Goal: Task Accomplishment & Management: Use online tool/utility

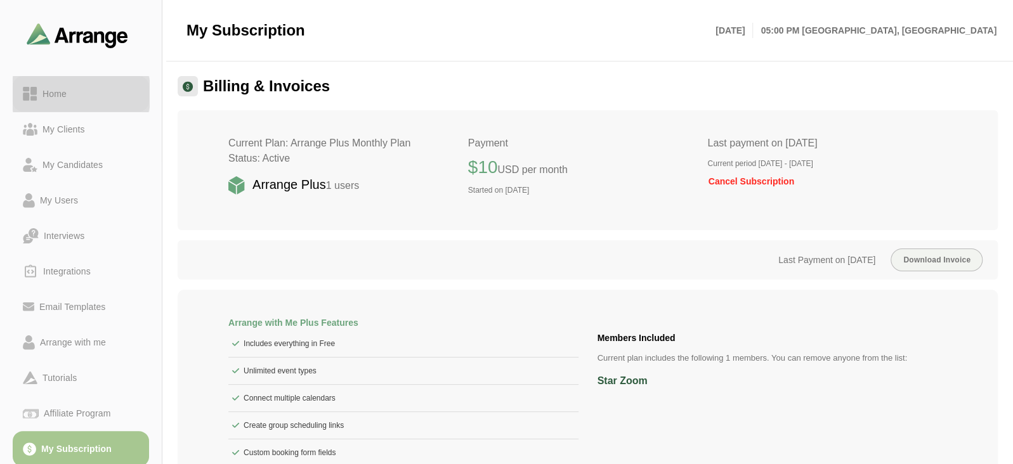
click at [82, 88] on div "Home" at bounding box center [81, 93] width 116 height 15
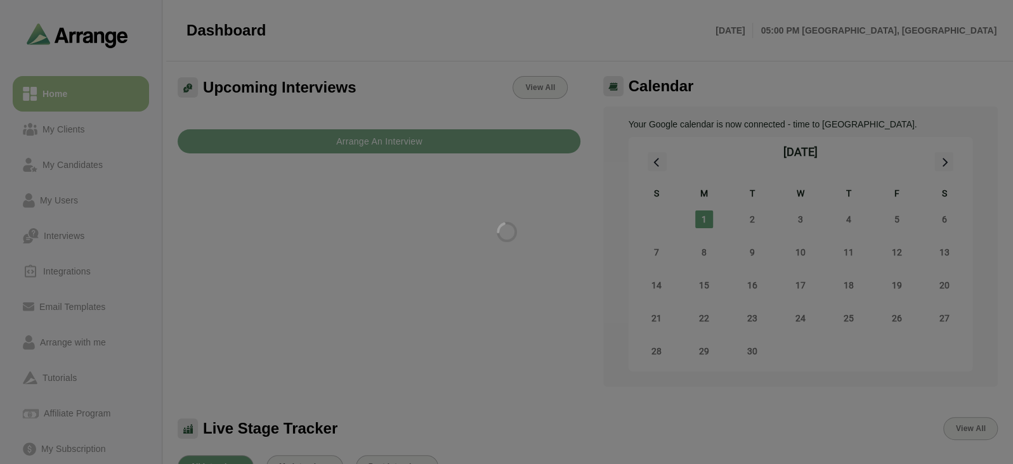
click at [104, 347] on div at bounding box center [506, 232] width 1013 height 464
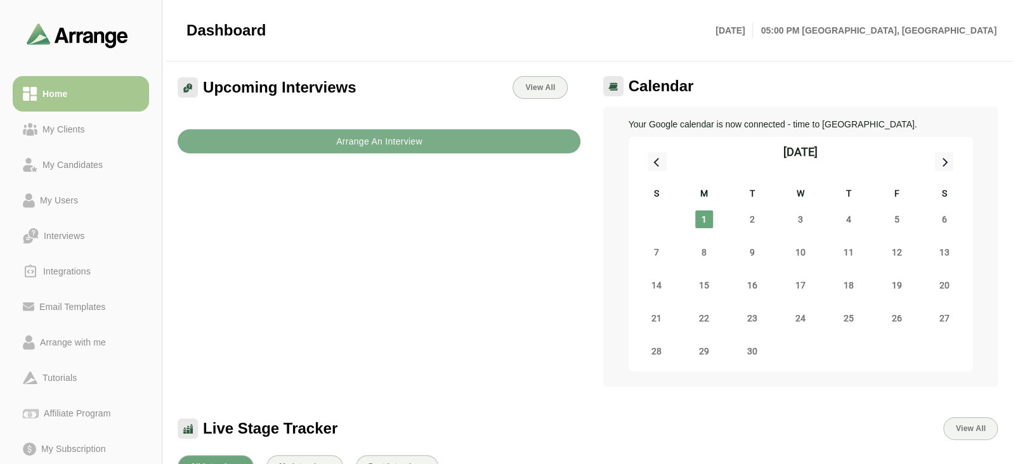
scroll to position [103, 0]
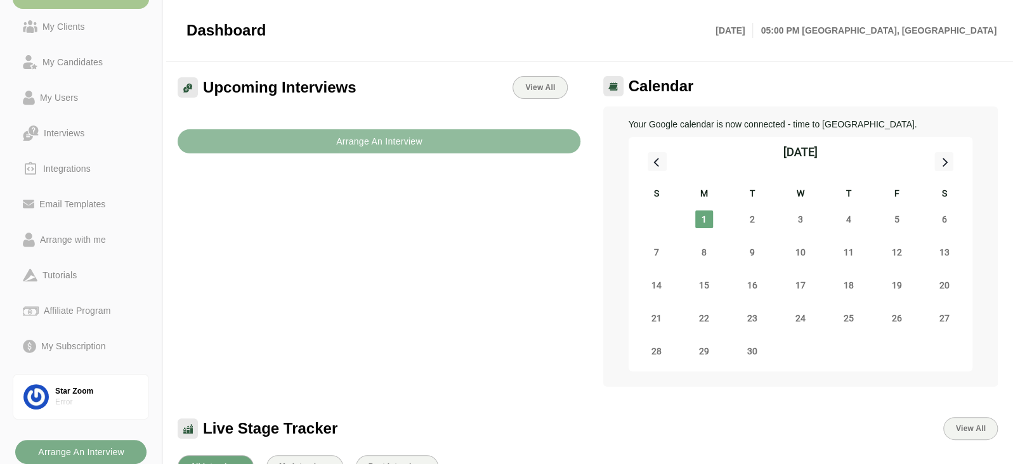
click at [337, 146] on b "Arrange An Interview" at bounding box center [378, 141] width 87 height 24
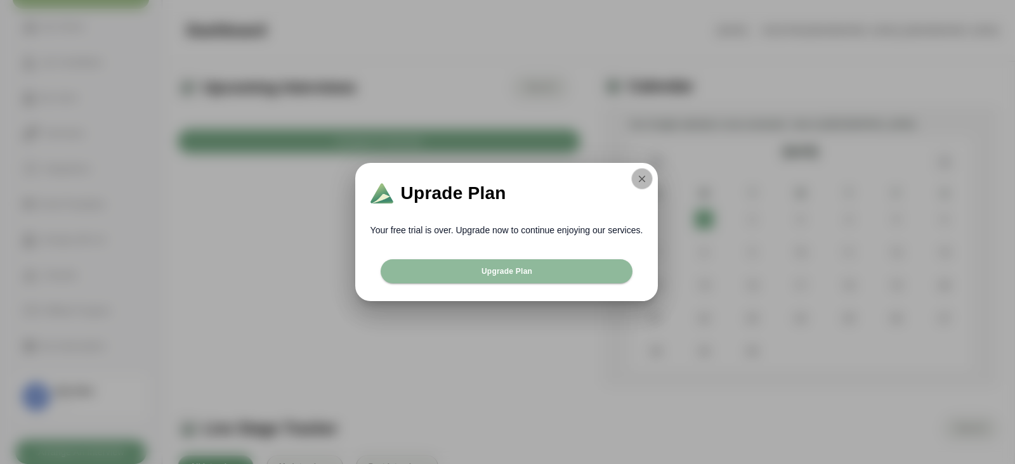
click at [638, 175] on icon "button" at bounding box center [641, 178] width 11 height 11
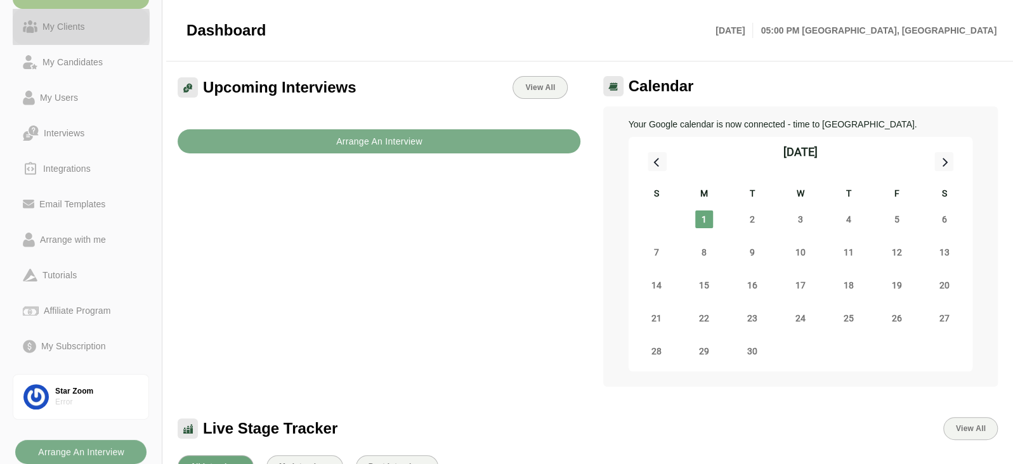
click at [67, 32] on div "My Clients" at bounding box center [63, 26] width 53 height 15
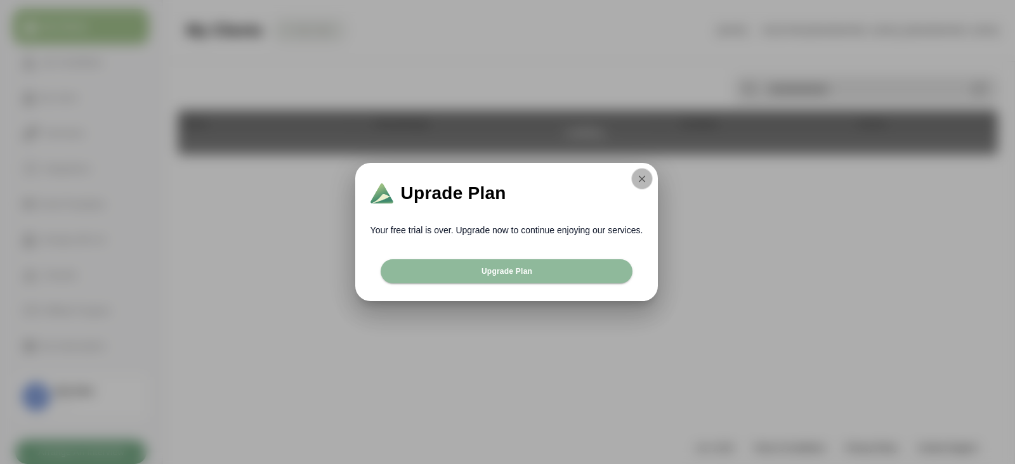
click at [637, 181] on icon "button" at bounding box center [641, 178] width 11 height 11
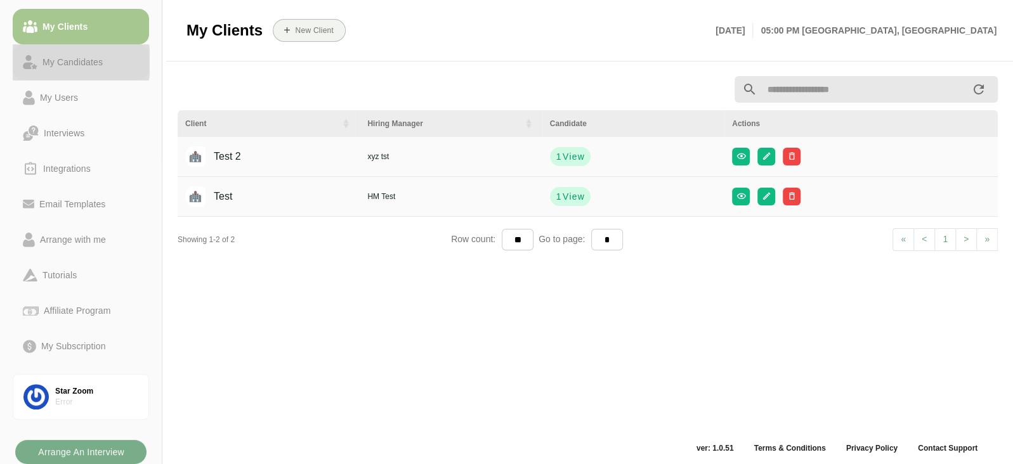
click at [67, 55] on div "My Candidates" at bounding box center [72, 62] width 70 height 15
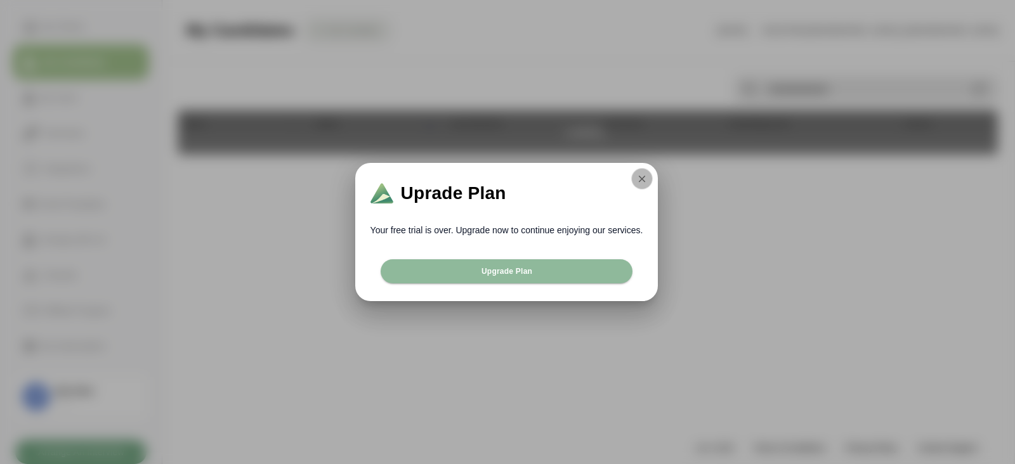
click at [641, 180] on icon "button" at bounding box center [641, 178] width 11 height 11
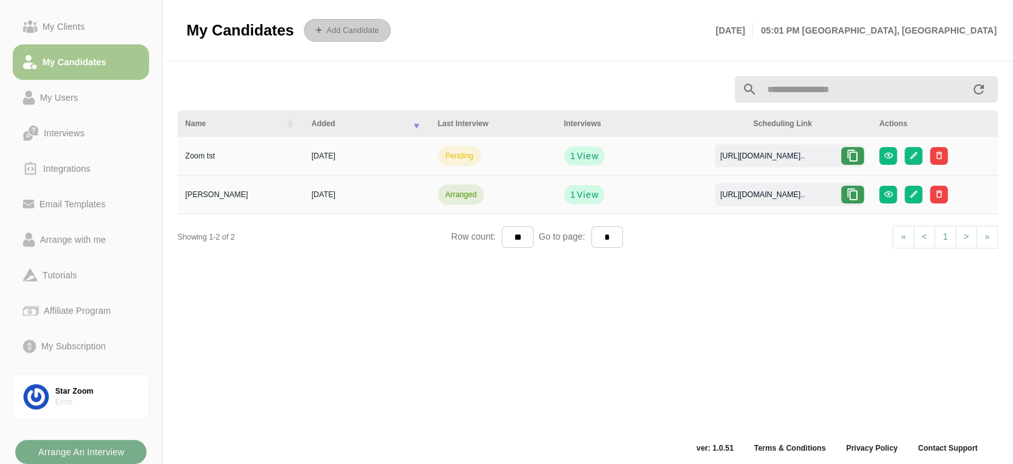
click at [352, 36] on button "Add Candidate" at bounding box center [347, 30] width 87 height 23
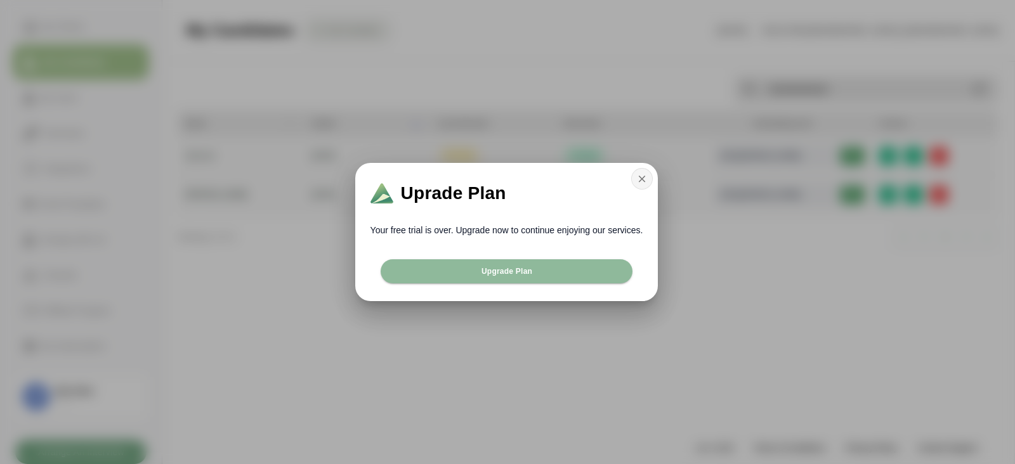
click at [646, 182] on icon "button" at bounding box center [641, 178] width 11 height 11
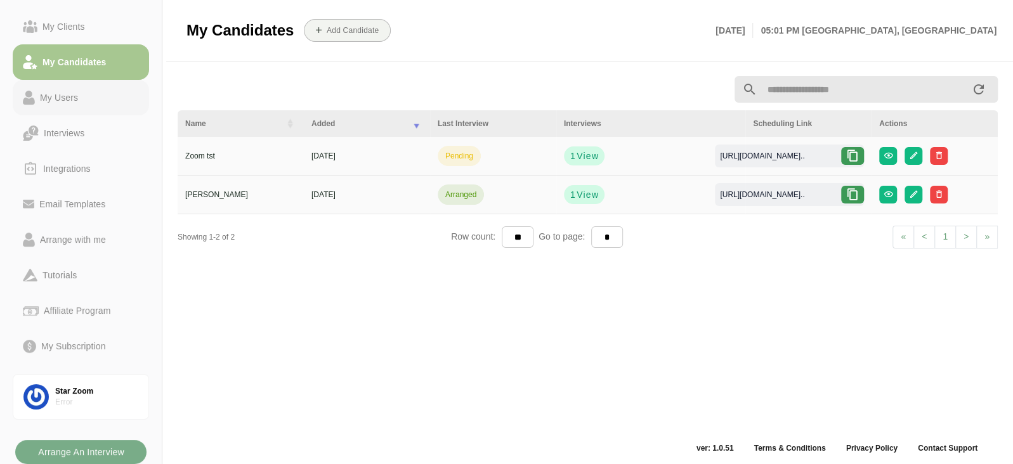
click at [101, 101] on div "My Users" at bounding box center [81, 97] width 116 height 15
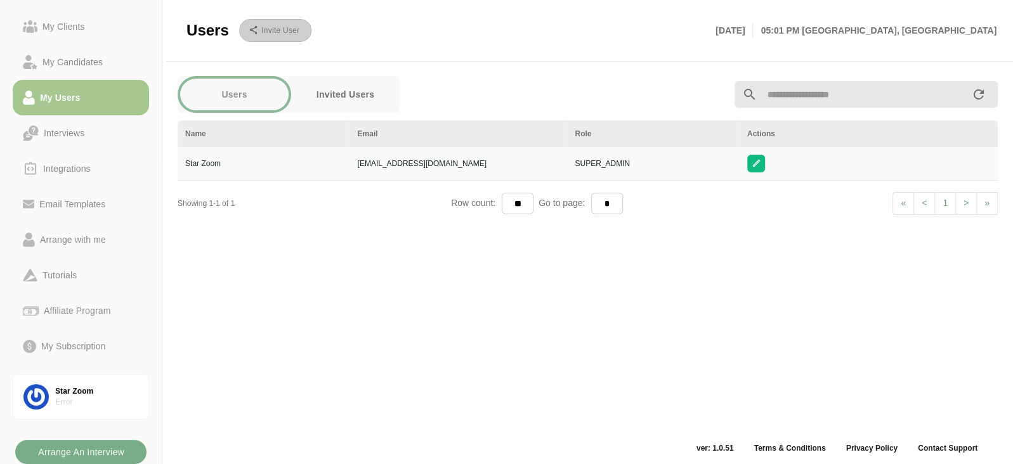
click at [264, 41] on button "Invite User" at bounding box center [275, 30] width 72 height 23
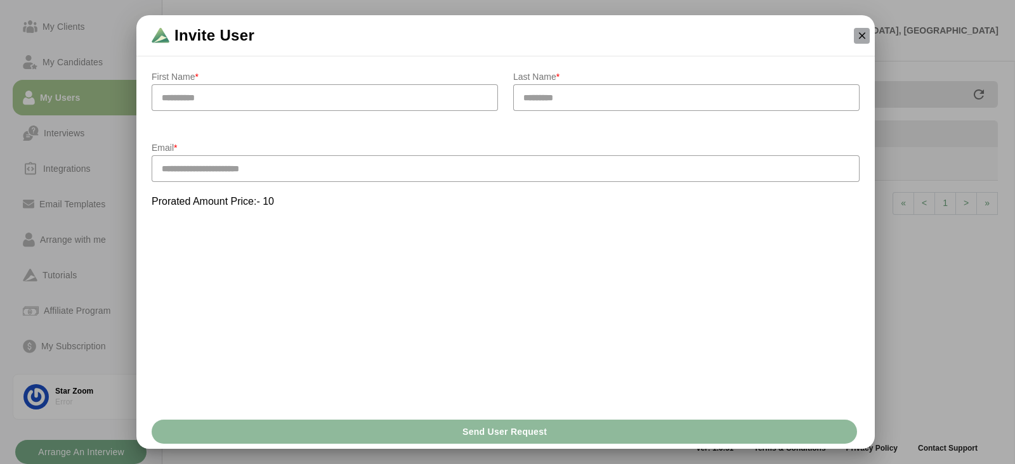
click at [859, 33] on icon "button" at bounding box center [861, 35] width 11 height 11
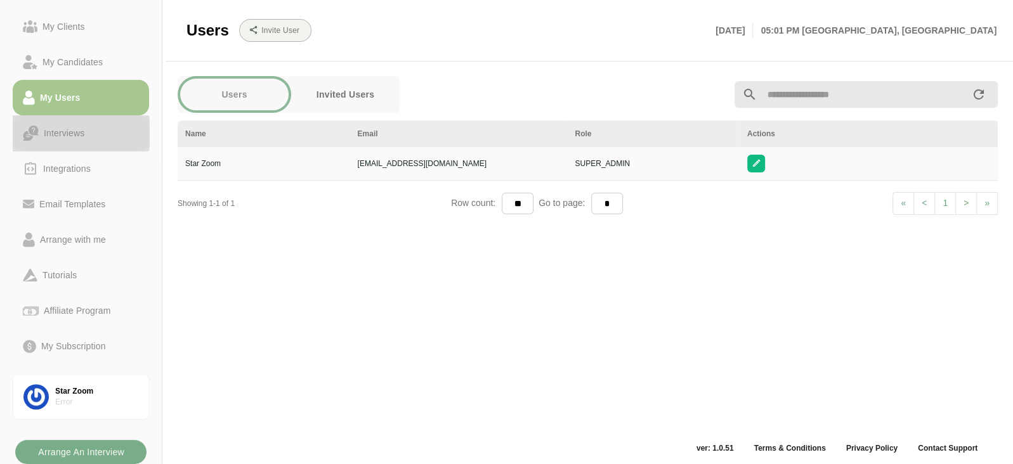
click at [89, 141] on link "Interviews" at bounding box center [81, 133] width 136 height 36
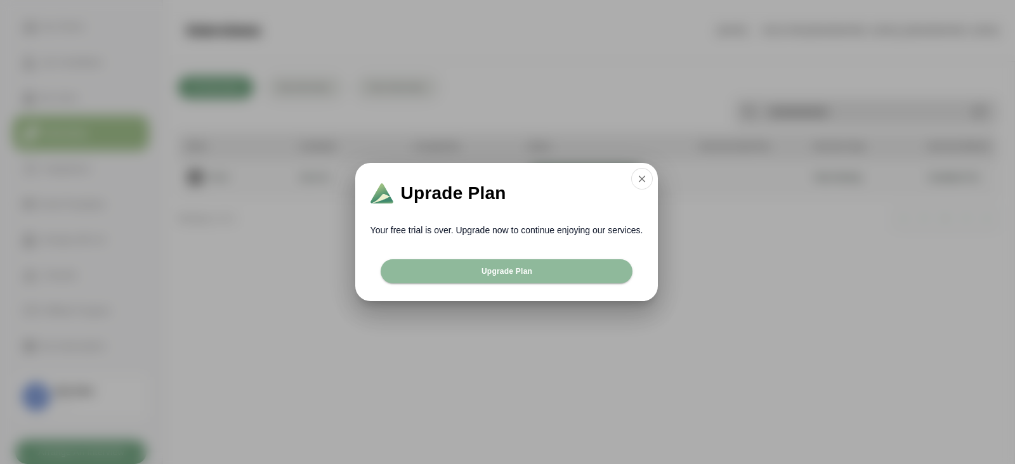
click at [651, 185] on div "Uprade Plan" at bounding box center [506, 191] width 303 height 56
click at [640, 169] on button "button" at bounding box center [642, 179] width 22 height 22
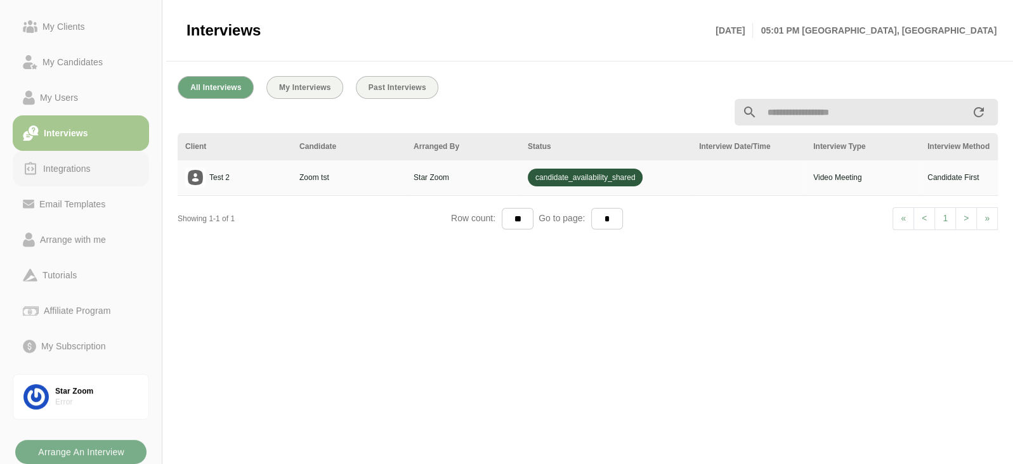
click at [58, 165] on div "Integrations" at bounding box center [67, 168] width 58 height 15
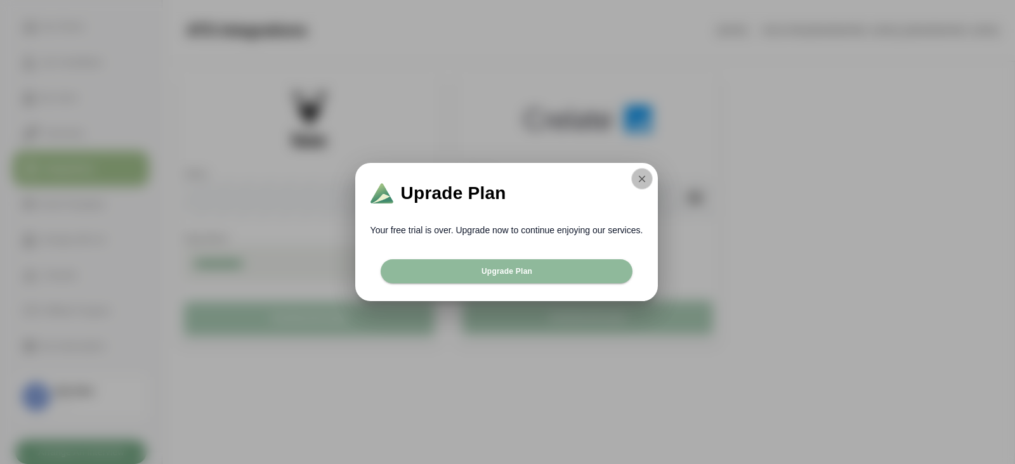
click at [642, 182] on icon "button" at bounding box center [641, 178] width 11 height 11
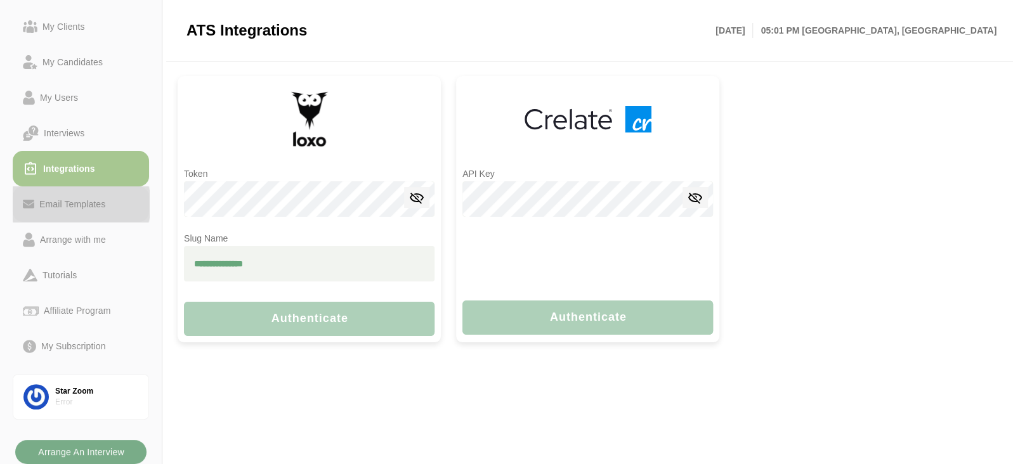
click at [117, 204] on div "Email Templates" at bounding box center [81, 204] width 116 height 15
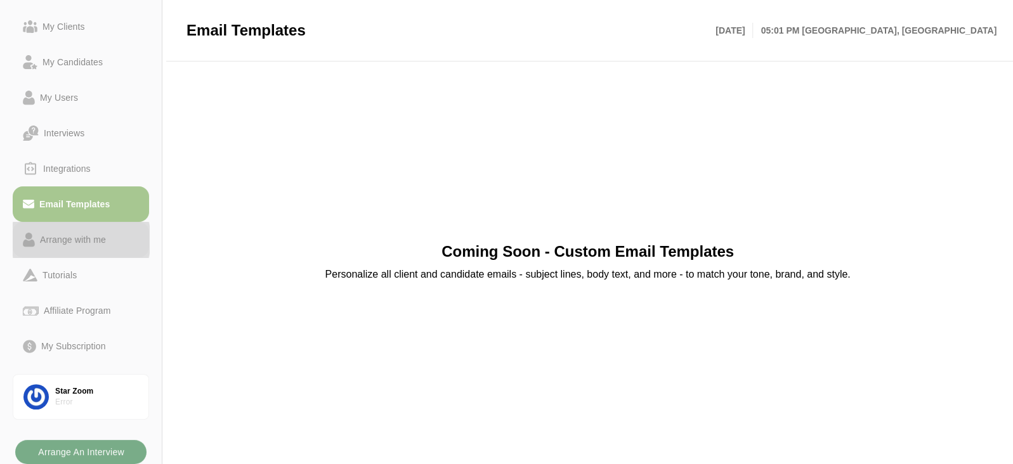
click at [107, 243] on div "Arrange with me" at bounding box center [73, 239] width 76 height 15
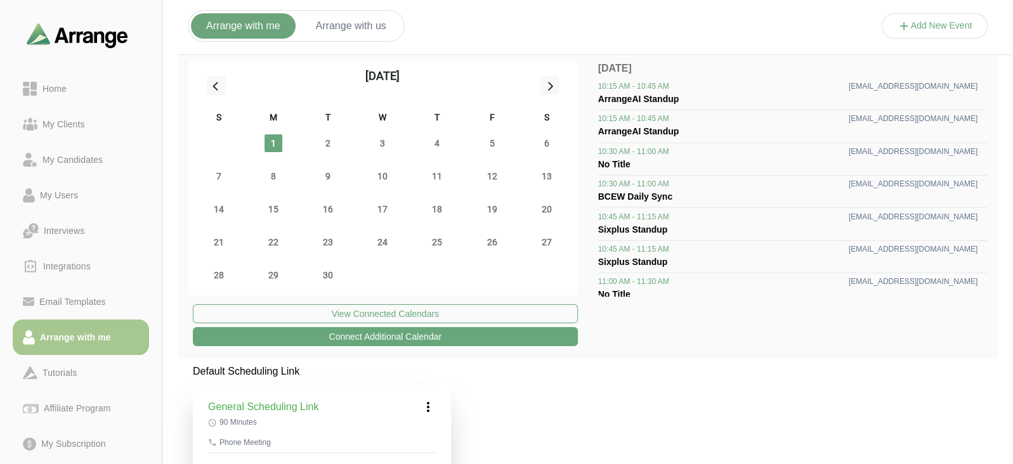
click at [921, 30] on button "Add New Event" at bounding box center [934, 25] width 107 height 25
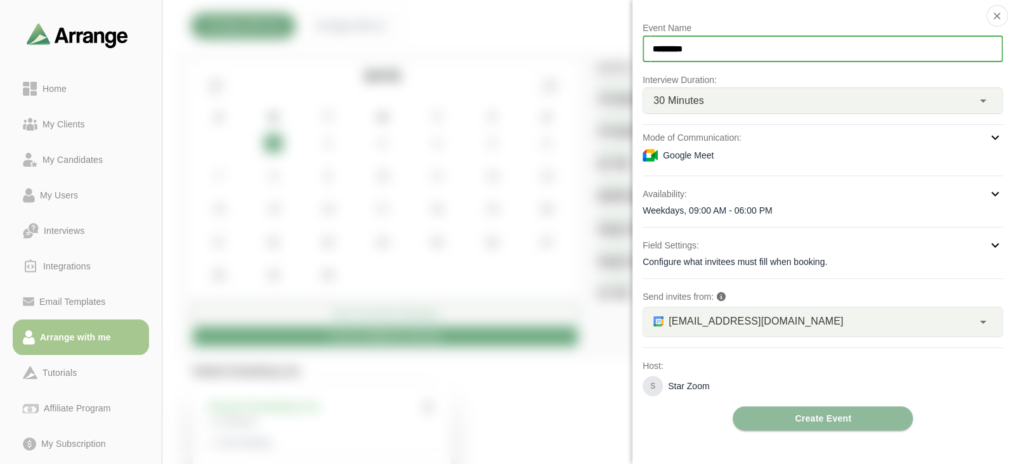
drag, startPoint x: 750, startPoint y: 49, endPoint x: 599, endPoint y: 48, distance: 150.9
click at [881, 39] on div "Event Name ********* Interview Duration: 30 Minutes ** Mode of Communication: G…" at bounding box center [934, 39] width 107 height 0
type input "**********"
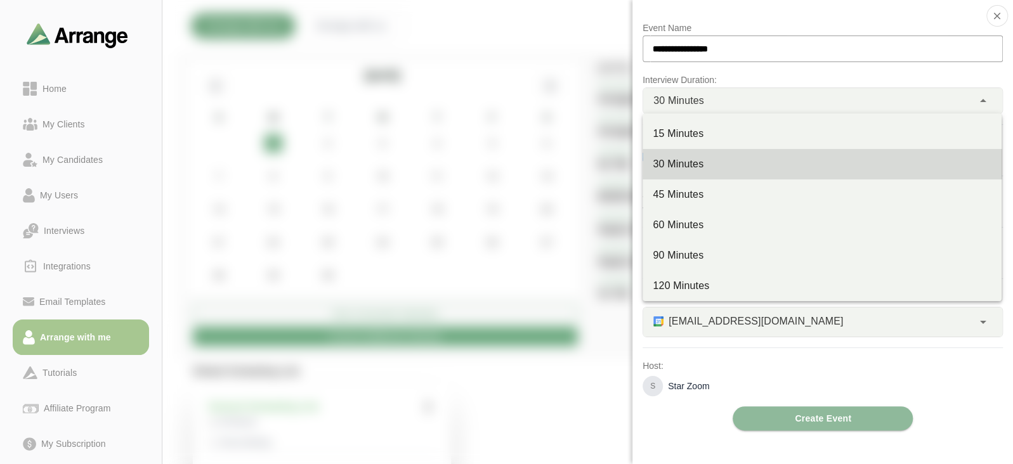
click at [665, 94] on span "30 Minutes" at bounding box center [678, 101] width 51 height 16
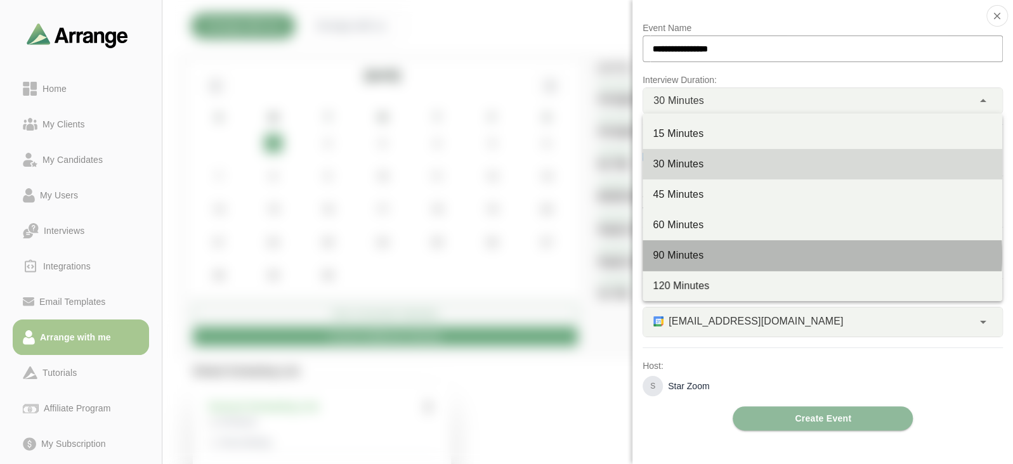
click at [684, 254] on div "90 Minutes" at bounding box center [821, 255] width 339 height 15
type input "**"
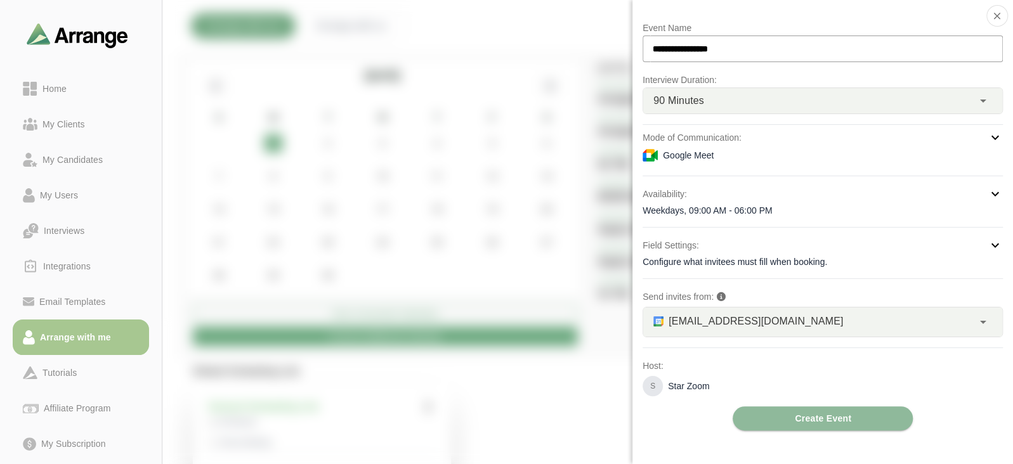
click at [820, 166] on div "**********" at bounding box center [822, 225] width 360 height 410
click at [810, 150] on div "Google Meet" at bounding box center [822, 155] width 360 height 15
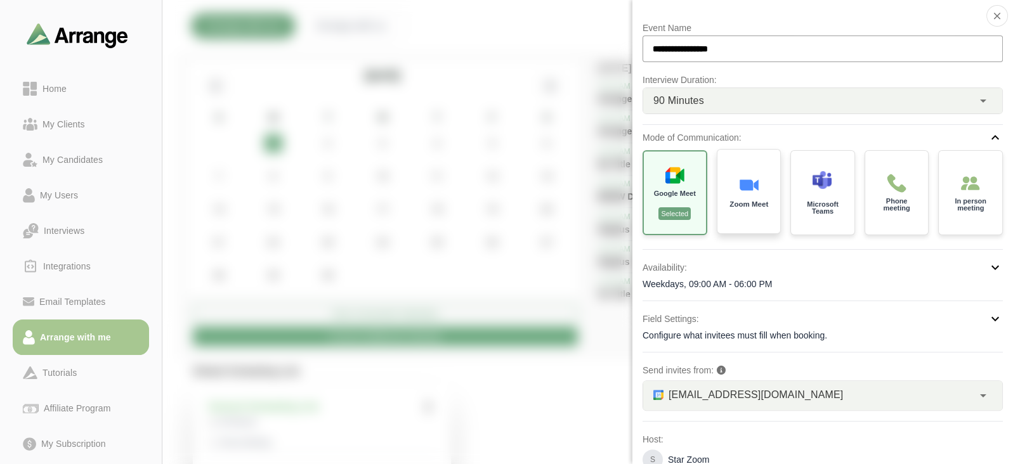
click at [751, 208] on div "Zoom Meet" at bounding box center [748, 192] width 67 height 88
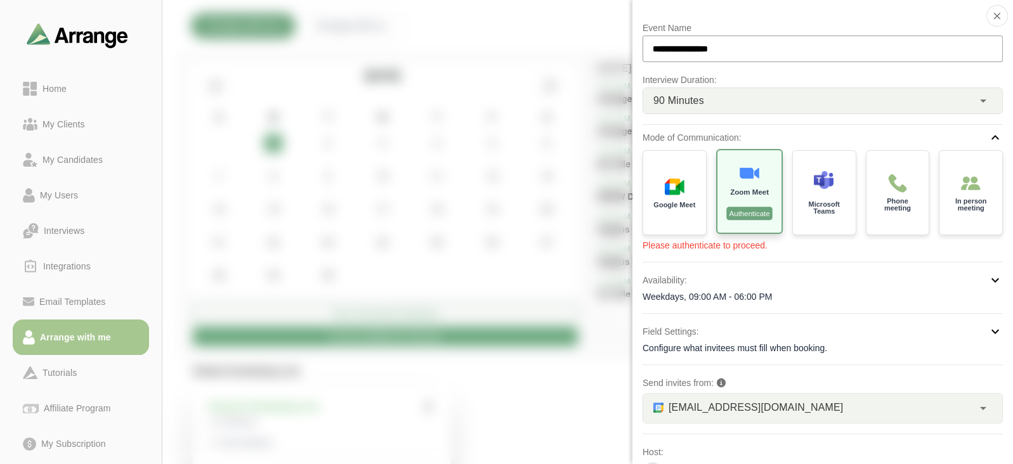
scroll to position [62, 0]
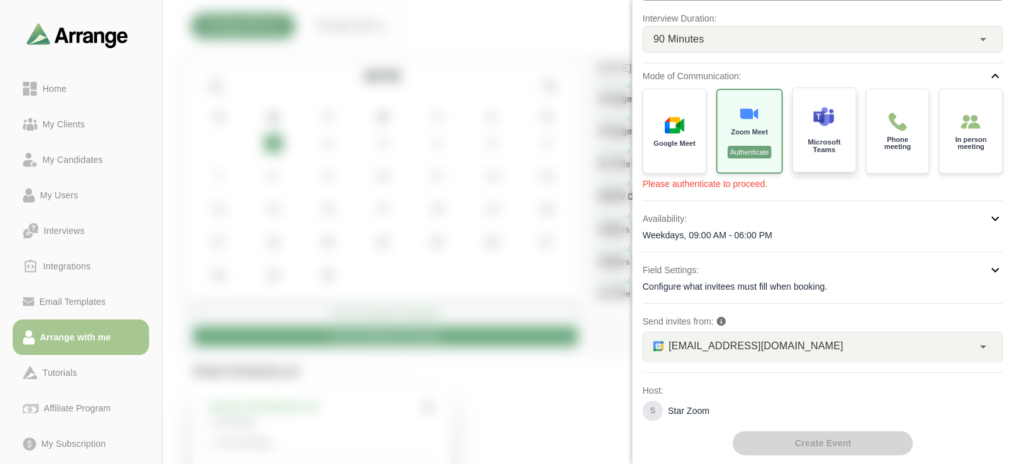
click at [834, 160] on div "Microsoft Teams" at bounding box center [824, 130] width 66 height 88
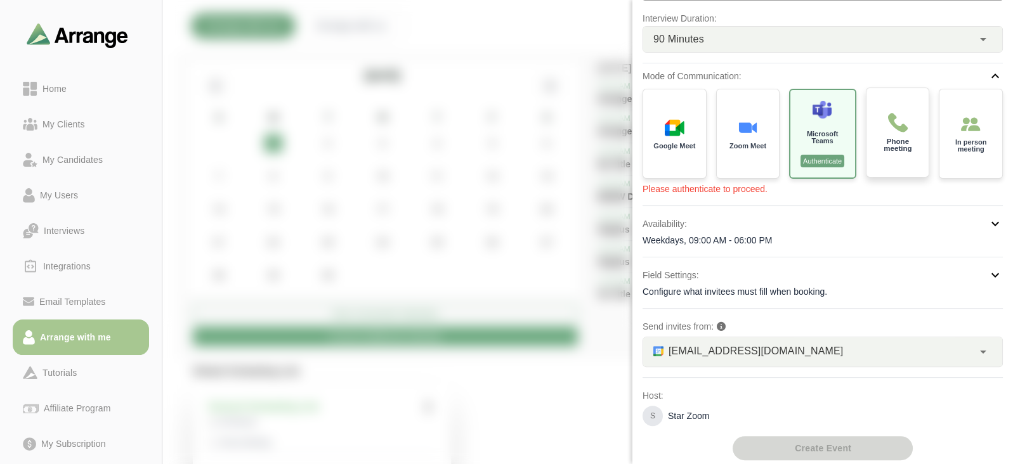
click at [904, 144] on p "Phone meeting" at bounding box center [897, 145] width 44 height 15
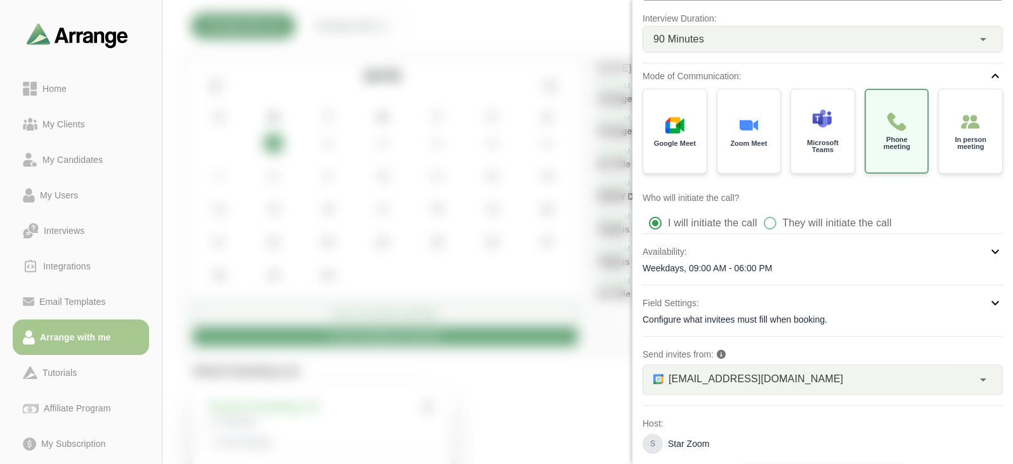
scroll to position [95, 0]
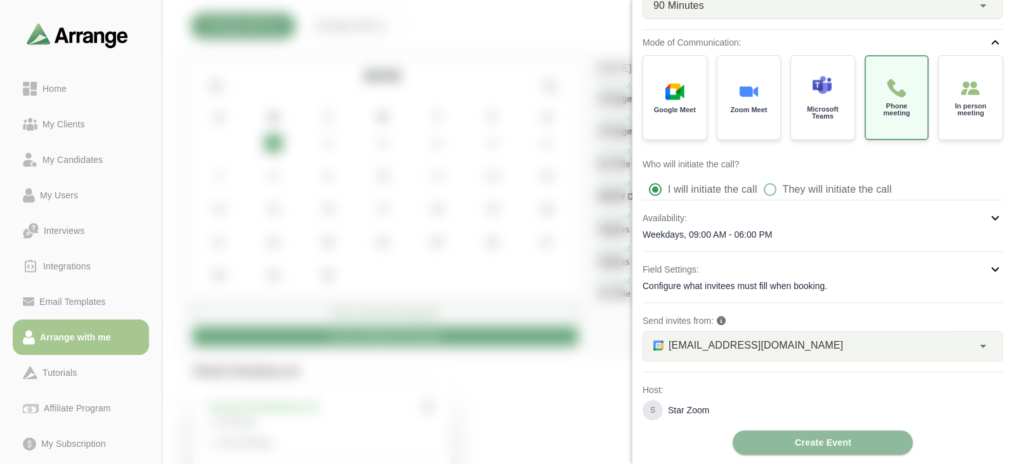
click at [784, 230] on div "Weekdays, 09:00 AM - 06:00 PM" at bounding box center [822, 234] width 360 height 13
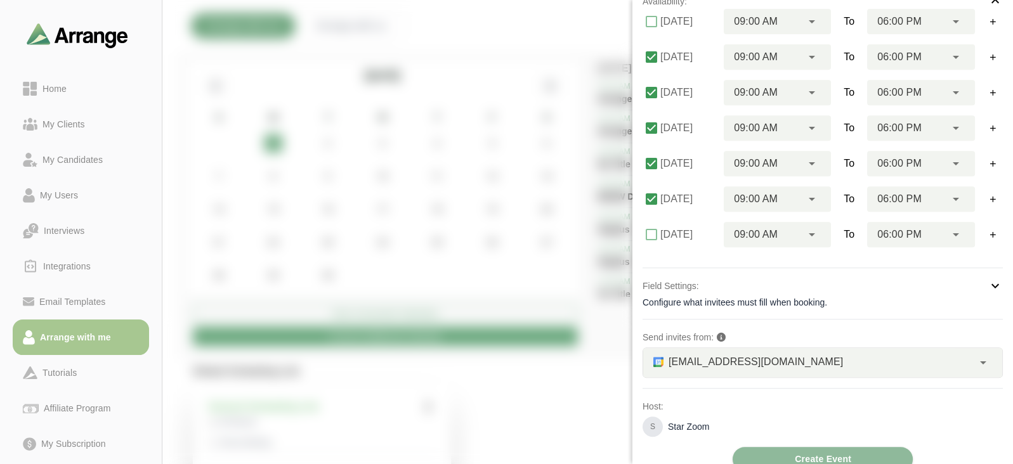
scroll to position [328, 0]
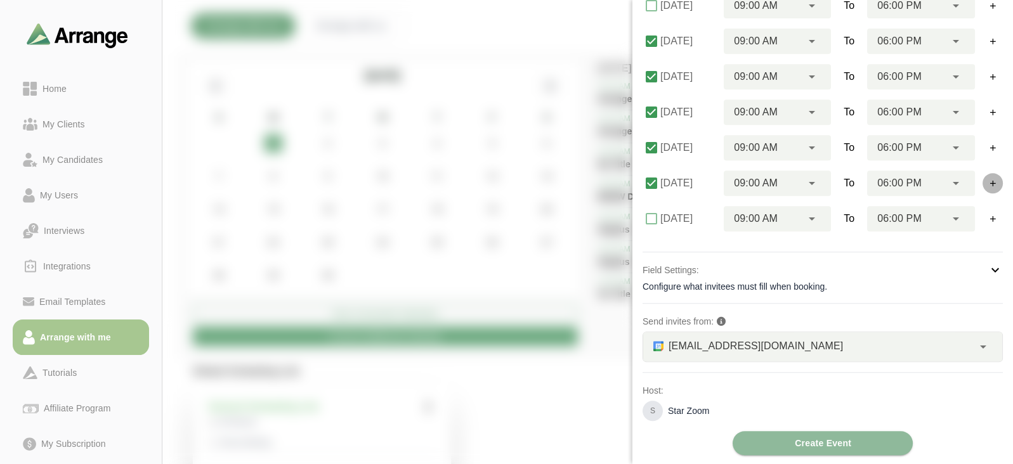
click at [990, 182] on icon "button" at bounding box center [993, 184] width 10 height 10
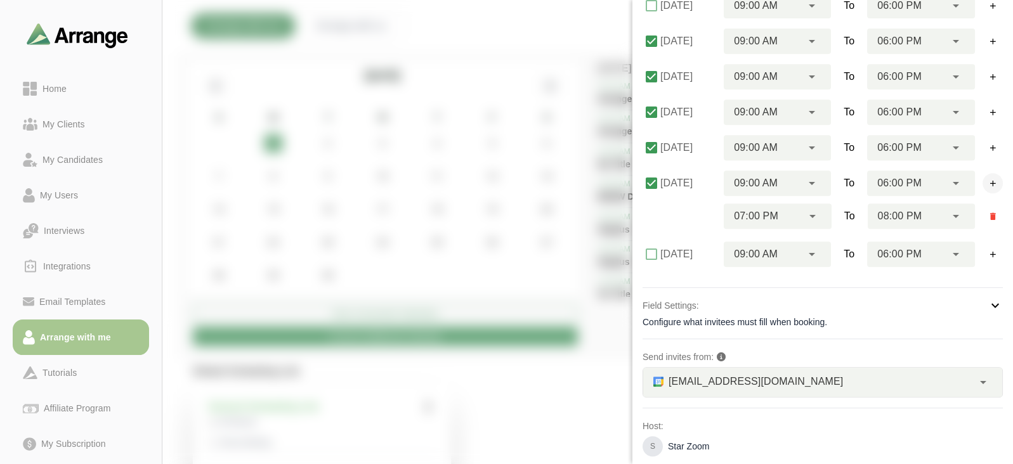
click at [990, 182] on icon "button" at bounding box center [993, 184] width 10 height 10
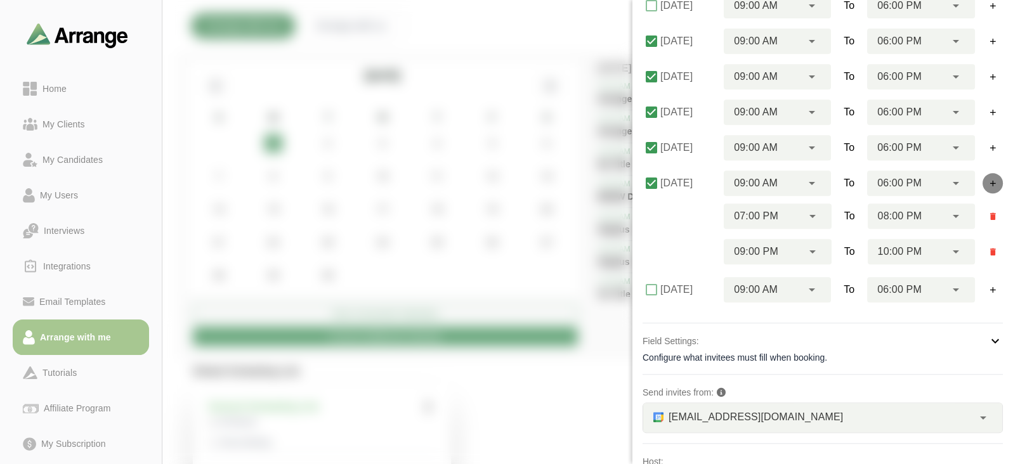
click at [990, 182] on icon "button" at bounding box center [993, 184] width 10 height 10
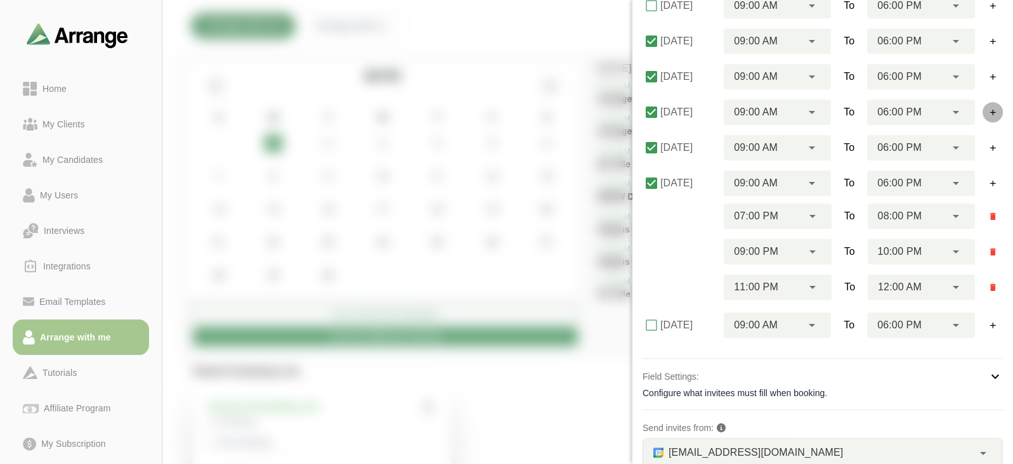
click at [996, 112] on button "button" at bounding box center [992, 112] width 20 height 20
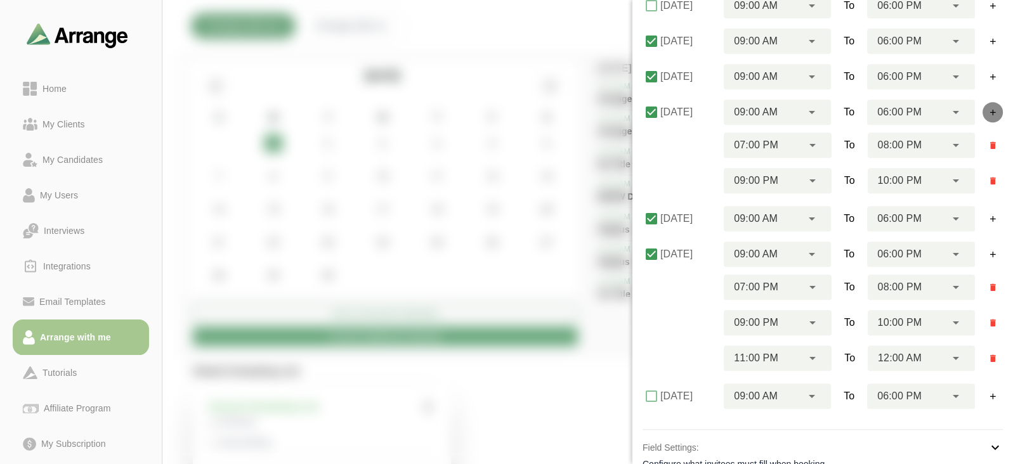
click at [996, 112] on button "button" at bounding box center [992, 112] width 20 height 20
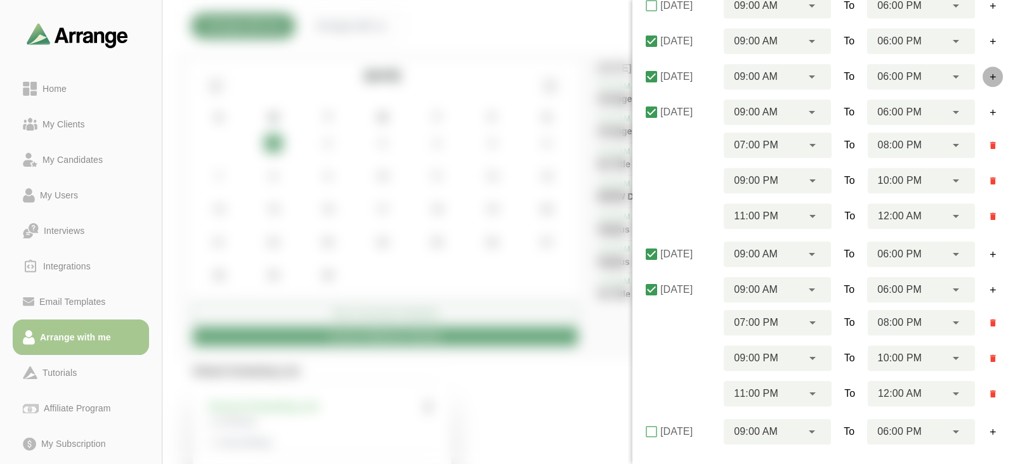
click at [989, 79] on icon "button" at bounding box center [993, 77] width 10 height 10
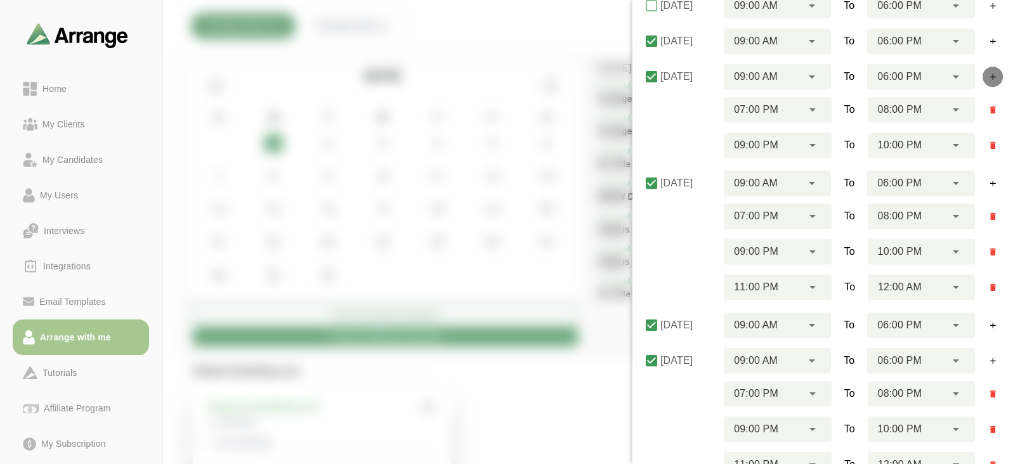
click at [989, 79] on icon "button" at bounding box center [993, 77] width 10 height 10
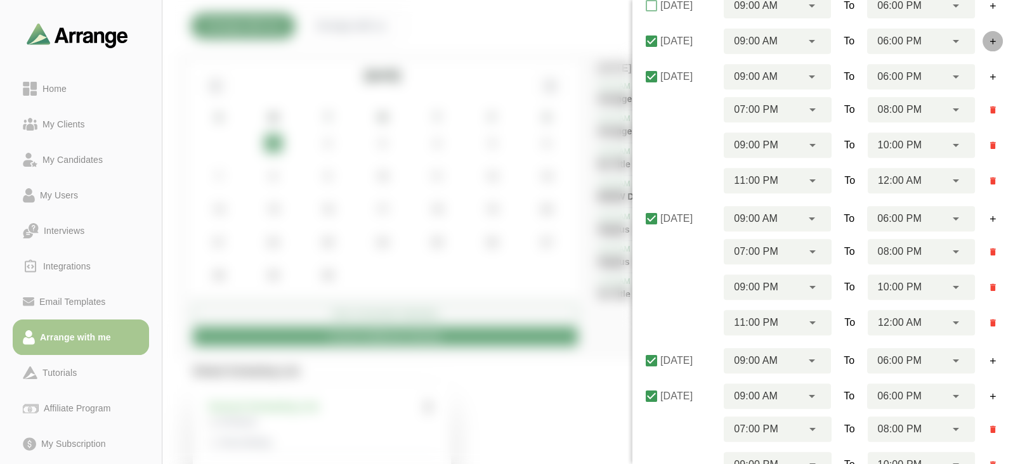
click at [989, 31] on button "button" at bounding box center [992, 41] width 20 height 20
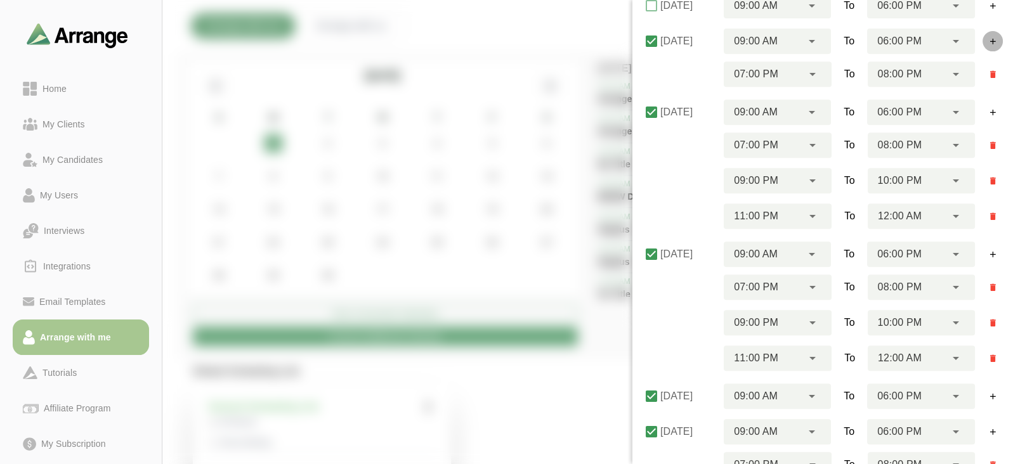
click at [989, 31] on button "button" at bounding box center [992, 41] width 20 height 20
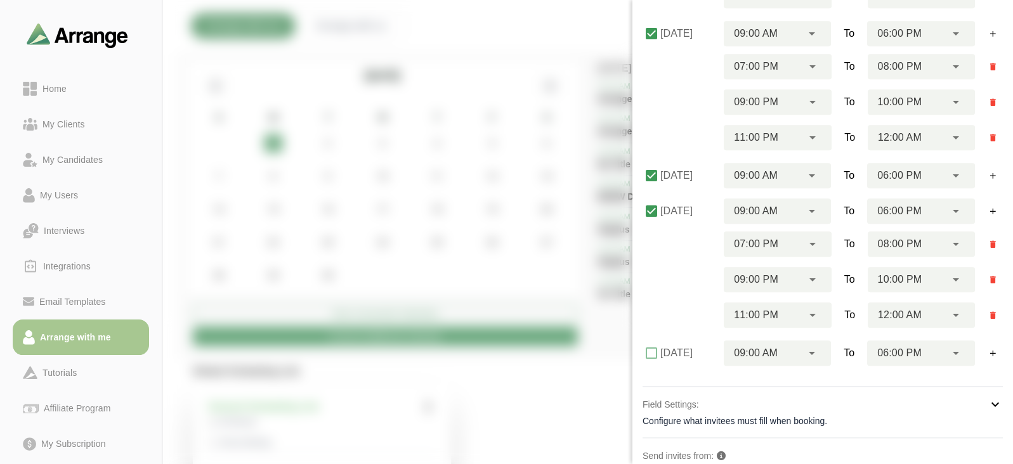
scroll to position [585, 0]
click at [989, 30] on icon "button" at bounding box center [993, 34] width 10 height 10
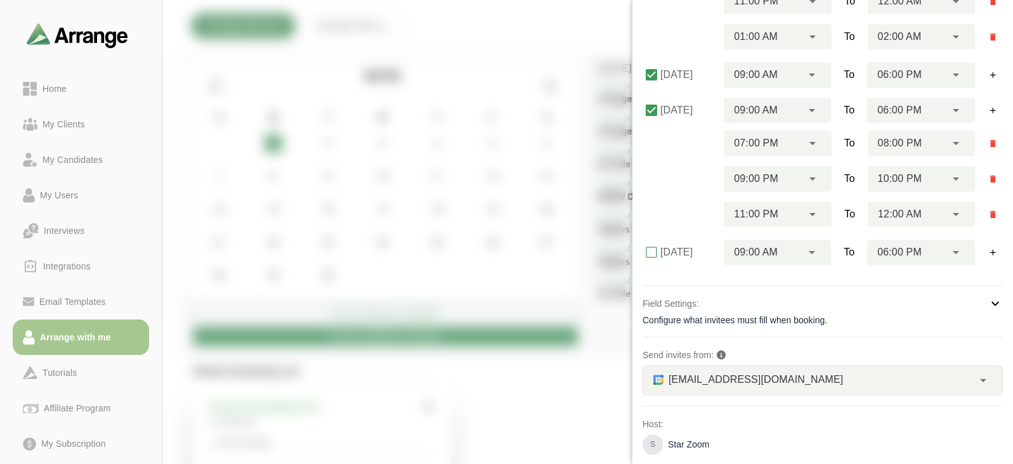
scroll to position [754, 0]
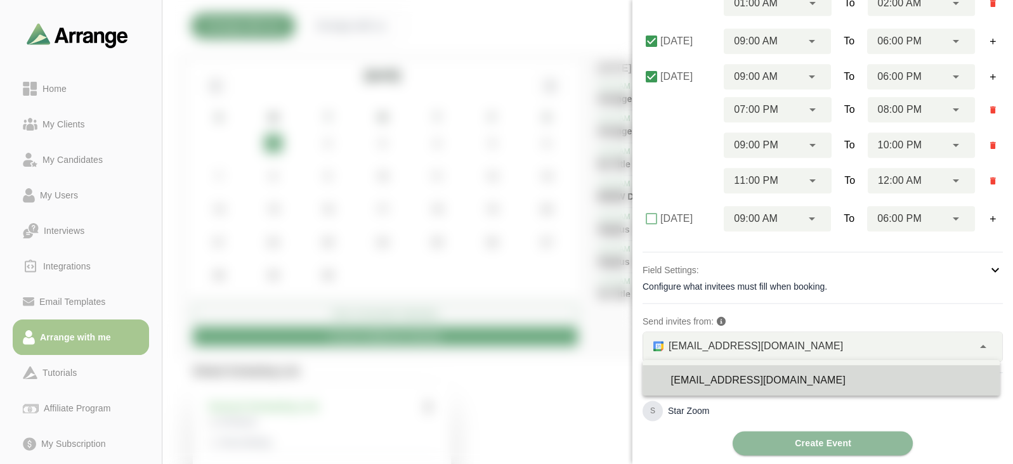
click at [732, 353] on span "satya@byldd.com" at bounding box center [755, 346] width 174 height 16
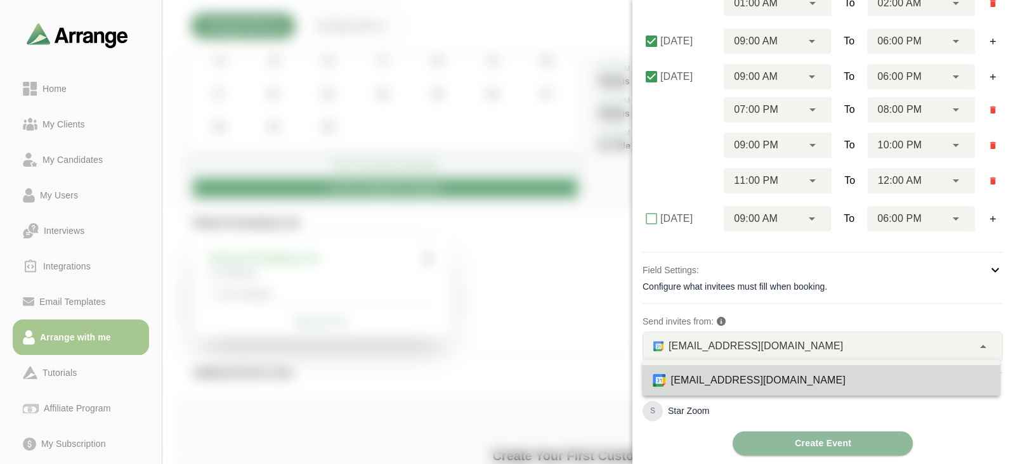
scroll to position [158, 0]
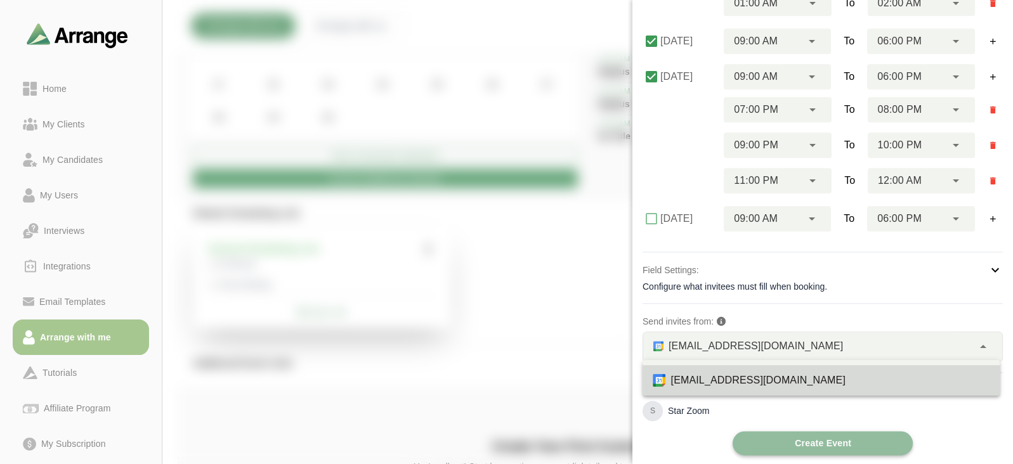
click at [741, 439] on button "Create Event" at bounding box center [822, 443] width 180 height 24
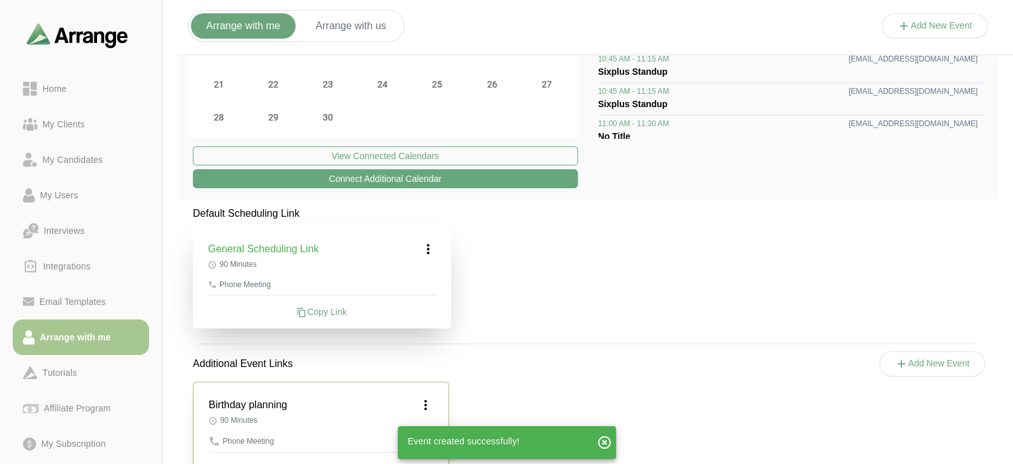
scroll to position [204, 0]
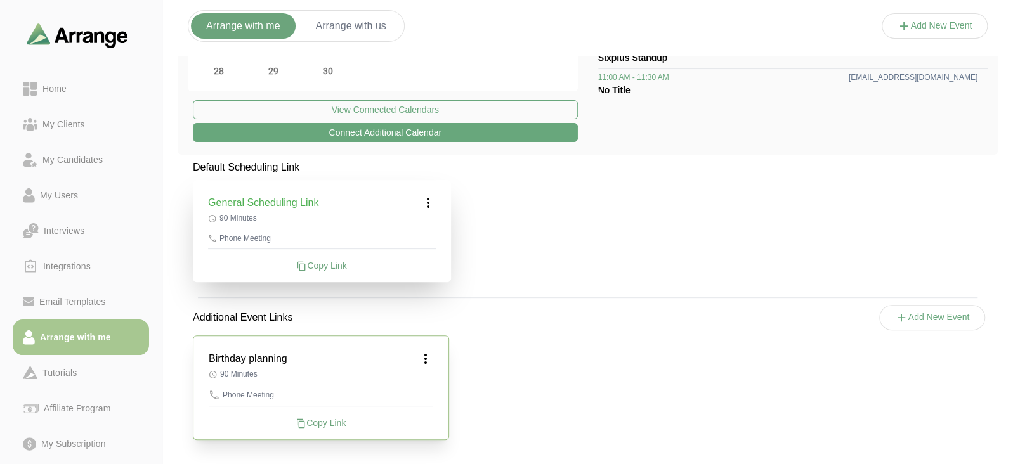
click at [327, 430] on div "Birthday planning 90 Minutes Phone Meeting Copy Link" at bounding box center [321, 387] width 256 height 105
click at [322, 417] on div "Copy Link" at bounding box center [321, 423] width 224 height 13
click at [336, 25] on button "Arrange with us" at bounding box center [351, 25] width 101 height 25
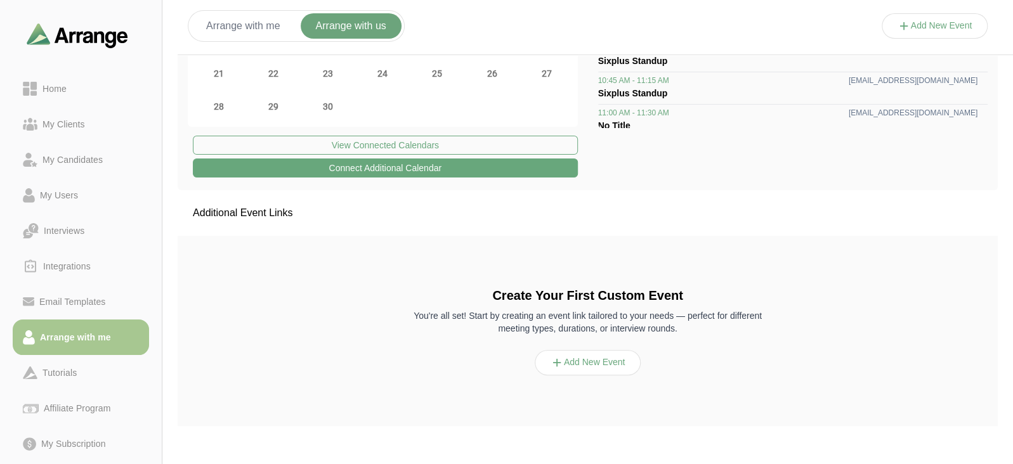
scroll to position [168, 0]
click at [596, 361] on button "Add New Event" at bounding box center [588, 363] width 107 height 25
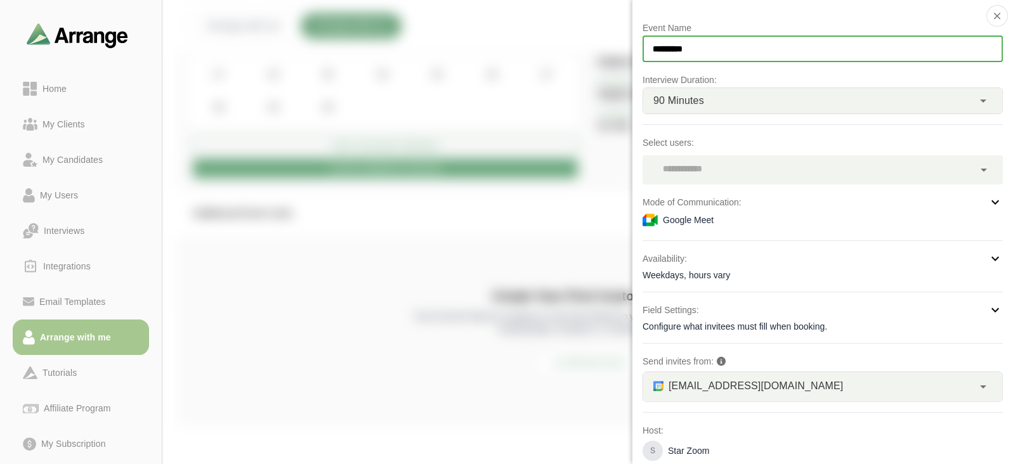
drag, startPoint x: 739, startPoint y: 40, endPoint x: 632, endPoint y: 58, distance: 108.7
click at [632, 58] on div "Event Name ********* Interview Duration: 90 Minutes ** Select users: Mode of Co…" at bounding box center [822, 232] width 380 height 464
type input "**********"
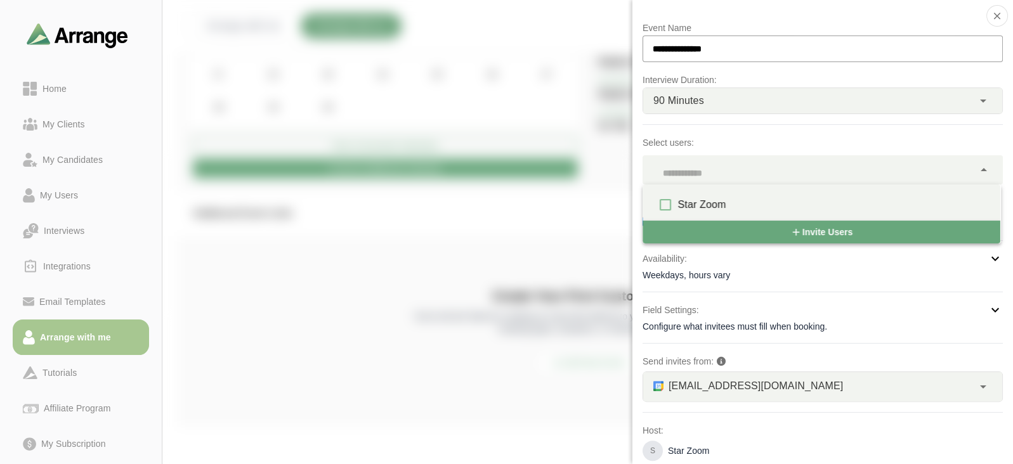
click at [696, 162] on div at bounding box center [807, 169] width 331 height 29
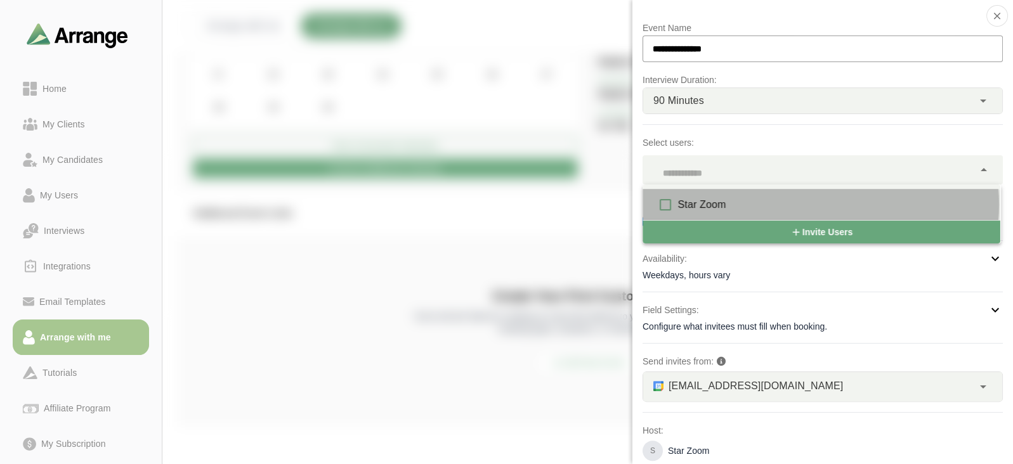
click at [703, 195] on div "Star Zoom" at bounding box center [821, 205] width 358 height 30
type input "***"
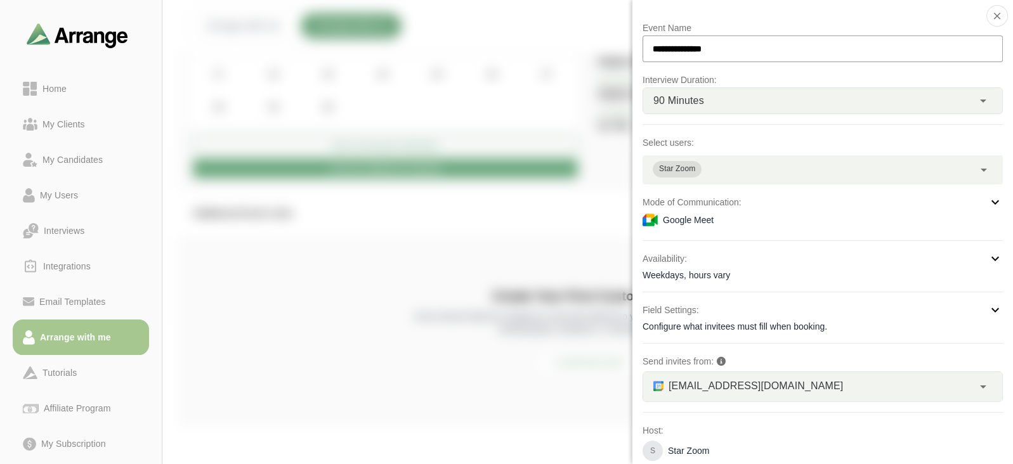
click at [767, 256] on div "Availability:" at bounding box center [822, 258] width 360 height 15
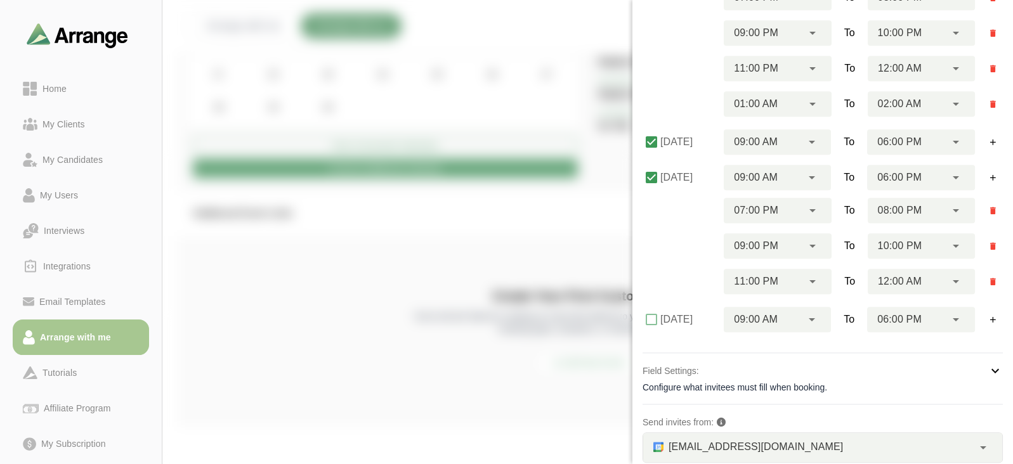
scroll to position [699, 0]
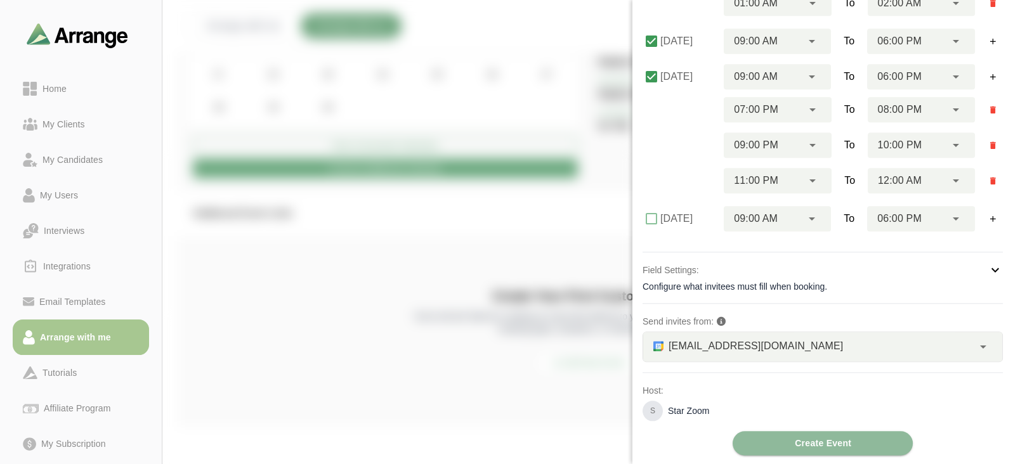
click at [807, 290] on div "Configure what invitees must fill when booking." at bounding box center [822, 286] width 360 height 13
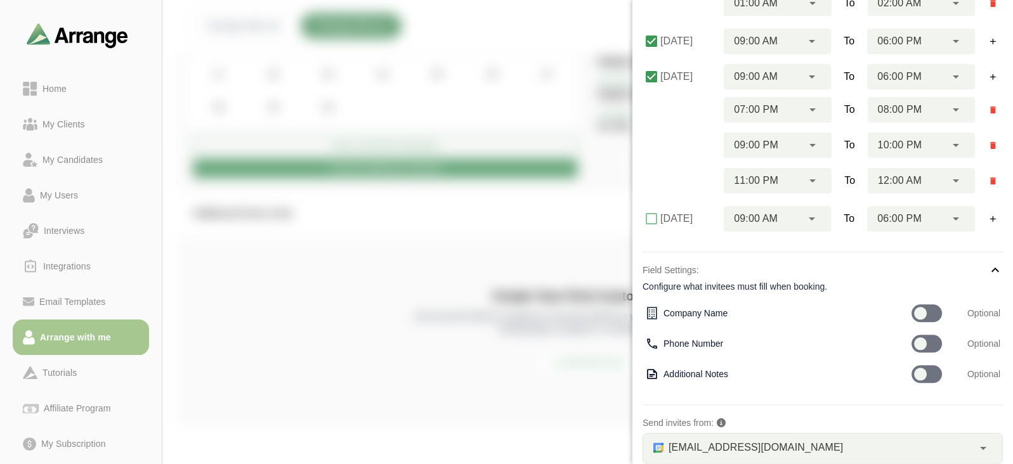
click at [933, 304] on div at bounding box center [926, 313] width 30 height 18
click at [931, 373] on div at bounding box center [926, 374] width 30 height 18
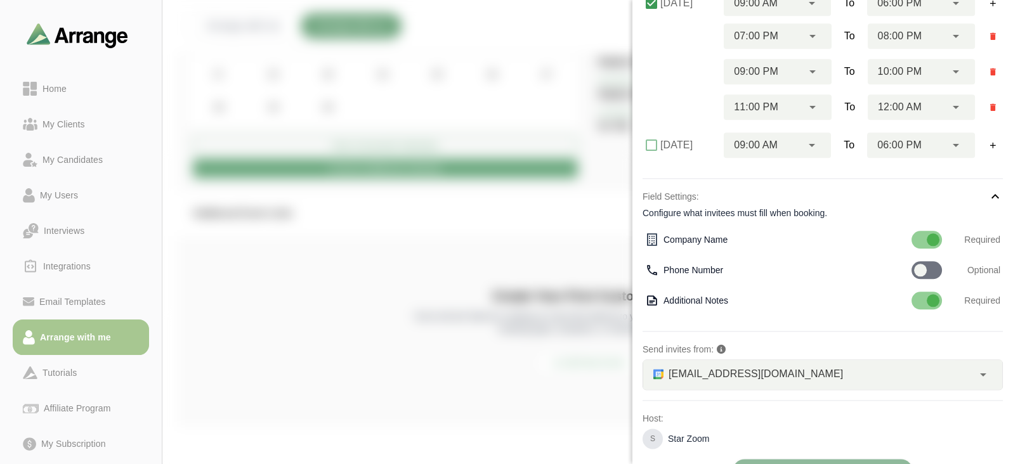
scroll to position [801, 0]
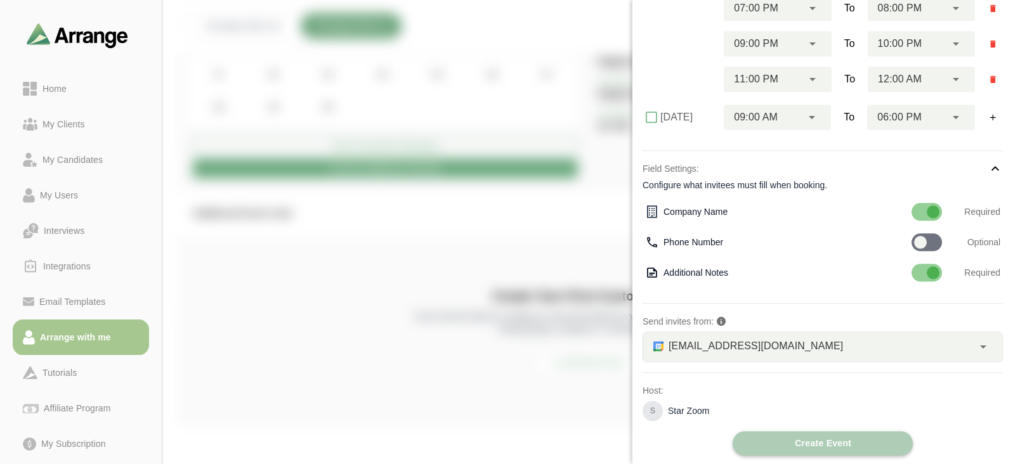
click at [794, 446] on span "Create Event" at bounding box center [822, 443] width 57 height 24
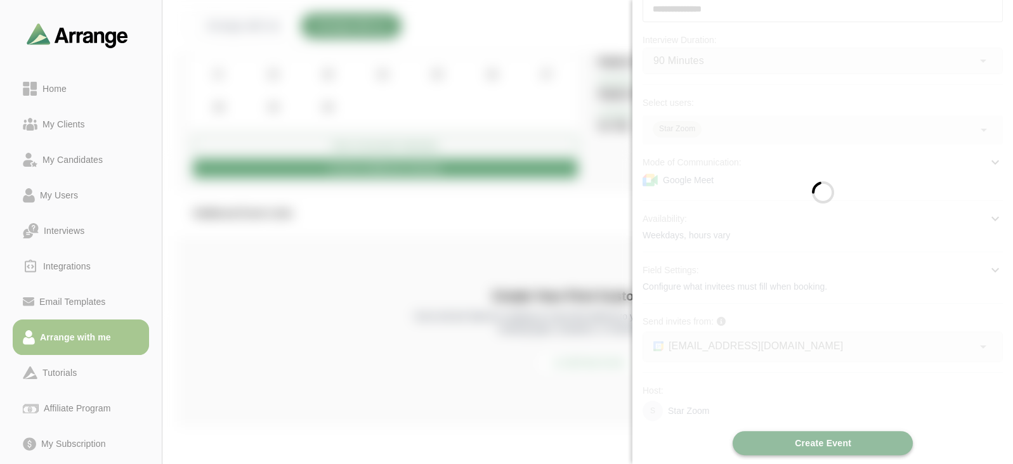
scroll to position [98, 0]
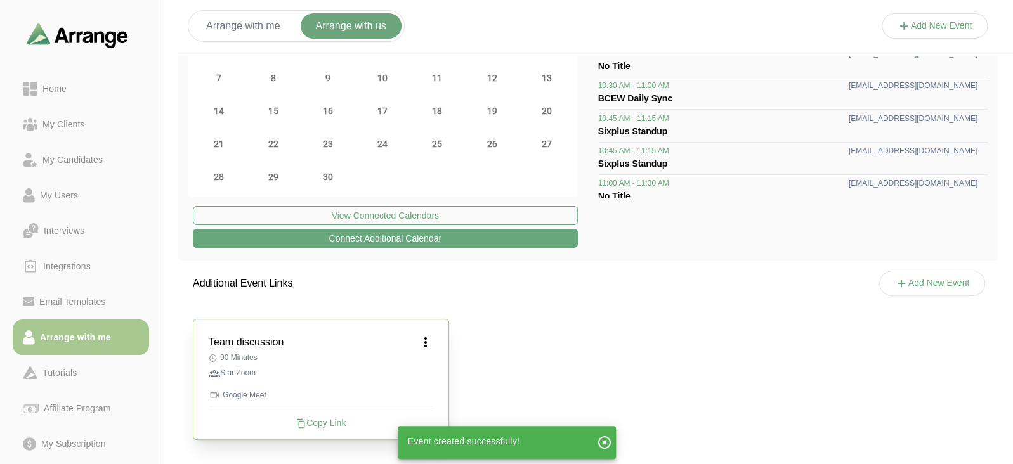
click at [333, 433] on div "Team discussion 90 Minutes Star Zoom Google Meet Copy Link" at bounding box center [321, 379] width 256 height 121
drag, startPoint x: 324, startPoint y: 410, endPoint x: 324, endPoint y: 421, distance: 10.8
click at [324, 421] on div "Team discussion 90 Minutes Star Zoom Google Meet Copy Link" at bounding box center [321, 379] width 256 height 121
click at [324, 421] on div "Copy Link" at bounding box center [321, 423] width 224 height 13
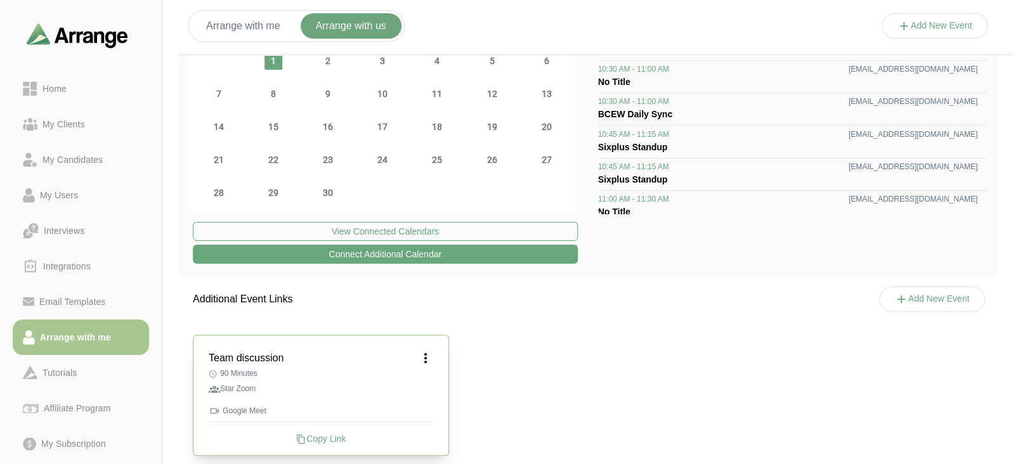
scroll to position [81, 0]
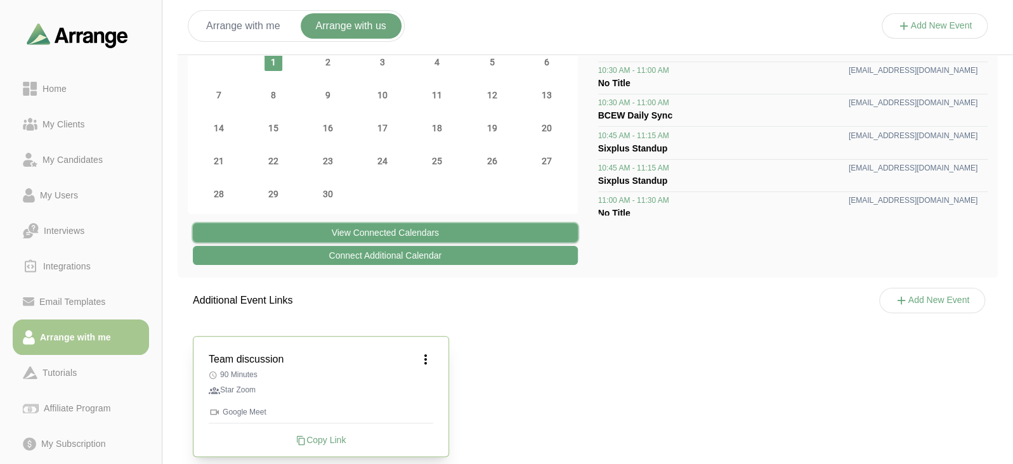
click at [469, 233] on button "View Connected Calendars" at bounding box center [385, 232] width 385 height 19
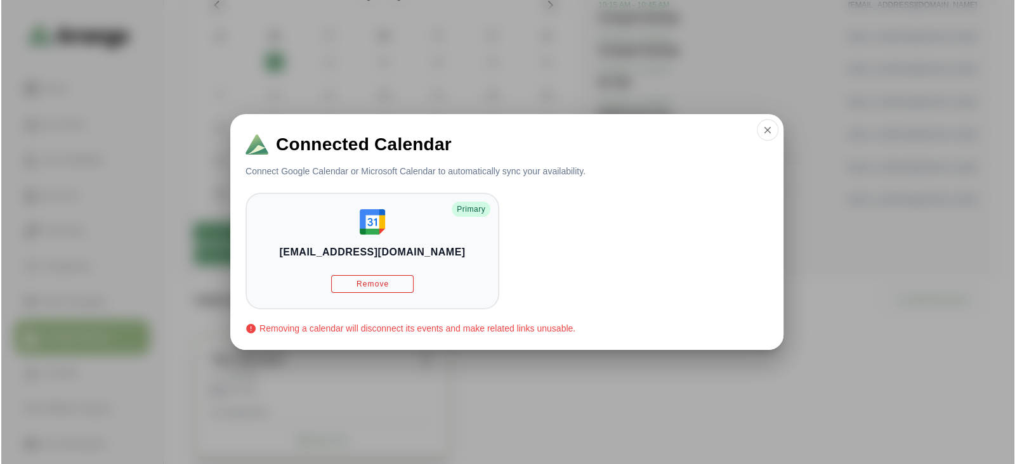
scroll to position [0, 0]
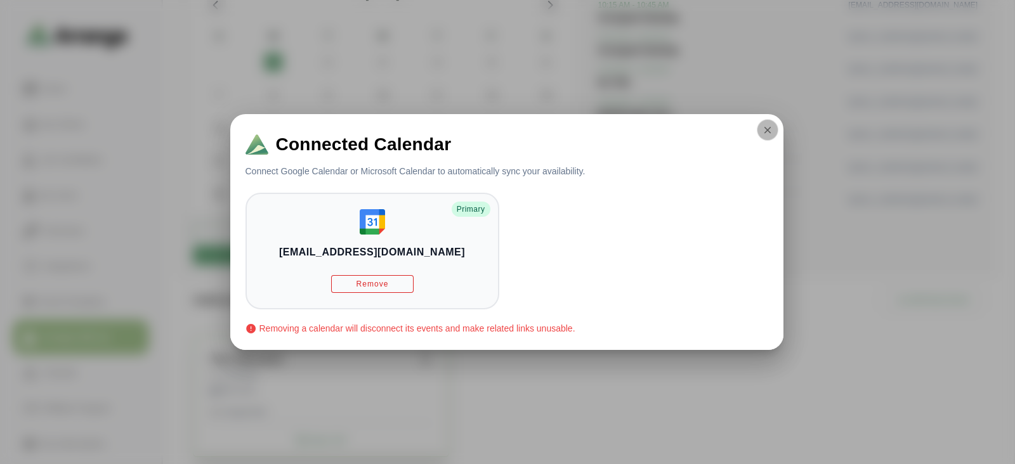
click at [770, 133] on icon "button" at bounding box center [767, 129] width 11 height 11
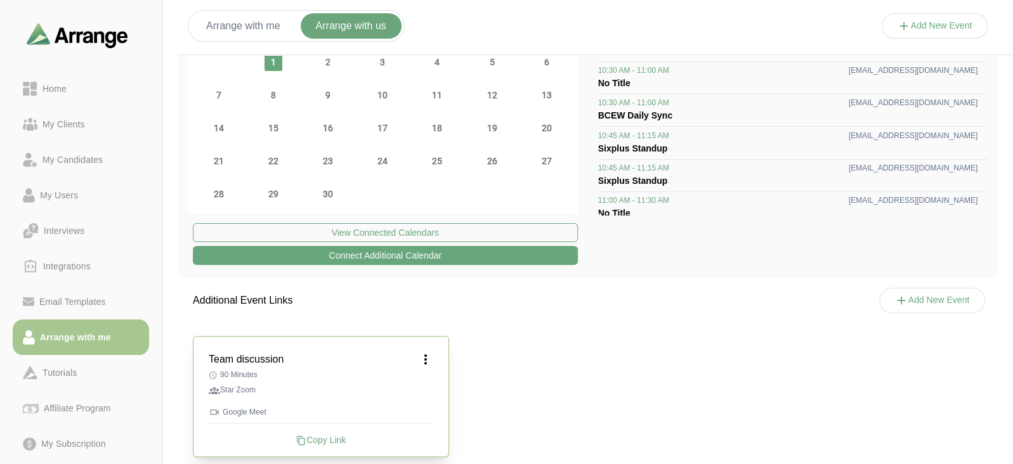
click at [476, 261] on button "Connect Additional Calendar" at bounding box center [385, 255] width 385 height 19
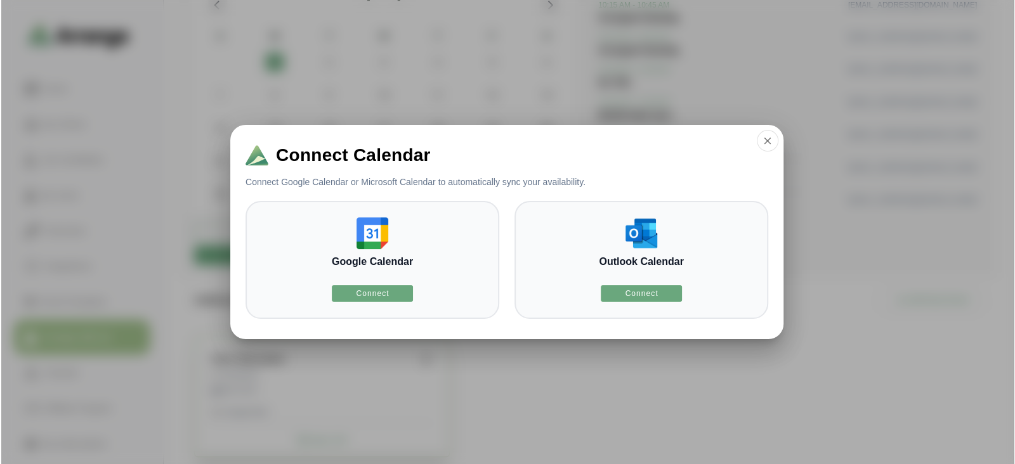
scroll to position [0, 0]
click at [764, 140] on icon "button" at bounding box center [767, 140] width 11 height 11
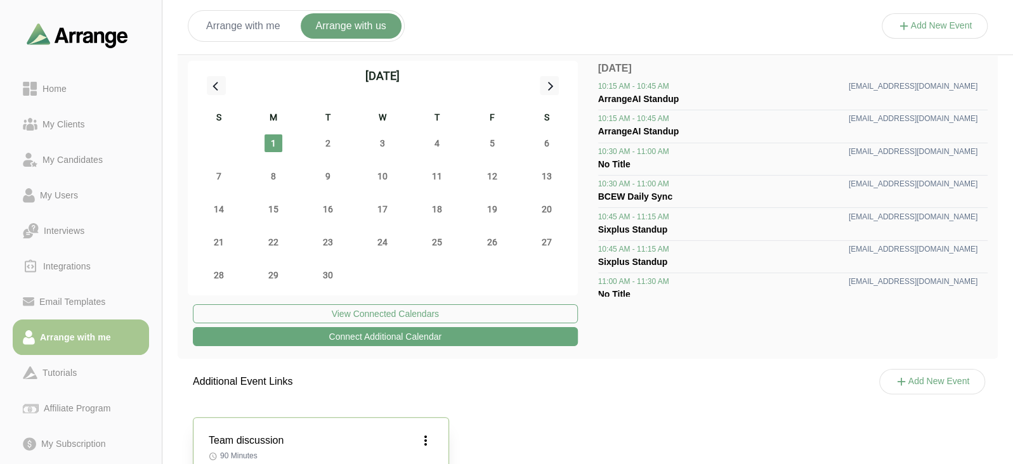
click at [632, 231] on span "Sixplus Standup" at bounding box center [633, 229] width 70 height 10
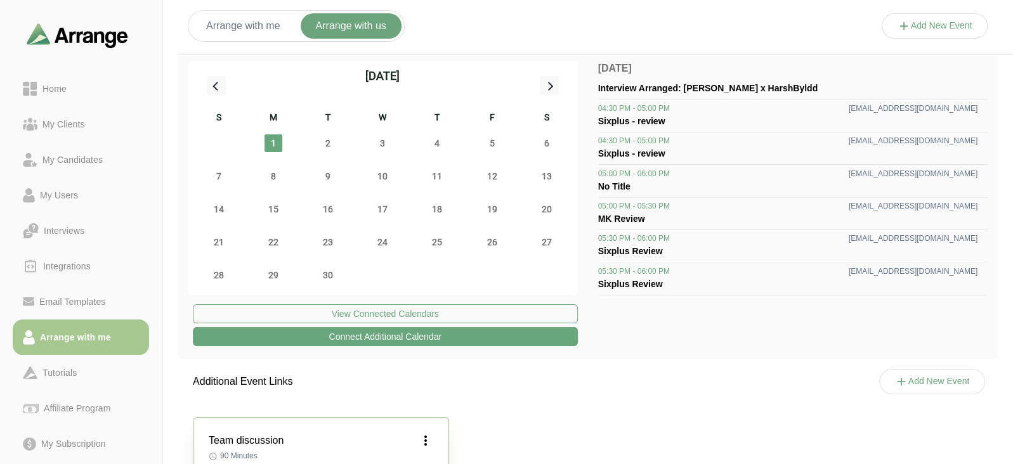
scroll to position [98, 0]
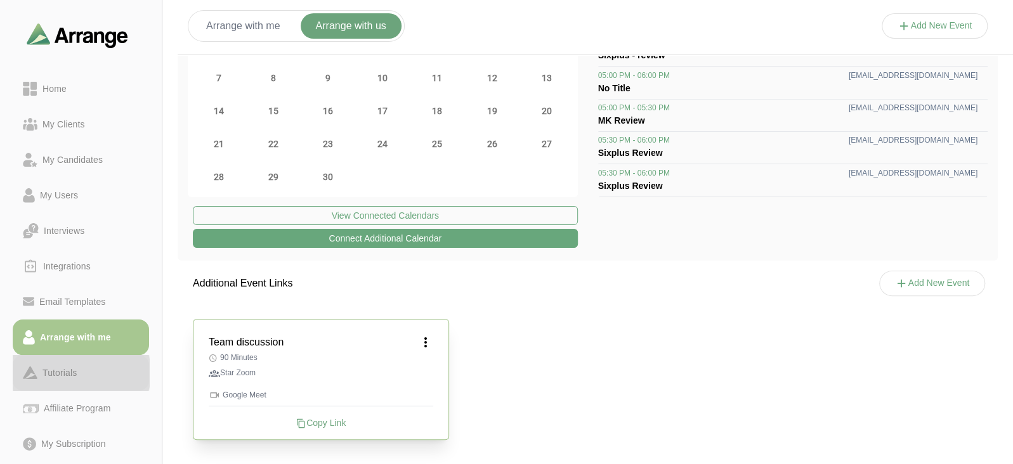
click at [76, 365] on div "Tutorials" at bounding box center [59, 372] width 44 height 15
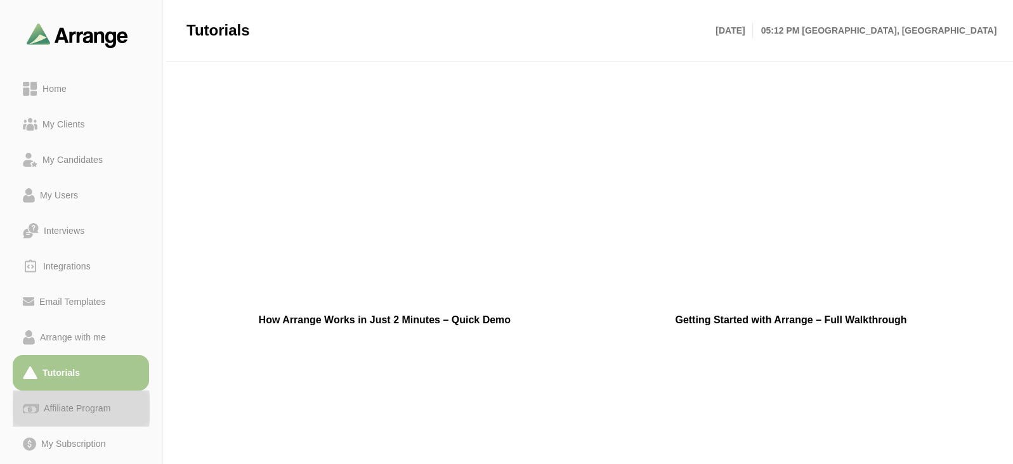
click at [86, 407] on div "Affiliate Program" at bounding box center [77, 408] width 77 height 15
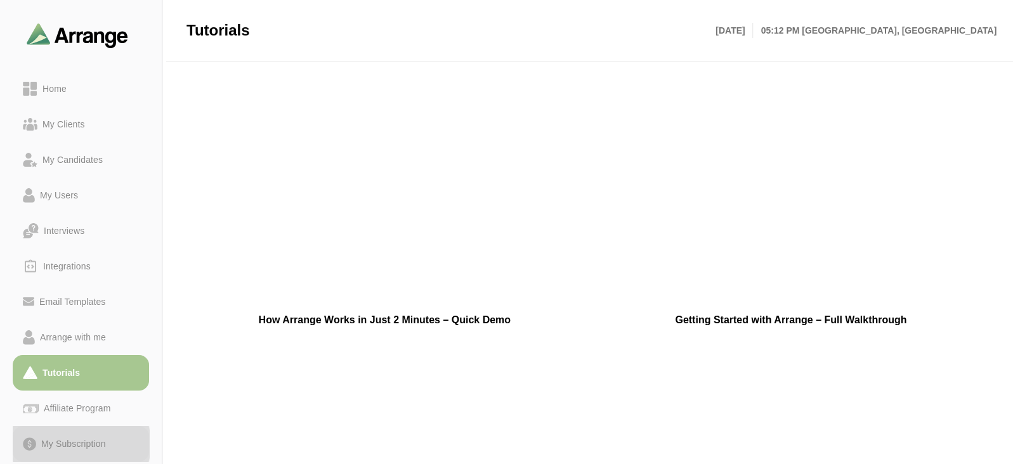
click at [62, 451] on div "My Subscription" at bounding box center [73, 443] width 75 height 15
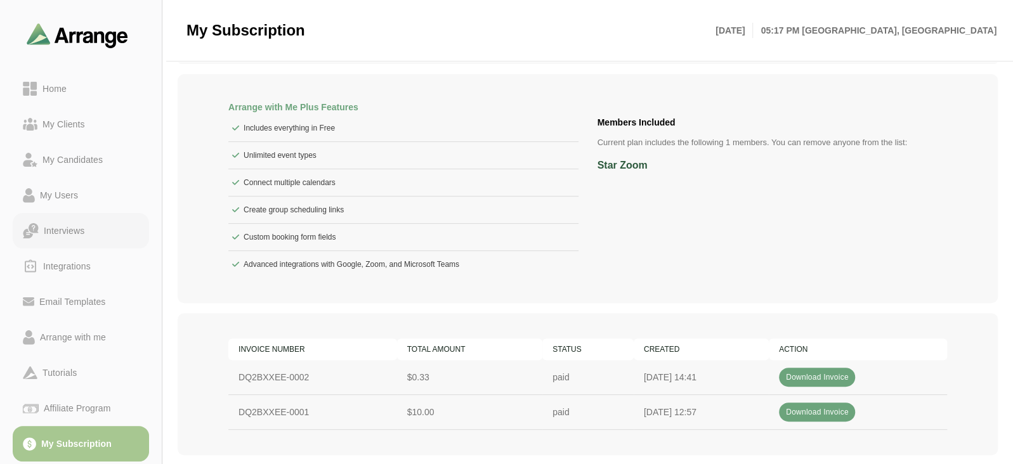
scroll to position [88, 0]
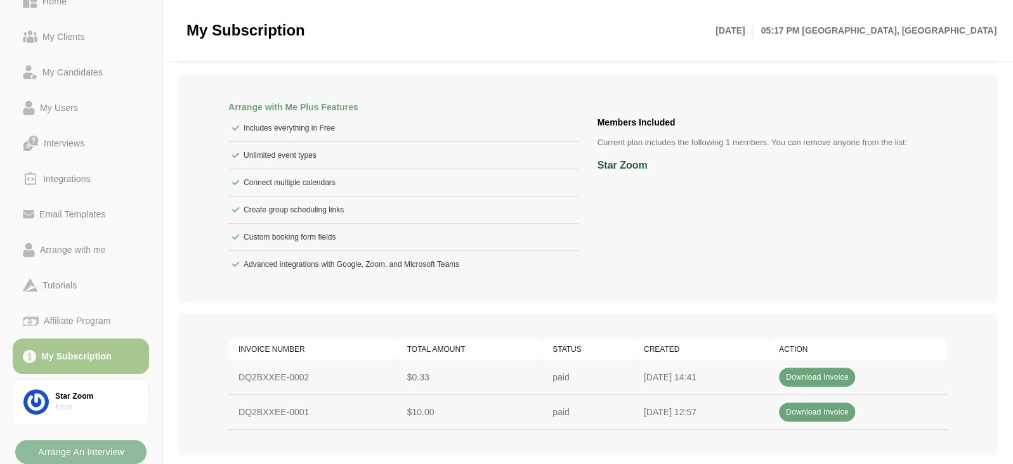
click at [70, 456] on b "Arrange An Interview" at bounding box center [80, 452] width 87 height 24
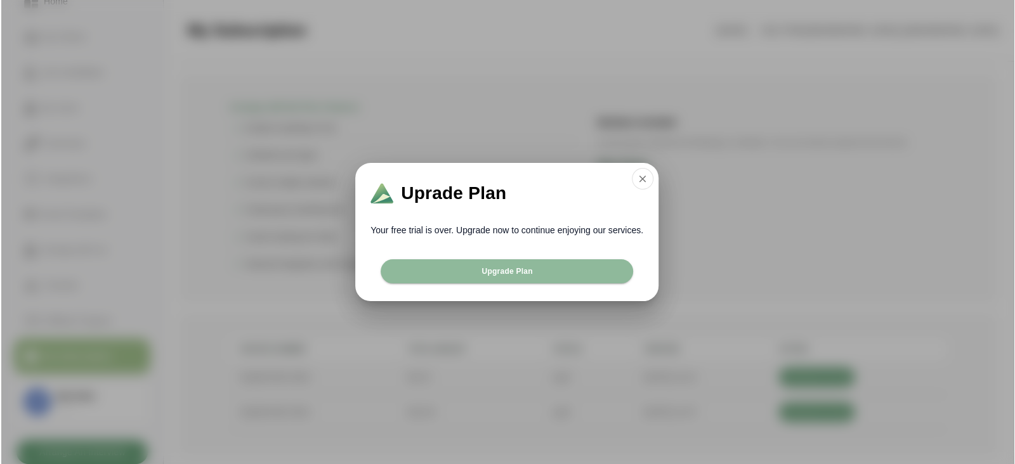
scroll to position [0, 0]
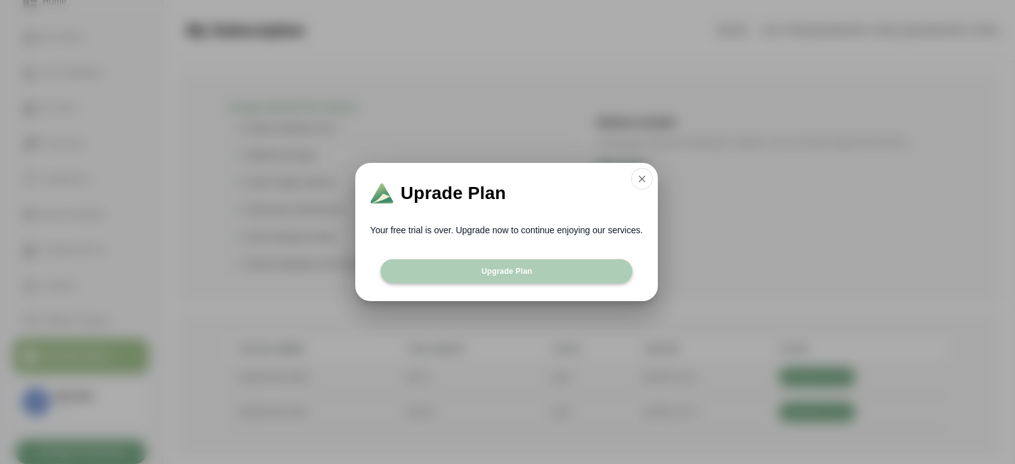
click at [495, 270] on span "Upgrade Plan" at bounding box center [506, 271] width 51 height 10
click at [510, 266] on span "Upgrade Plan" at bounding box center [506, 271] width 51 height 10
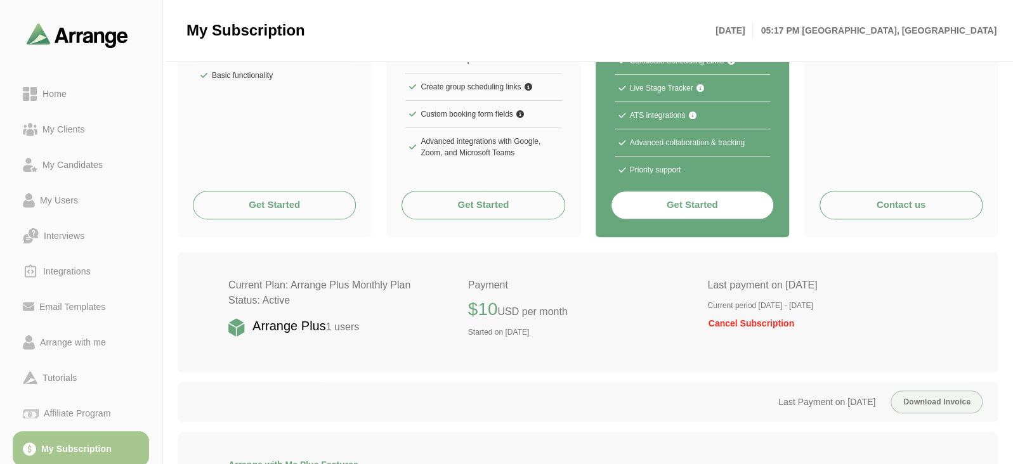
scroll to position [313, 0]
click at [695, 200] on button "Get Started" at bounding box center [692, 205] width 163 height 29
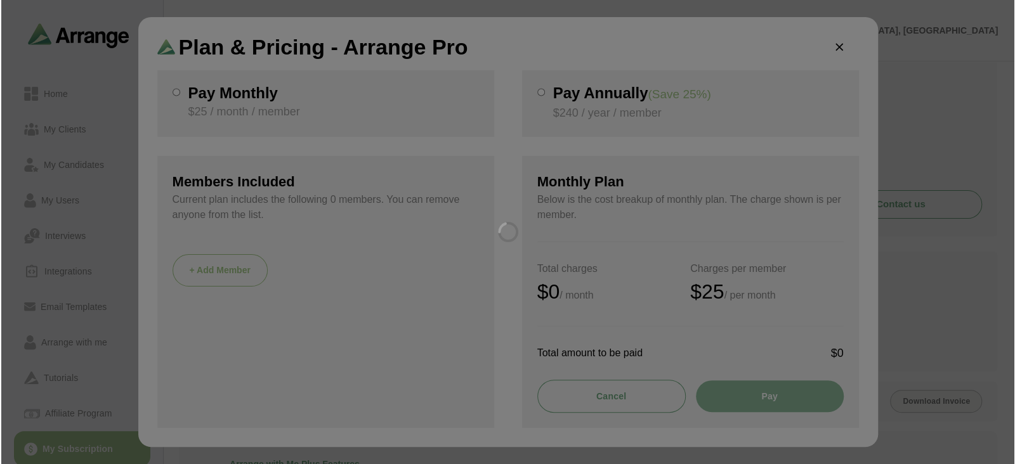
scroll to position [0, 0]
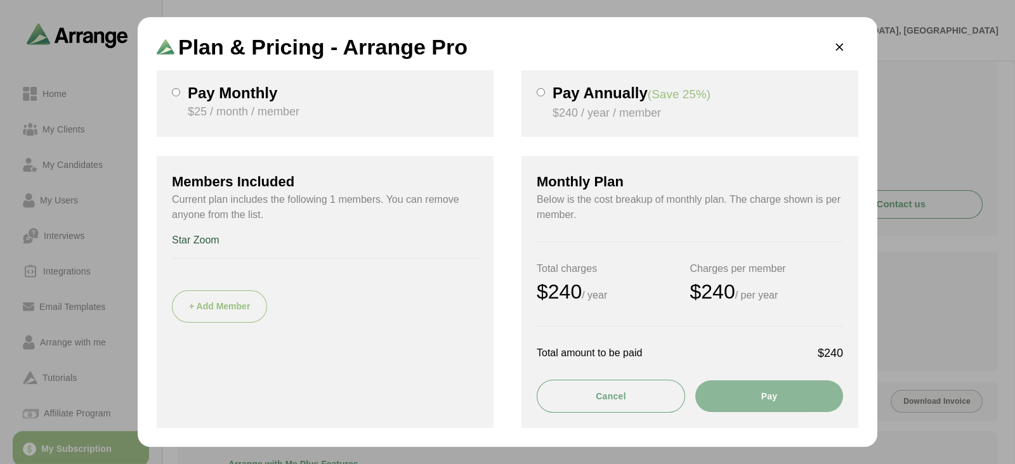
click at [243, 304] on button "+ Add Member" at bounding box center [219, 306] width 95 height 32
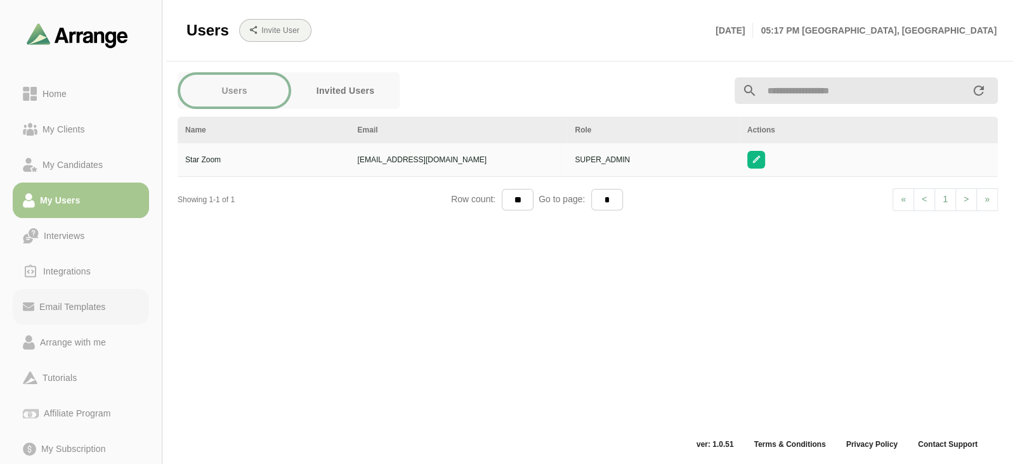
scroll to position [103, 0]
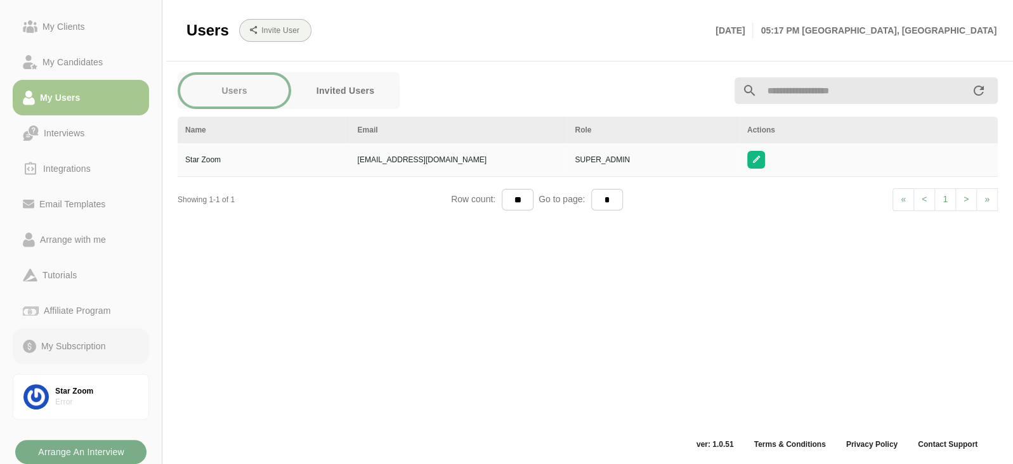
click at [95, 350] on div "My Subscription" at bounding box center [73, 346] width 75 height 15
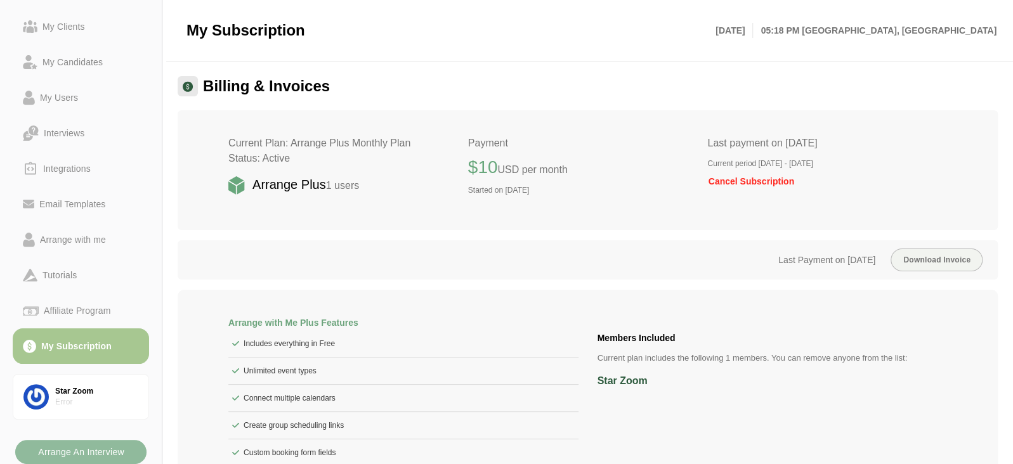
click at [114, 448] on b "Arrange An Interview" at bounding box center [80, 452] width 87 height 24
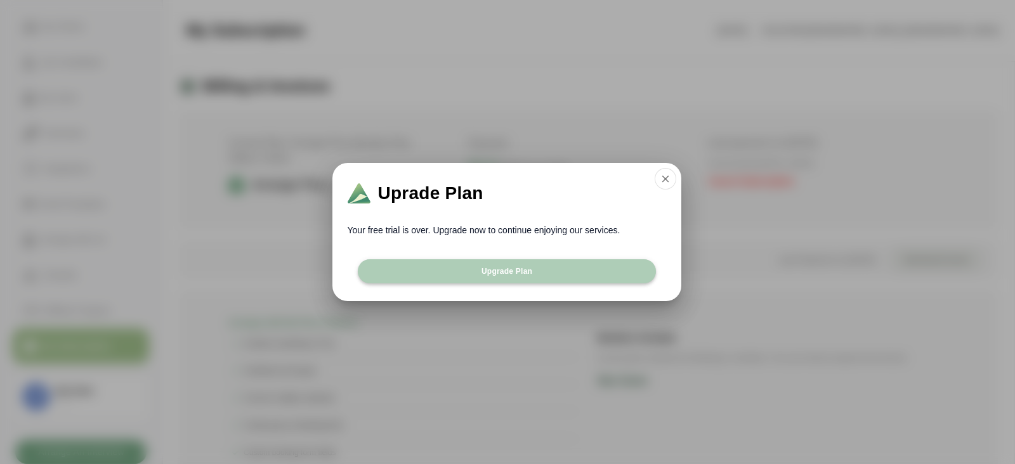
click at [520, 275] on span "Upgrade Plan" at bounding box center [506, 271] width 51 height 10
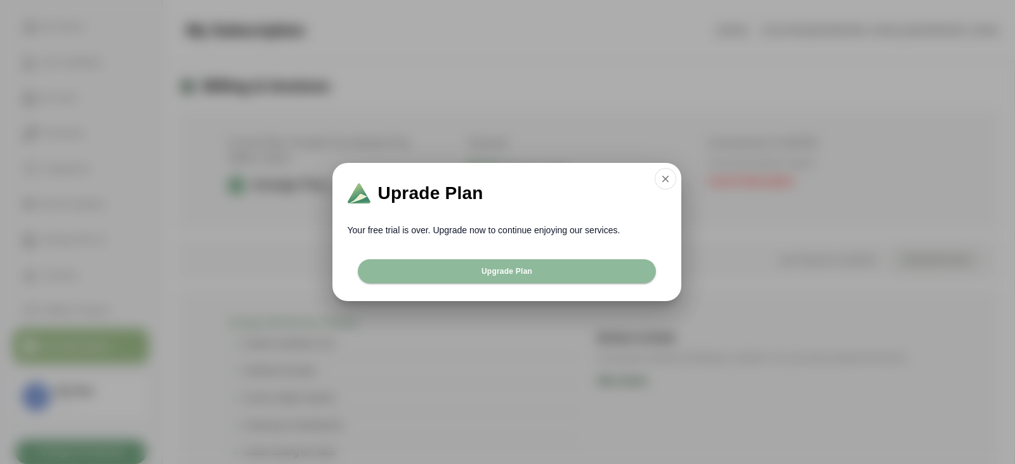
drag, startPoint x: 608, startPoint y: 252, endPoint x: 603, endPoint y: 257, distance: 6.7
click at [603, 257] on div "Uprade Plan Your free trial is over. Upgrade now to continue enjoying our servi…" at bounding box center [506, 232] width 349 height 138
click at [595, 269] on button "Upgrade Plan" at bounding box center [507, 271] width 298 height 24
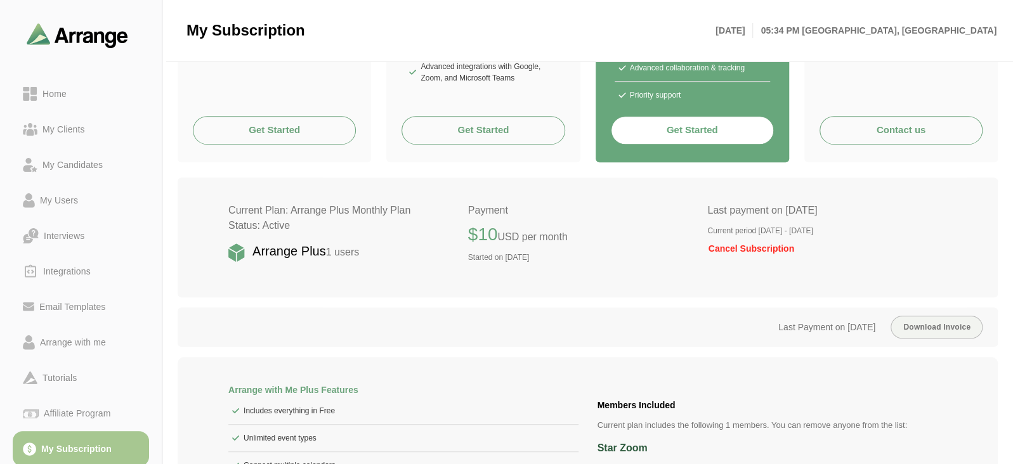
scroll to position [387, 0]
click at [699, 131] on button "Get Started" at bounding box center [692, 131] width 163 height 29
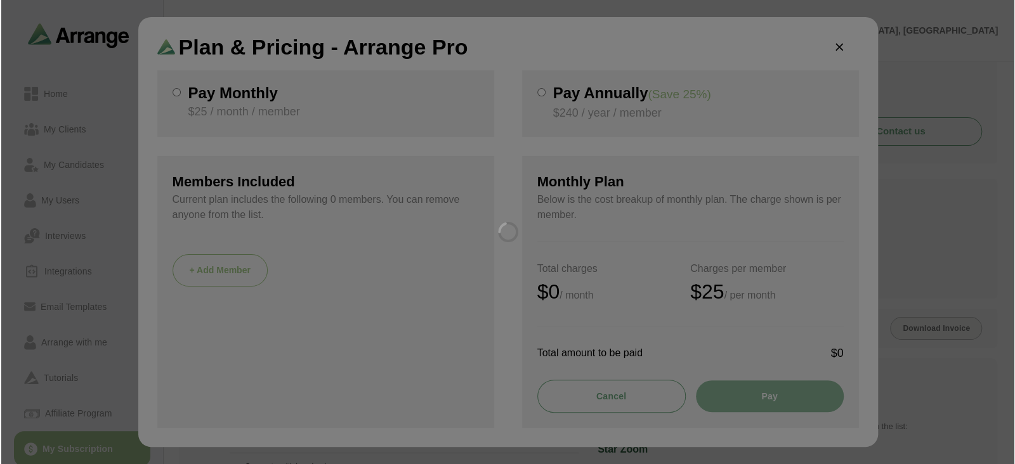
scroll to position [0, 0]
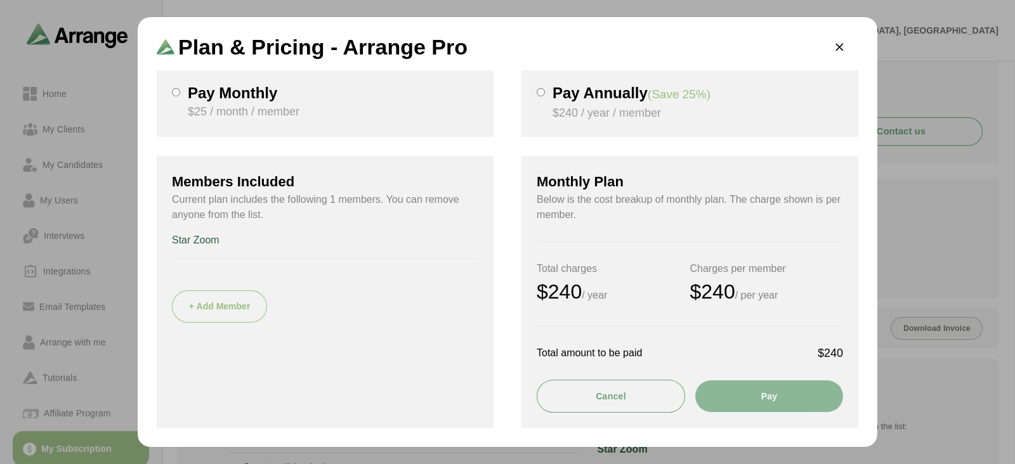
click at [729, 388] on button "Pay" at bounding box center [769, 396] width 148 height 32
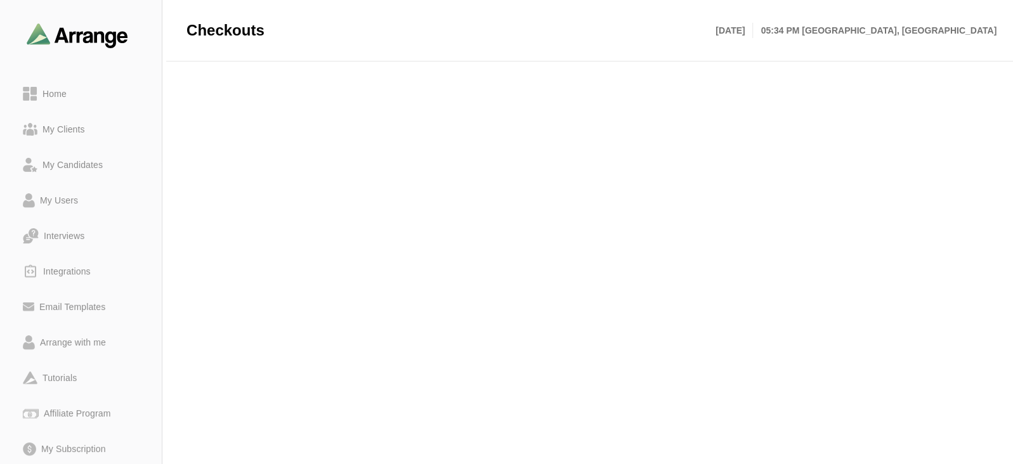
scroll to position [145, 0]
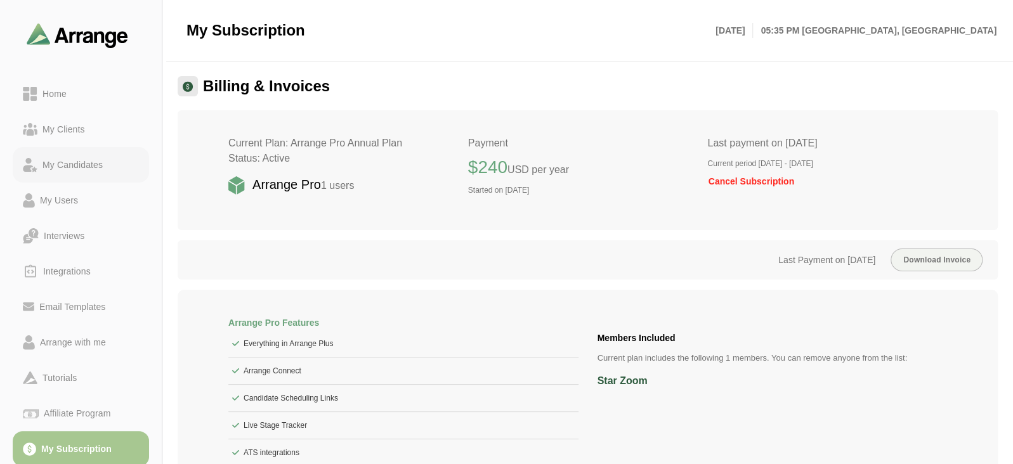
scroll to position [103, 0]
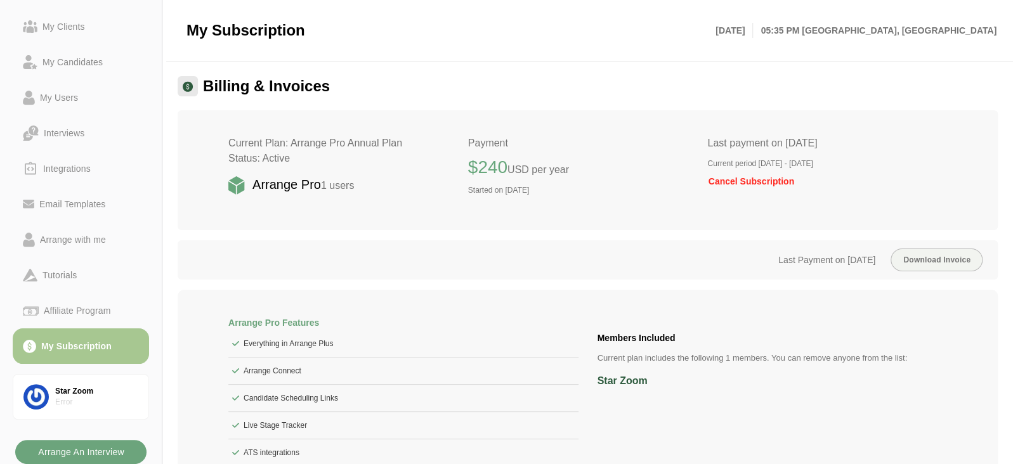
click at [81, 444] on b "Arrange An Interview" at bounding box center [80, 452] width 87 height 24
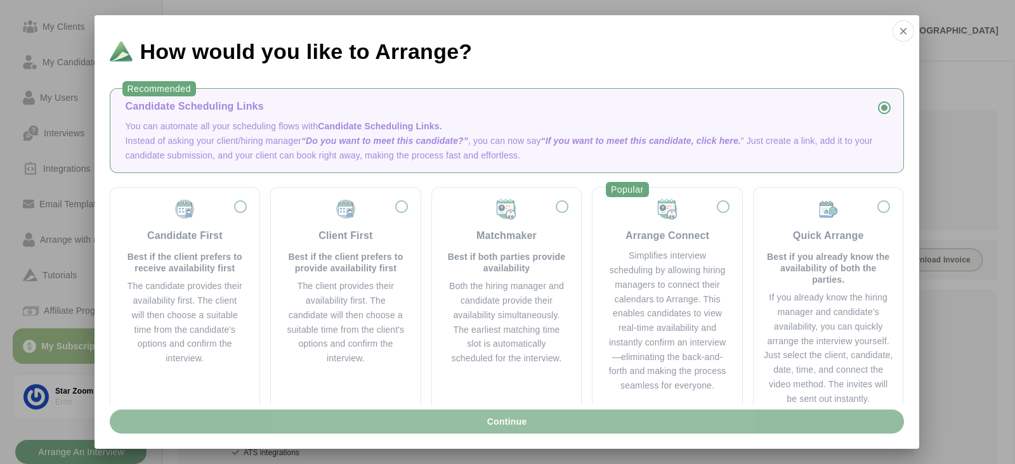
click at [295, 423] on button "Continue" at bounding box center [507, 422] width 794 height 24
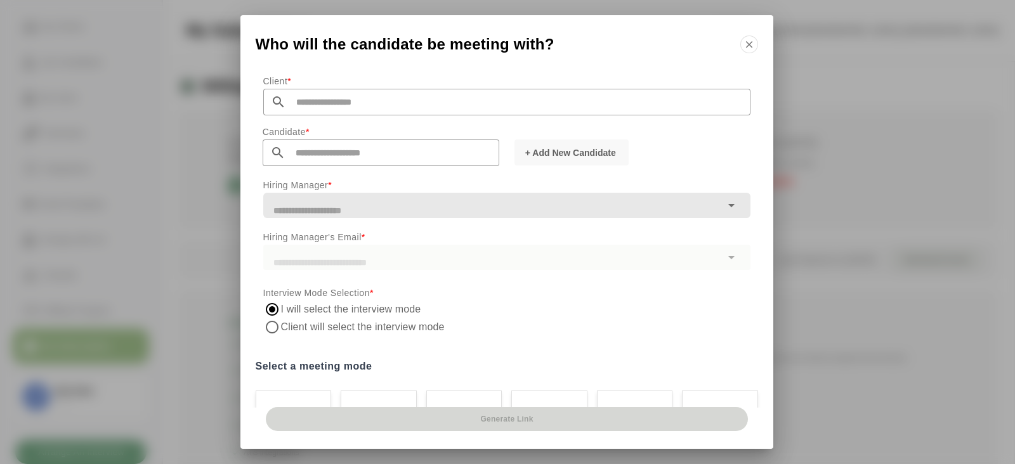
click at [607, 107] on input "text" at bounding box center [518, 102] width 464 height 27
click at [744, 42] on icon "button" at bounding box center [748, 44] width 11 height 11
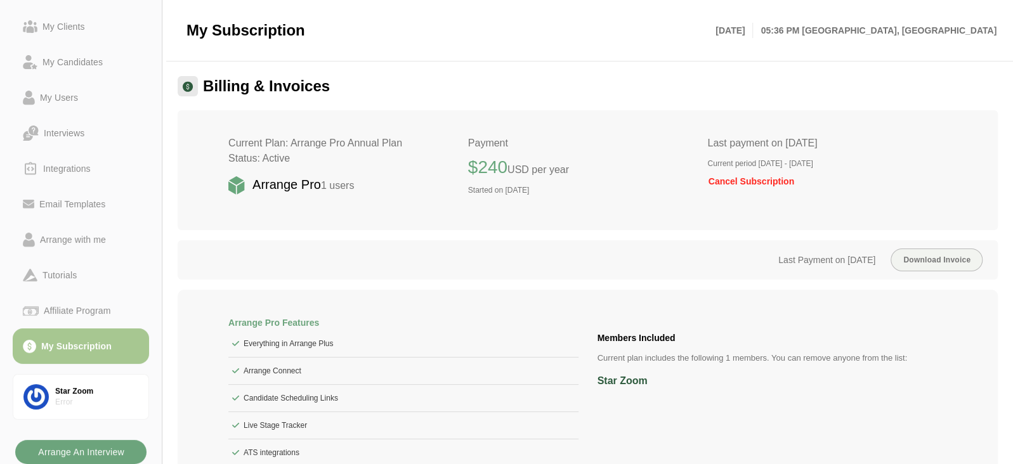
click at [87, 458] on b "Arrange An Interview" at bounding box center [80, 452] width 87 height 24
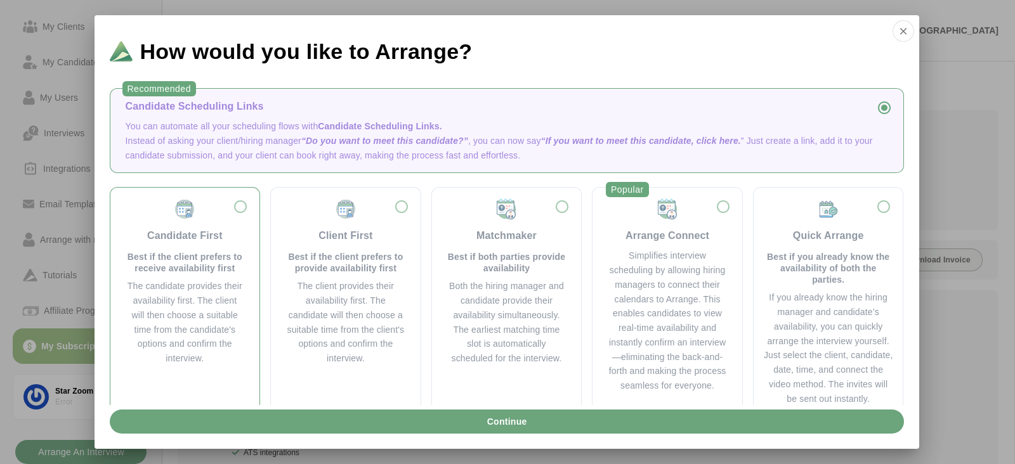
click at [223, 271] on p "Best if the client prefers to receive availability first" at bounding box center [185, 262] width 119 height 23
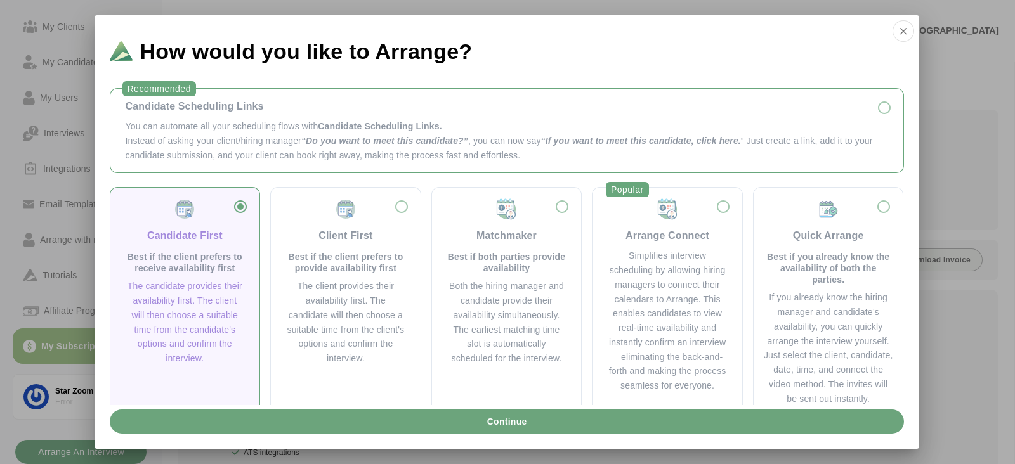
click at [370, 127] on span "Candidate Scheduling Links." at bounding box center [380, 126] width 124 height 10
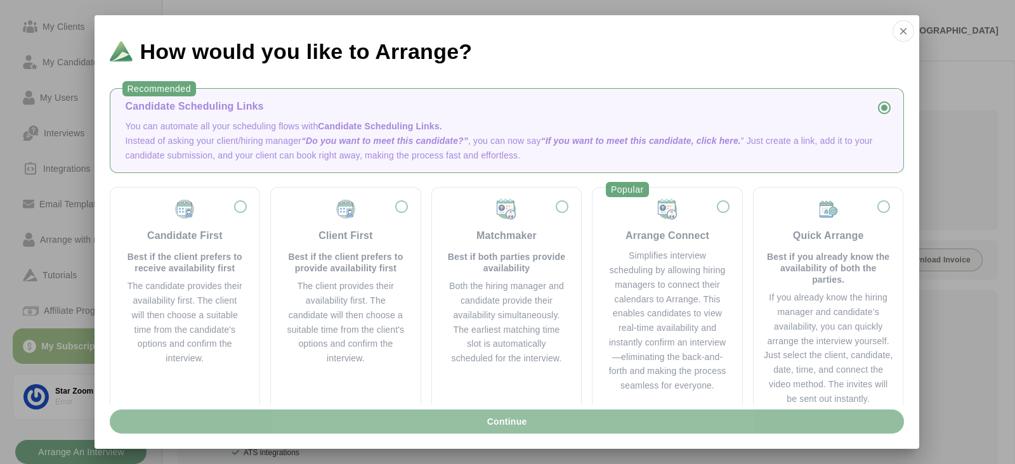
click at [326, 425] on button "Continue" at bounding box center [507, 422] width 794 height 24
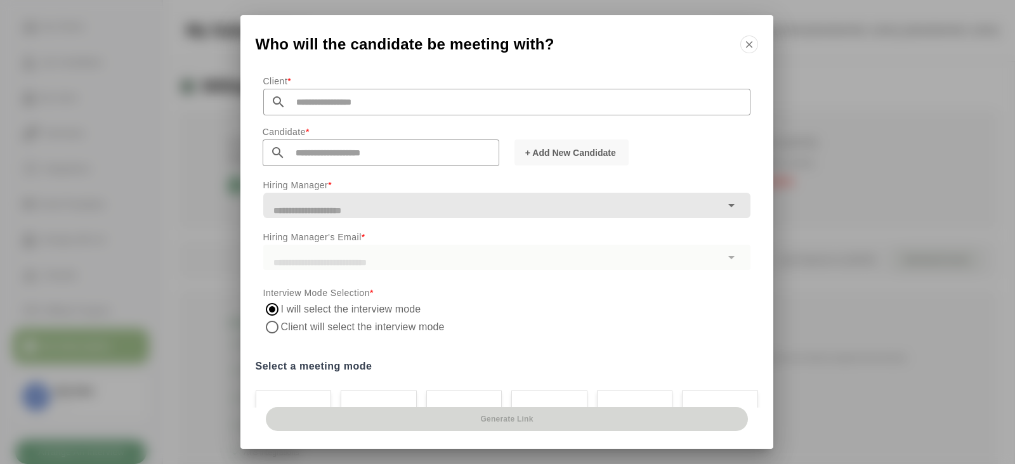
click at [399, 100] on input "text" at bounding box center [518, 102] width 464 height 27
type input "*"
click at [753, 46] on icon "button" at bounding box center [748, 44] width 11 height 11
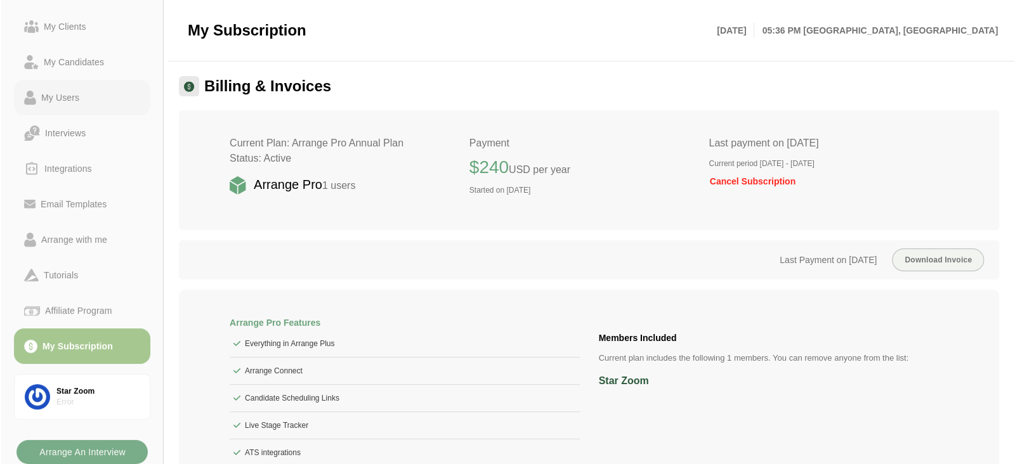
scroll to position [0, 0]
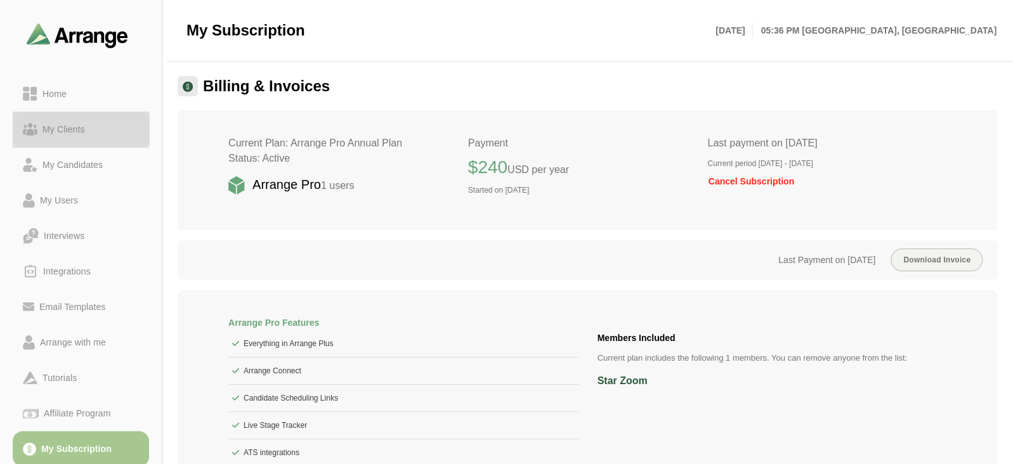
click at [93, 127] on div "My Clients" at bounding box center [81, 129] width 116 height 15
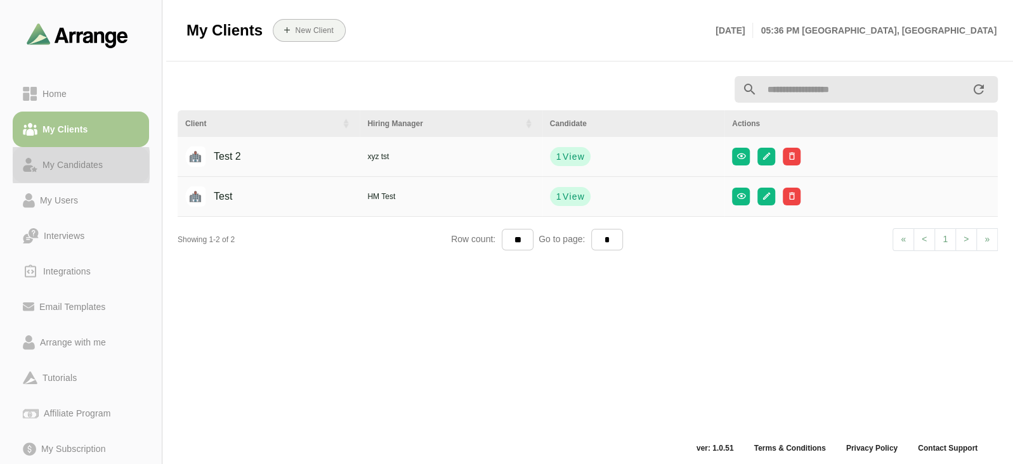
click at [120, 158] on div "My Candidates" at bounding box center [81, 164] width 116 height 15
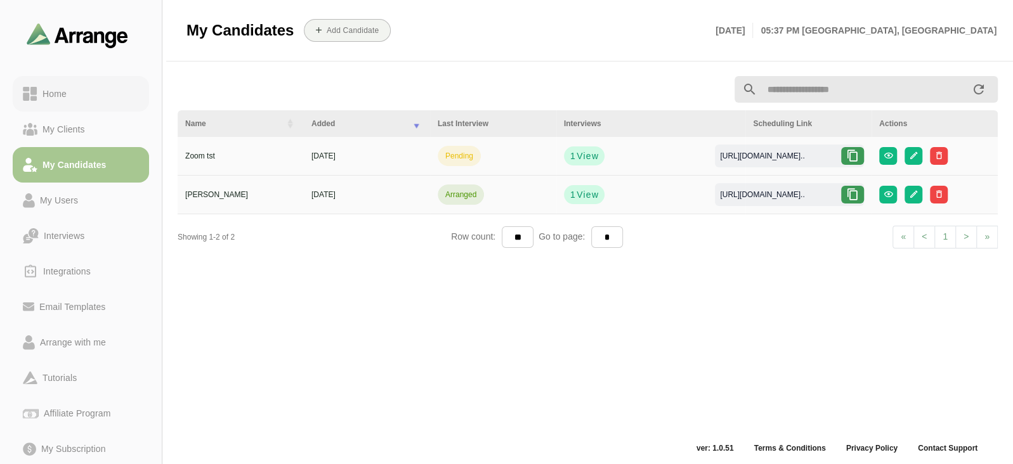
click at [54, 91] on div "Home" at bounding box center [54, 93] width 34 height 15
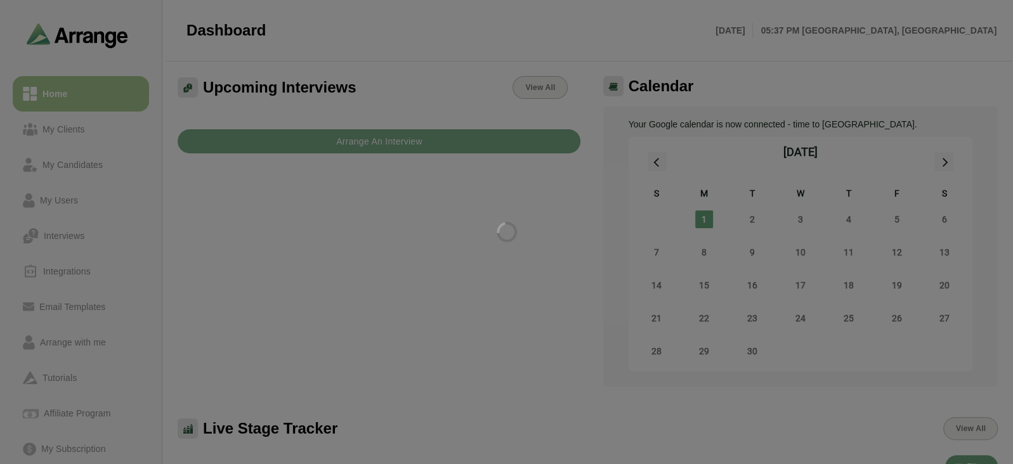
click at [301, 140] on div at bounding box center [506, 232] width 1013 height 464
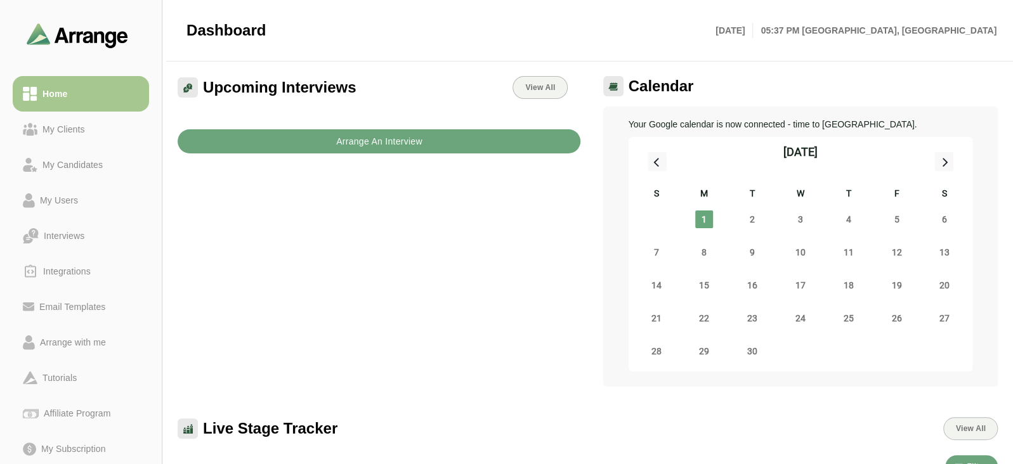
click at [302, 142] on button "Arrange An Interview" at bounding box center [379, 141] width 403 height 24
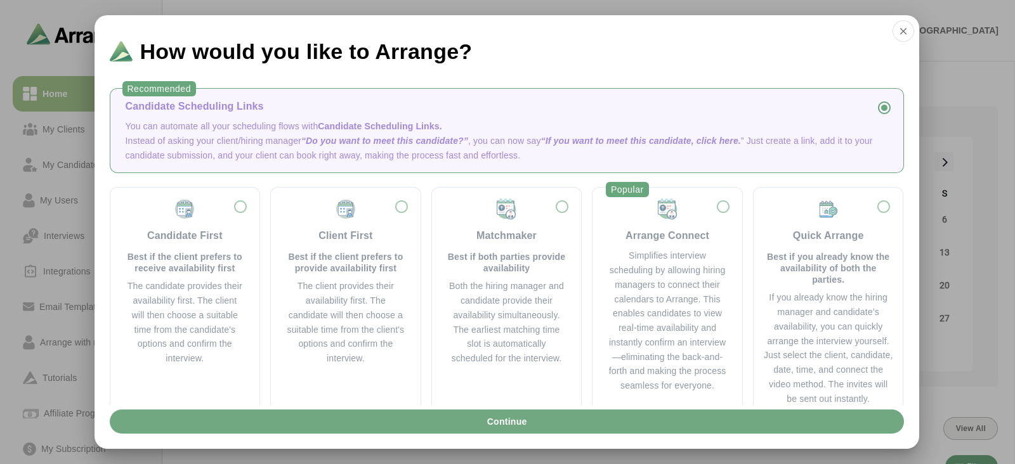
click at [332, 425] on button "Continue" at bounding box center [507, 422] width 794 height 24
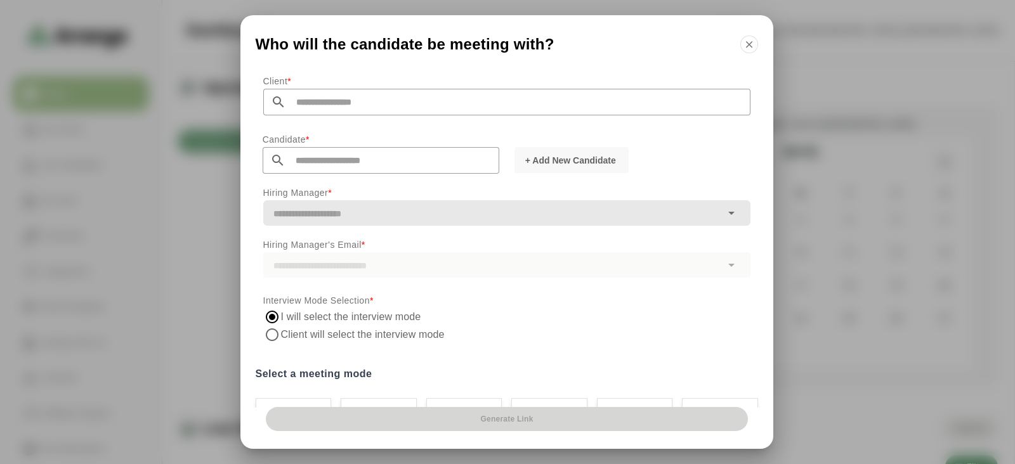
click at [349, 103] on input "text" at bounding box center [518, 102] width 464 height 27
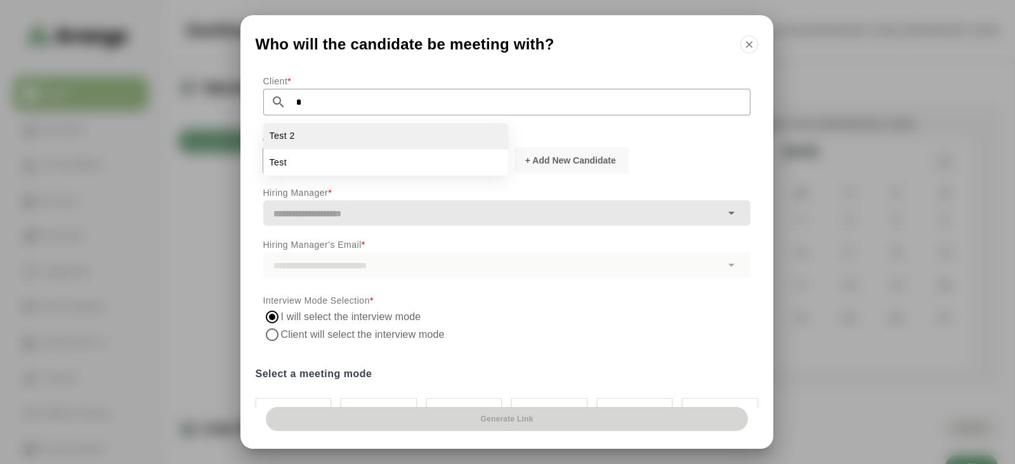
click at [348, 150] on li "Test 2" at bounding box center [385, 163] width 245 height 26
type input "******"
click at [348, 166] on input "text" at bounding box center [392, 160] width 214 height 27
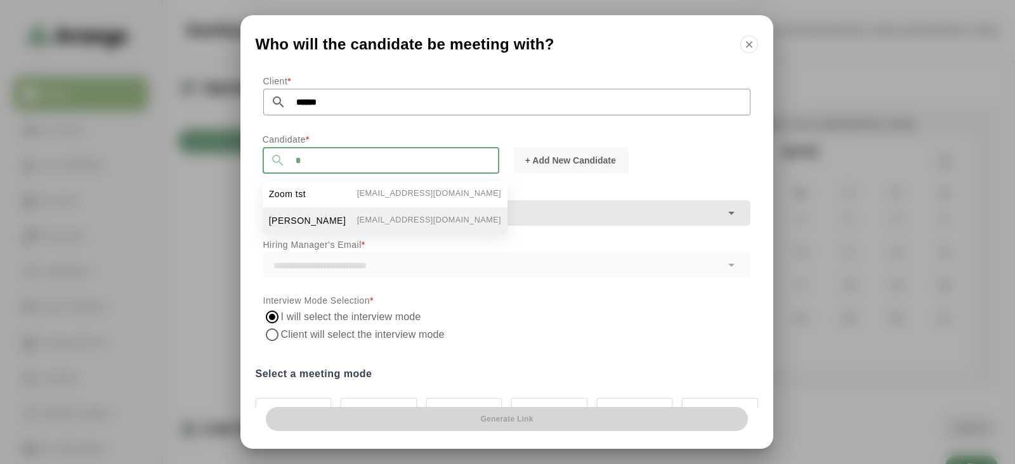
click at [306, 222] on span "Satya TST" at bounding box center [307, 220] width 77 height 13
type input "*********"
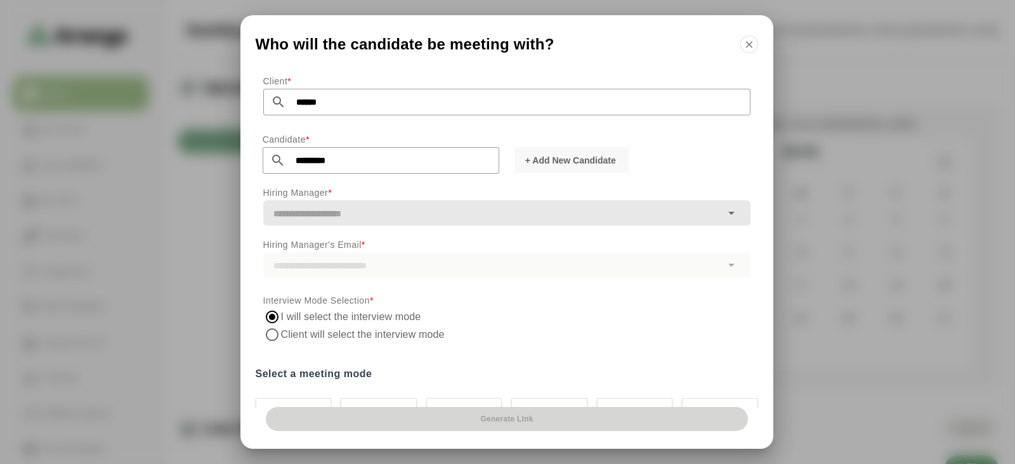
click at [352, 205] on input "text" at bounding box center [492, 214] width 458 height 18
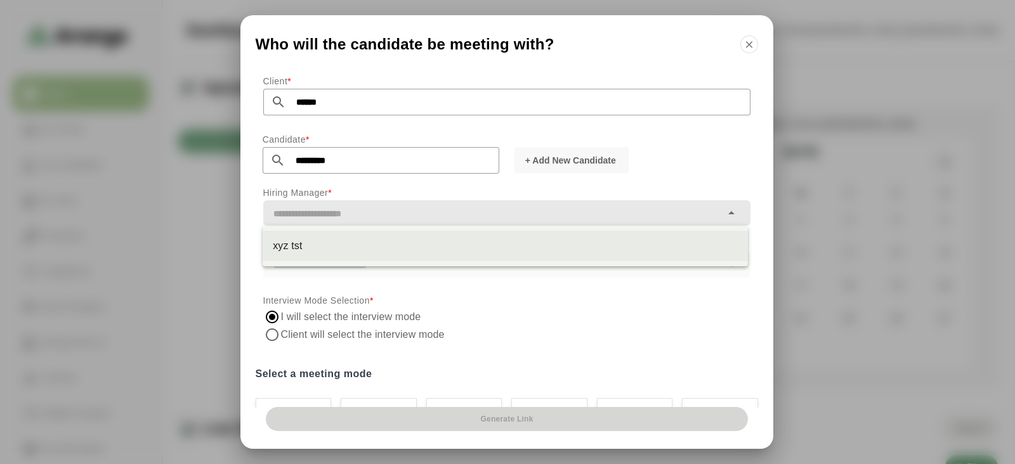
click at [349, 242] on div "xyz tst" at bounding box center [505, 245] width 465 height 15
type input "*******"
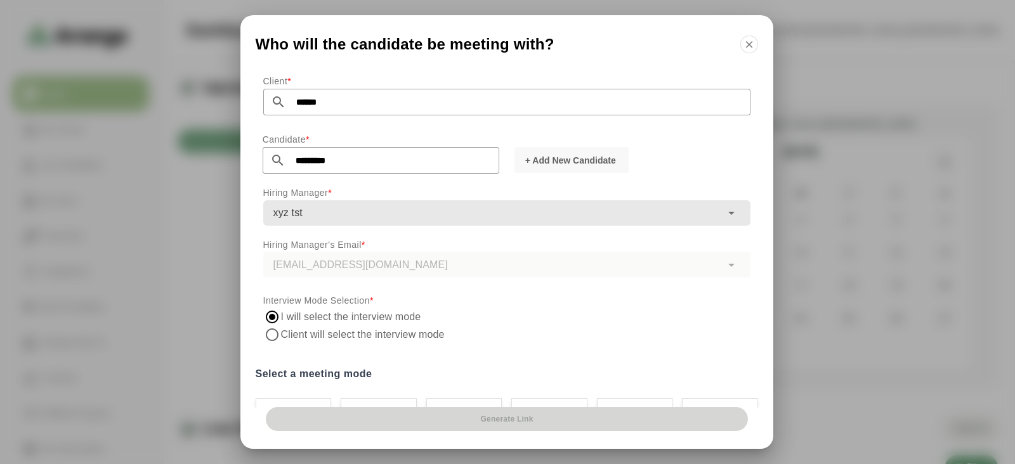
click at [523, 280] on div "Hiring Manager's Email * mosaf97813@luxpolar.com" at bounding box center [507, 258] width 502 height 56
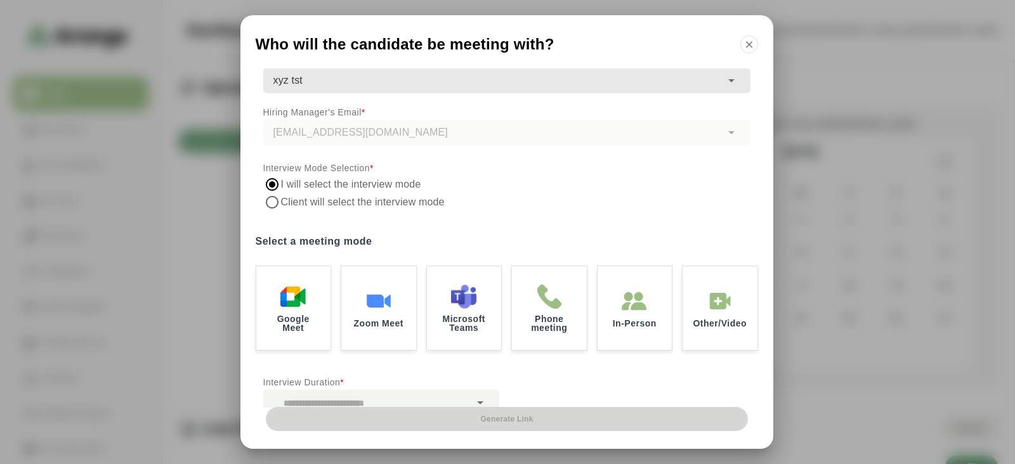
scroll to position [155, 0]
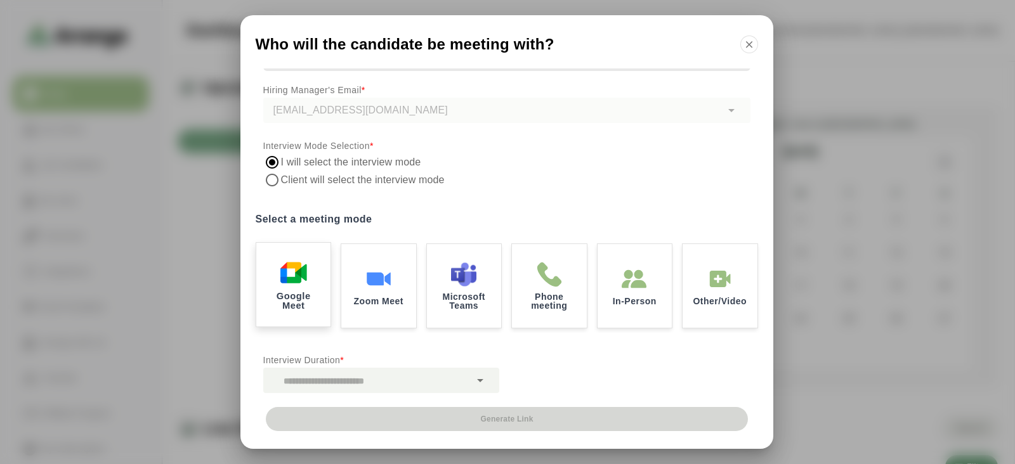
click at [292, 280] on img at bounding box center [293, 272] width 27 height 27
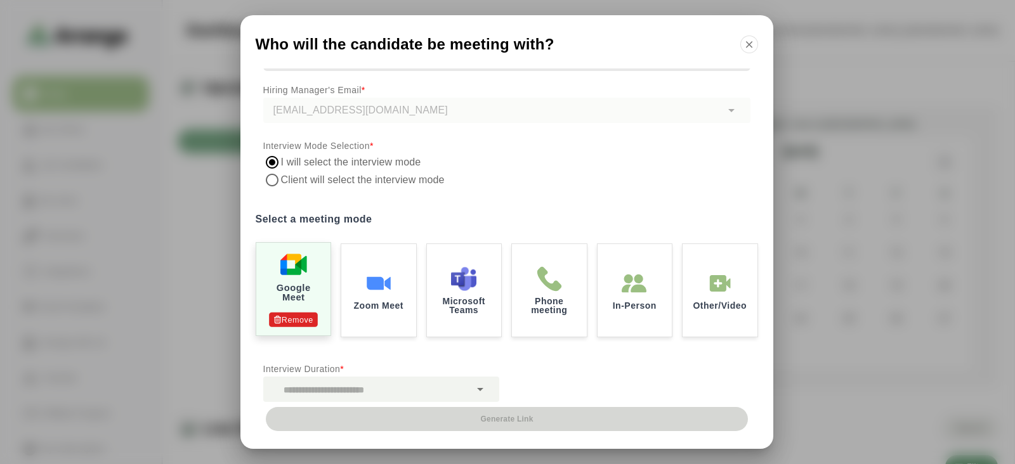
scroll to position [163, 0]
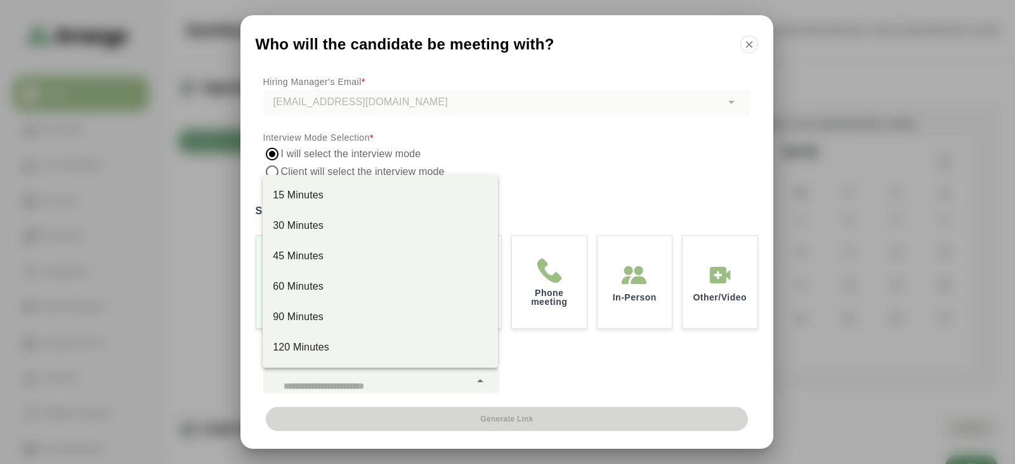
click at [346, 376] on div at bounding box center [366, 380] width 207 height 25
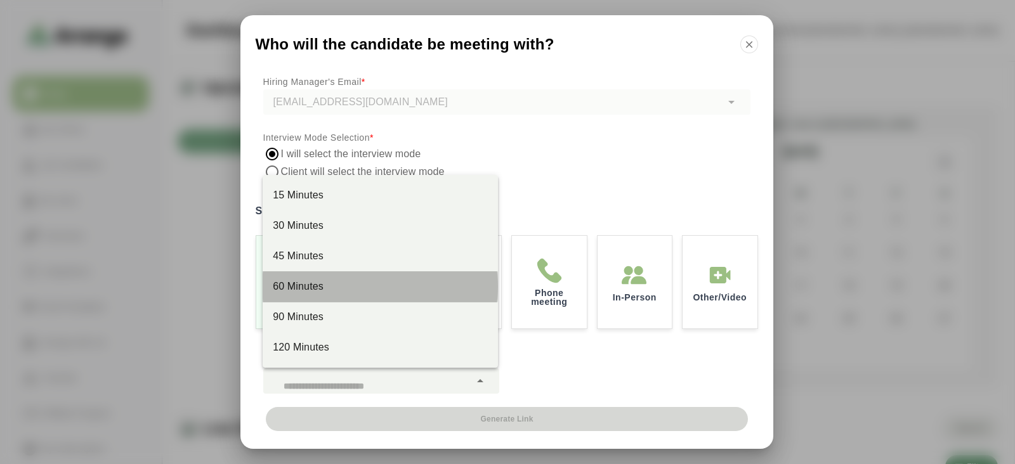
click at [320, 332] on div "60 Minutes" at bounding box center [380, 347] width 235 height 30
type input "*****"
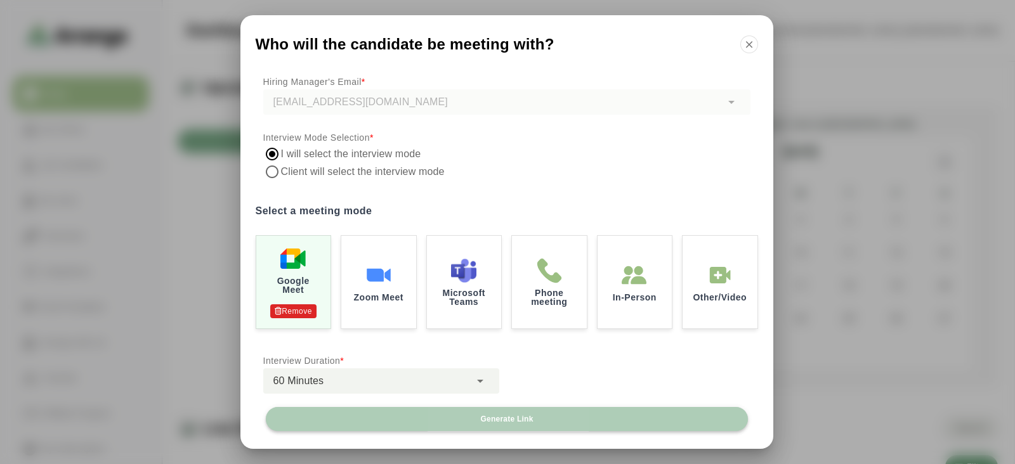
click at [406, 413] on button "Generate Link" at bounding box center [507, 419] width 482 height 24
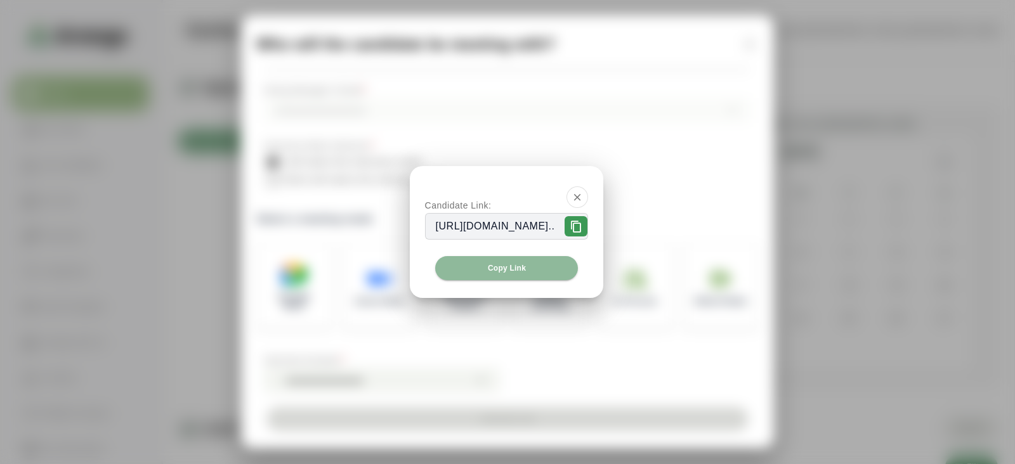
scroll to position [0, 0]
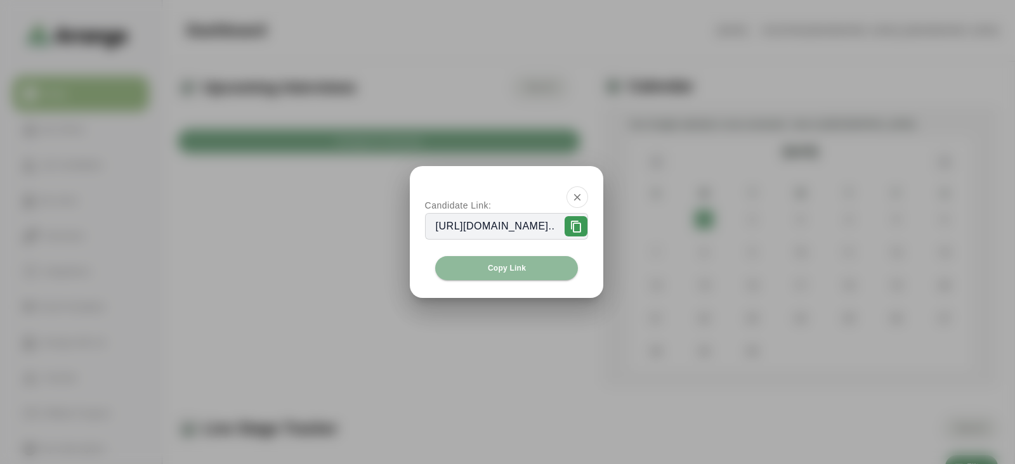
click at [582, 223] on icon at bounding box center [575, 227] width 13 height 13
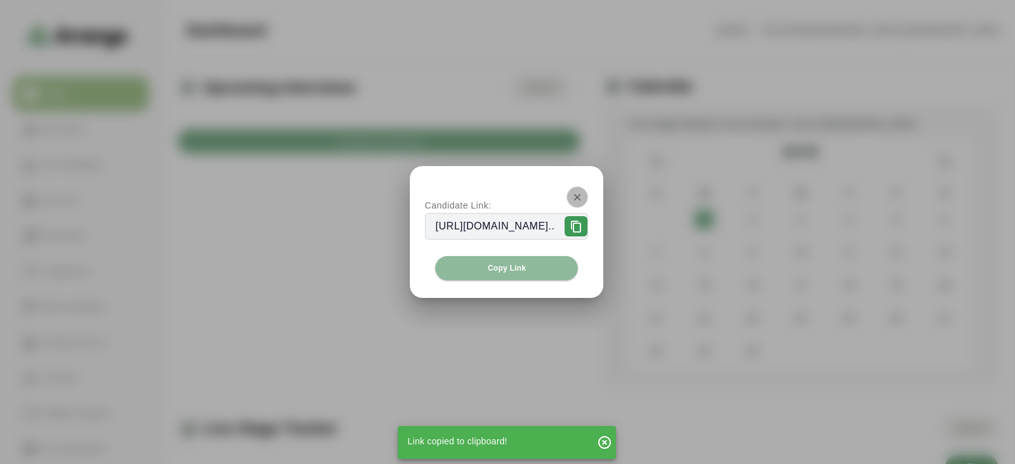
click at [583, 199] on icon "button" at bounding box center [576, 196] width 11 height 11
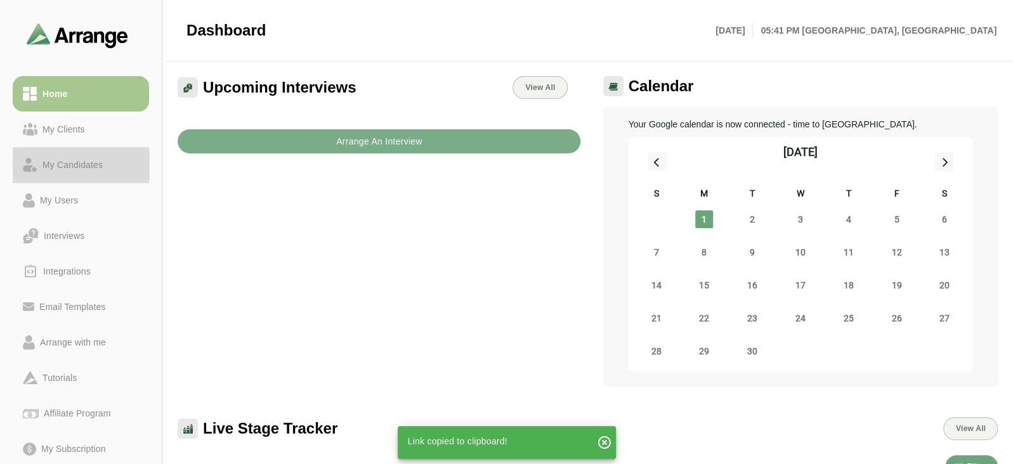
click at [66, 164] on div "My Candidates" at bounding box center [72, 164] width 70 height 15
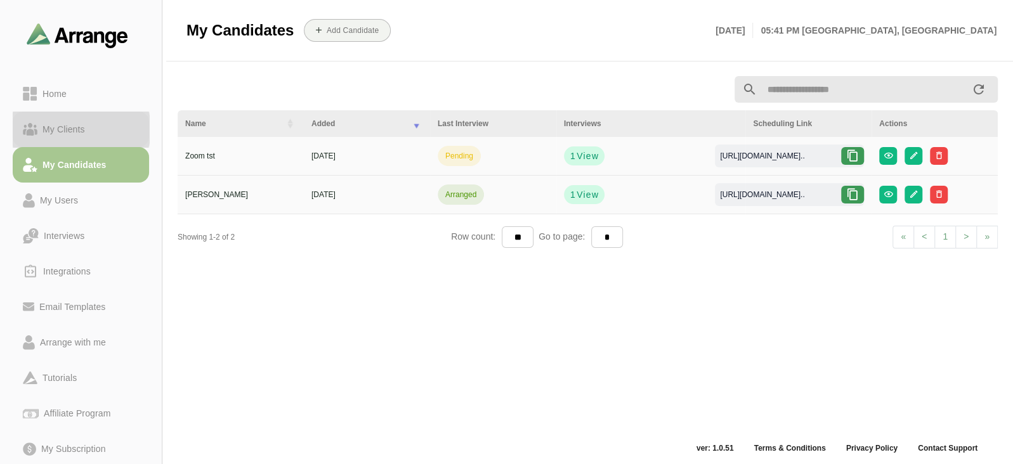
click at [57, 131] on div "My Clients" at bounding box center [63, 129] width 53 height 15
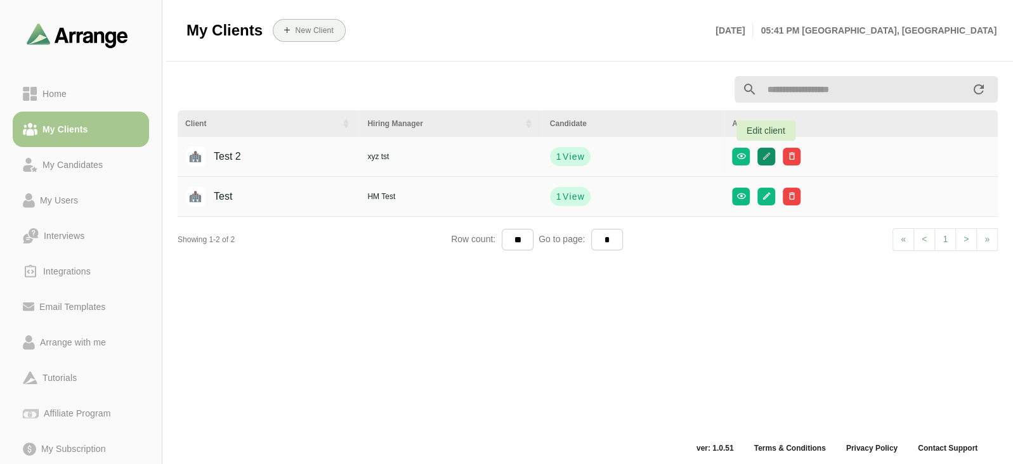
click at [765, 159] on icon "button" at bounding box center [766, 157] width 10 height 10
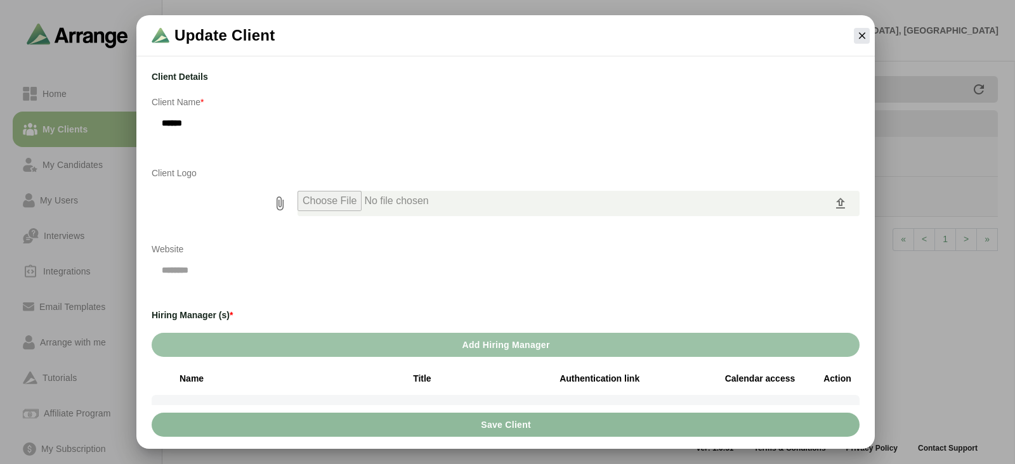
scroll to position [196, 0]
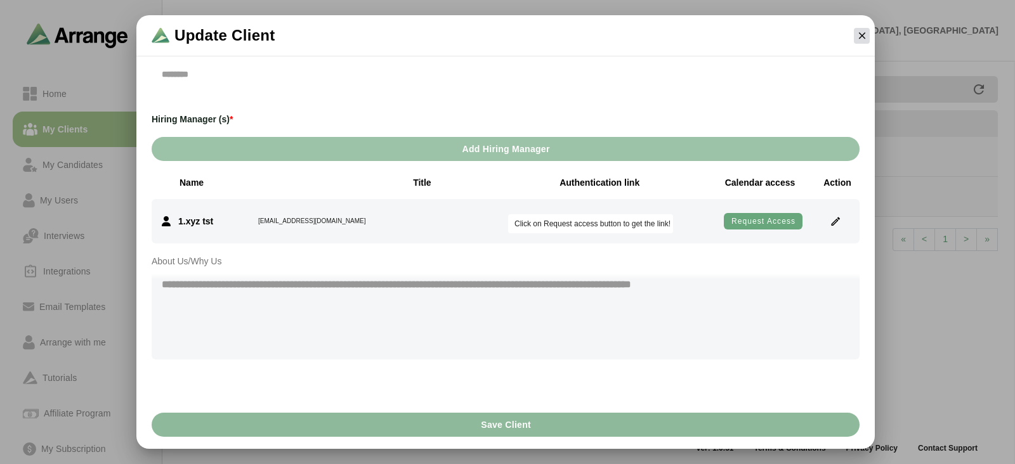
click at [862, 32] on icon "button" at bounding box center [861, 35] width 11 height 11
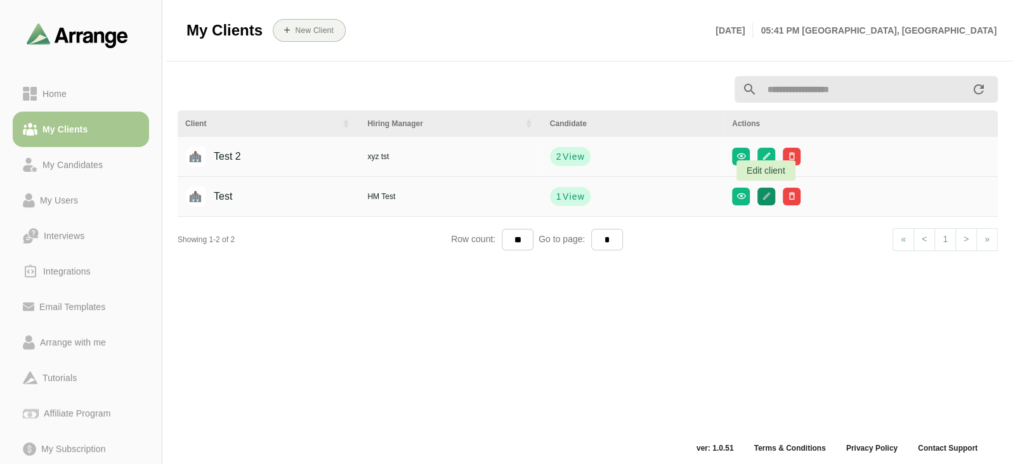
click at [761, 196] on icon "button" at bounding box center [766, 196] width 10 height 10
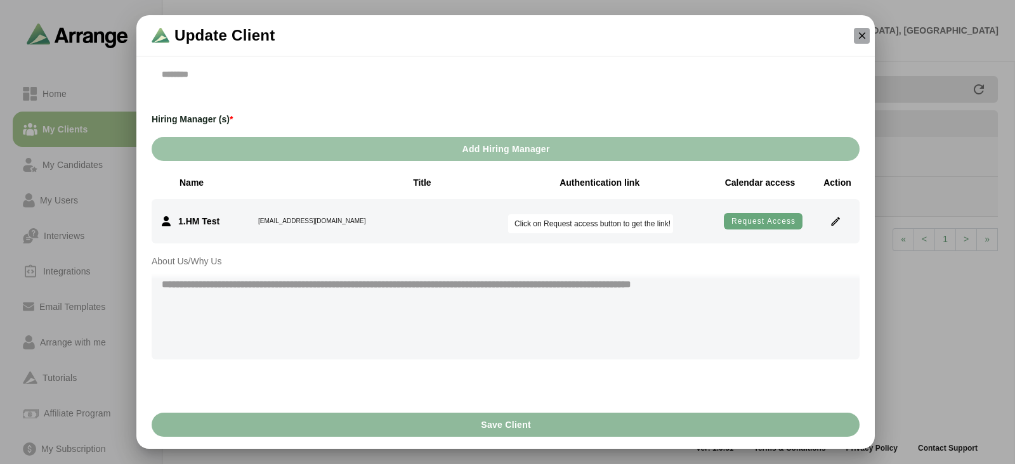
click at [859, 32] on icon "button" at bounding box center [861, 35] width 11 height 11
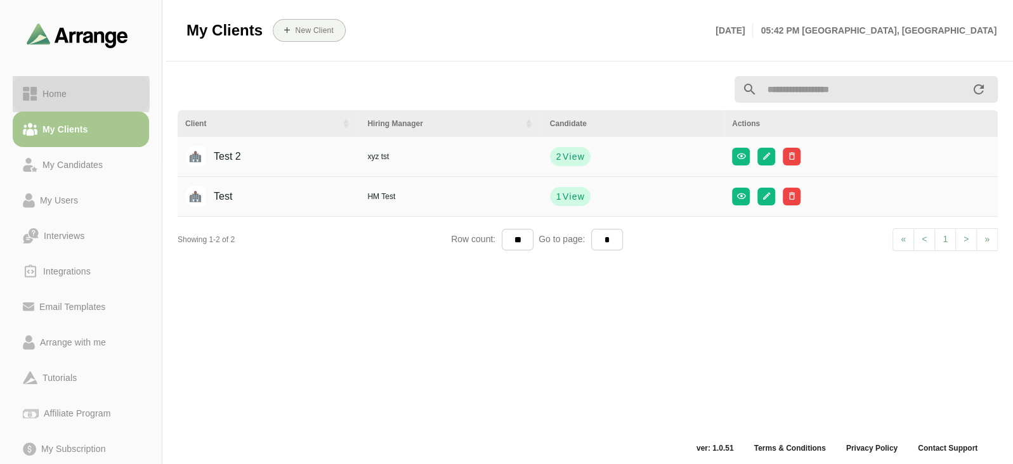
click at [84, 93] on div "Home" at bounding box center [81, 93] width 116 height 15
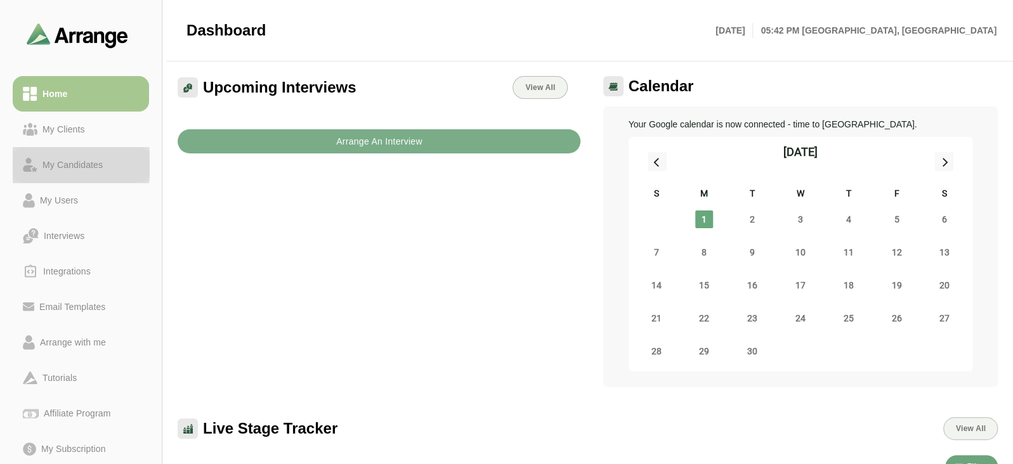
click at [87, 157] on link "My Candidates" at bounding box center [81, 165] width 136 height 36
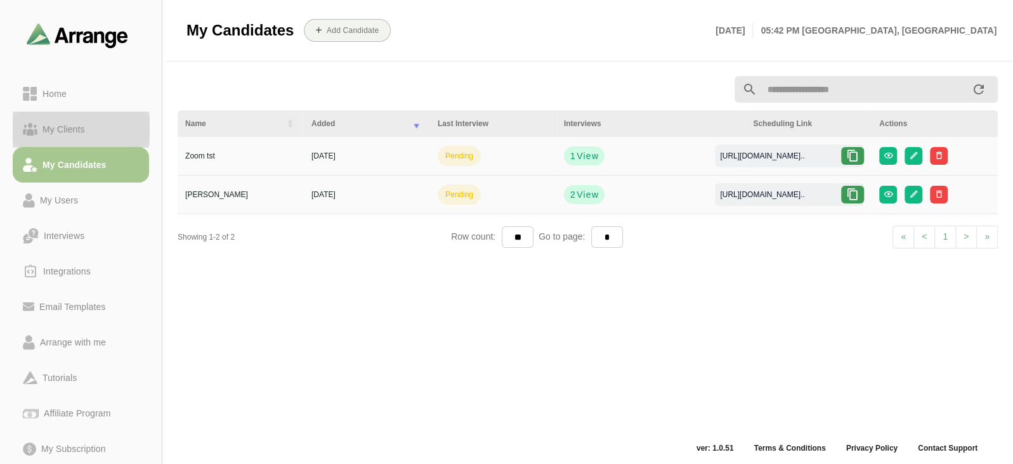
click at [120, 131] on div "My Clients" at bounding box center [81, 129] width 116 height 15
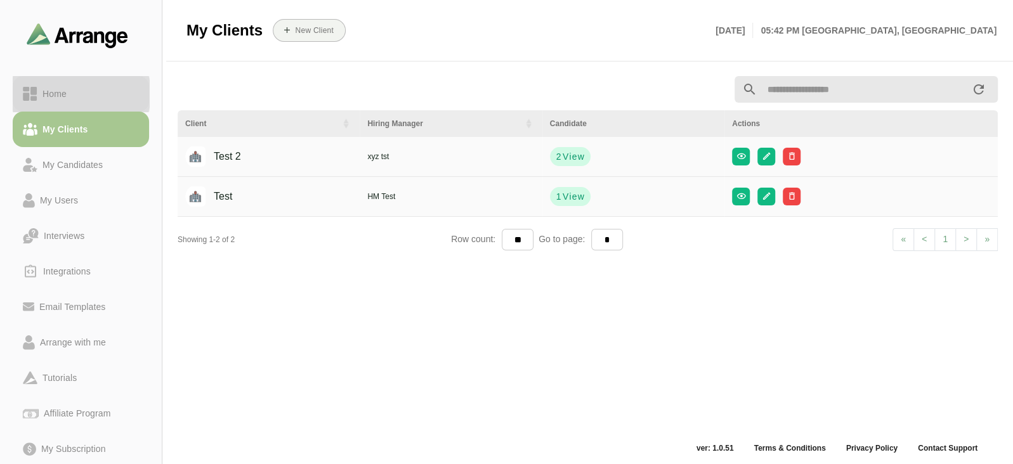
click at [93, 92] on div "Home" at bounding box center [81, 93] width 116 height 15
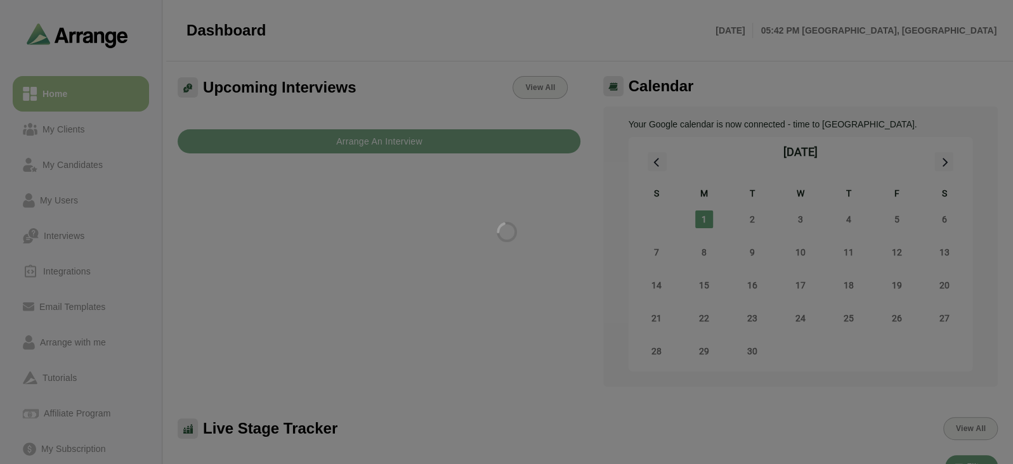
click at [294, 140] on div at bounding box center [506, 232] width 1013 height 464
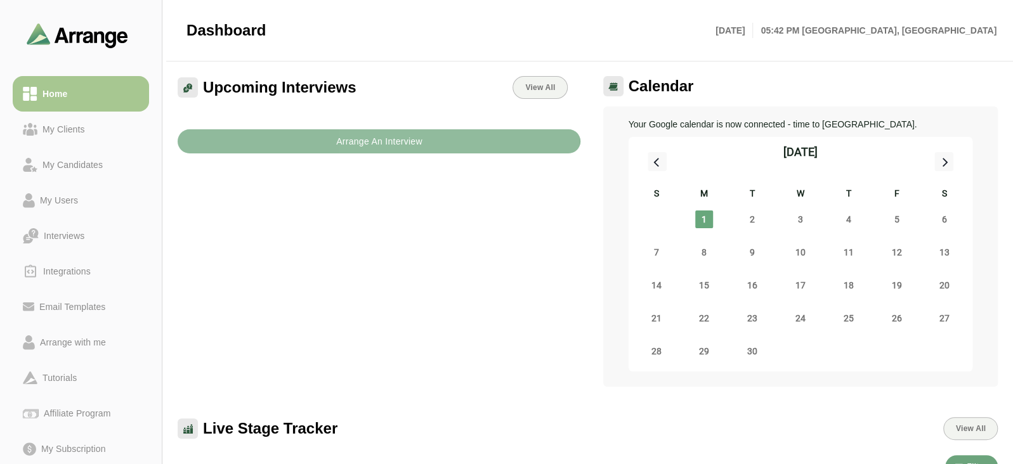
click at [343, 150] on b "Arrange An Interview" at bounding box center [378, 141] width 87 height 24
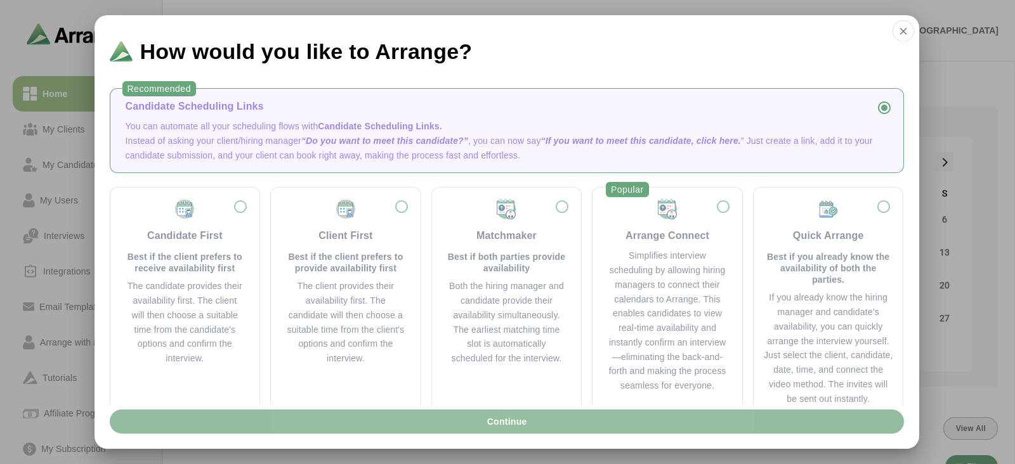
click at [547, 416] on button "Continue" at bounding box center [507, 422] width 794 height 24
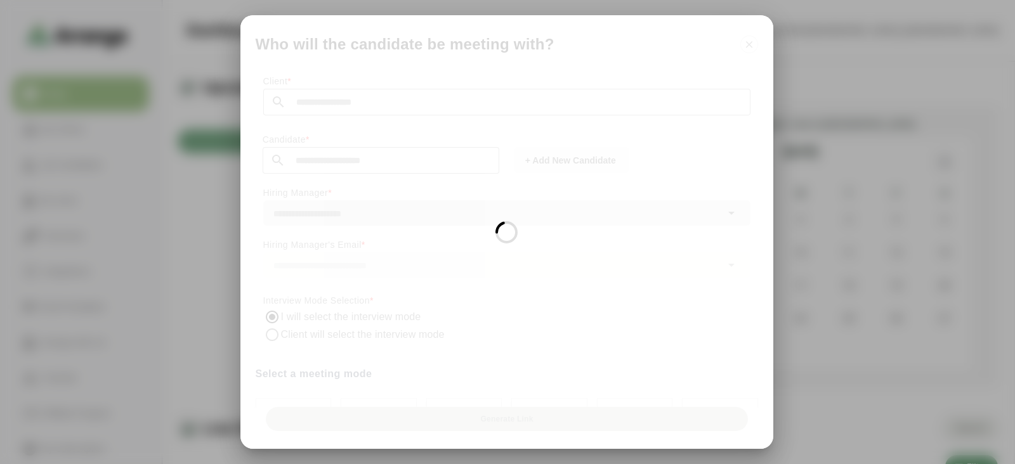
click at [374, 96] on div at bounding box center [506, 232] width 533 height 434
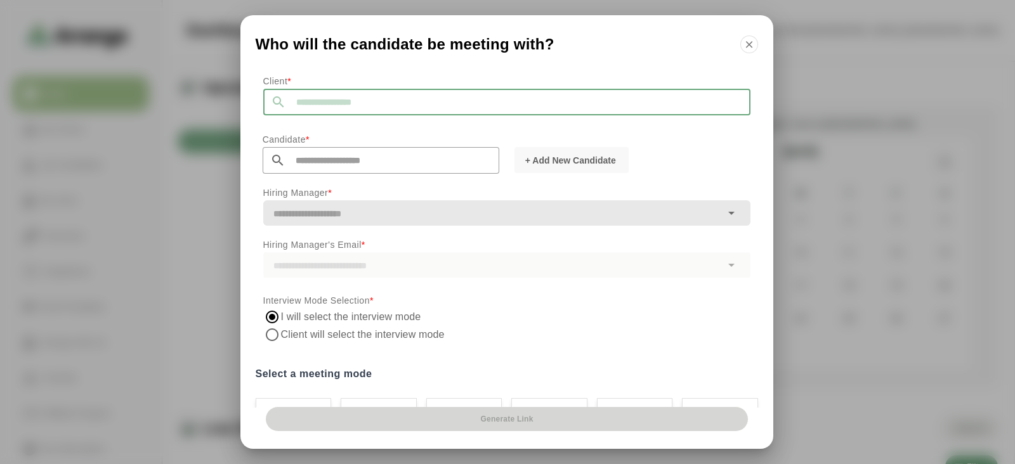
click at [374, 96] on input "text" at bounding box center [518, 102] width 464 height 27
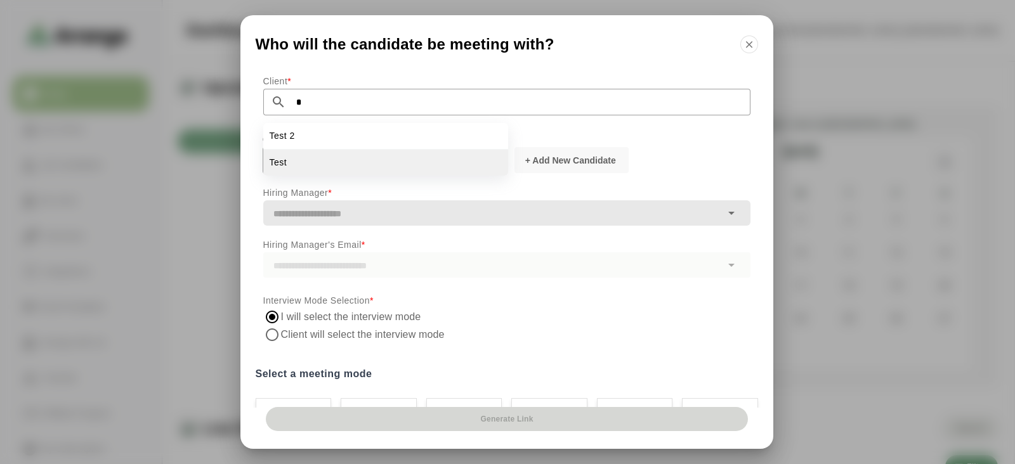
click at [350, 160] on li "Test" at bounding box center [385, 163] width 245 height 26
type input "****"
click at [350, 160] on input "text" at bounding box center [392, 160] width 214 height 27
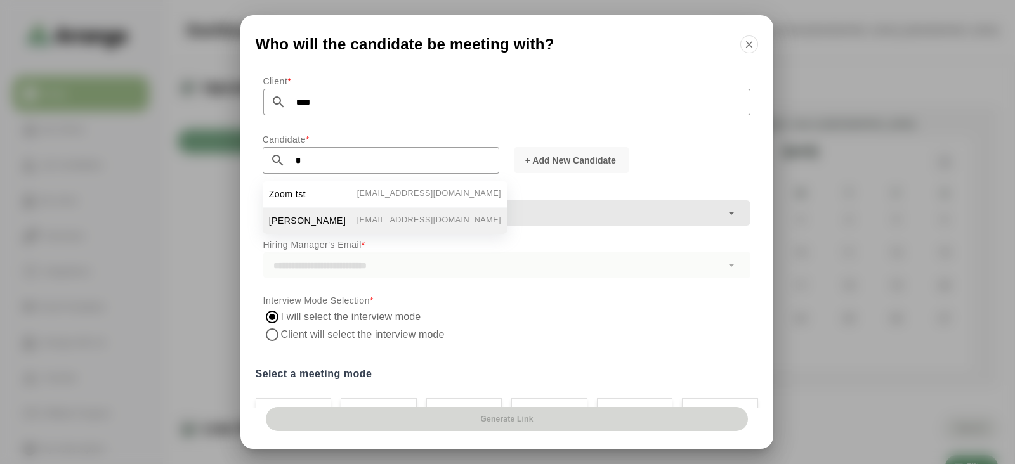
click at [349, 217] on li "Satya TST satyasgh0705+57@gmail.com" at bounding box center [385, 221] width 245 height 26
type input "*********"
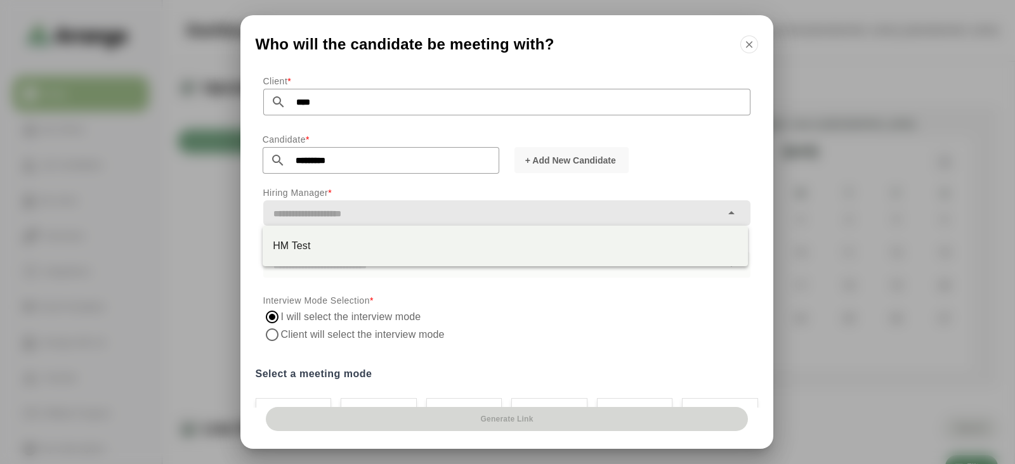
click at [351, 219] on input "text" at bounding box center [492, 214] width 458 height 18
click at [356, 265] on div "HM Test" at bounding box center [505, 246] width 485 height 41
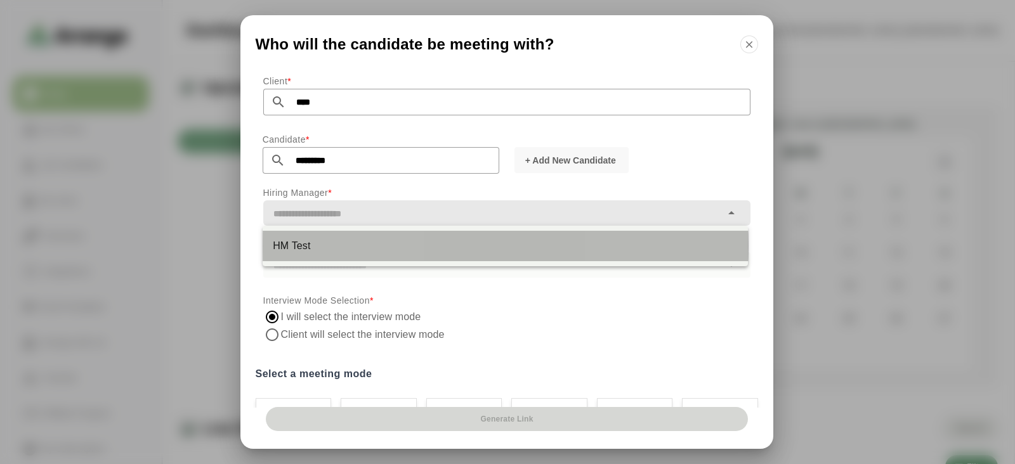
click at [354, 254] on div "HM Test" at bounding box center [505, 246] width 485 height 30
type input "*******"
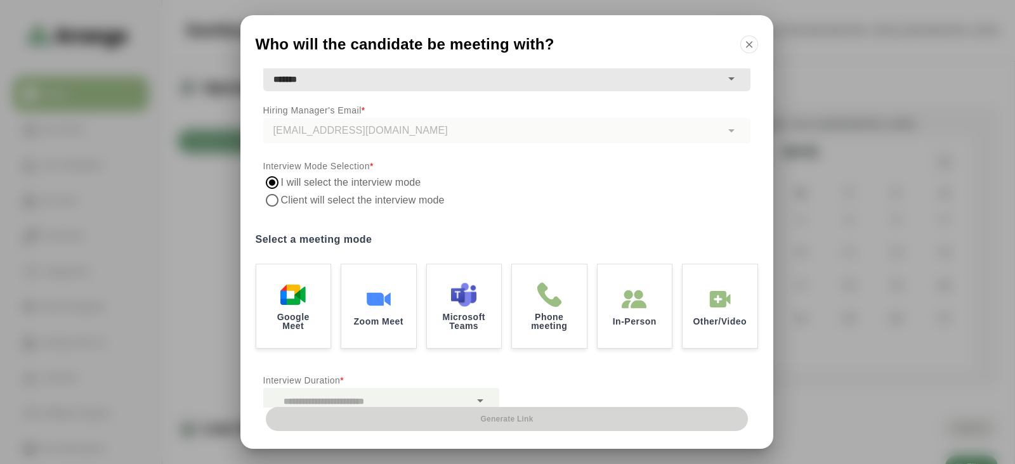
scroll to position [155, 0]
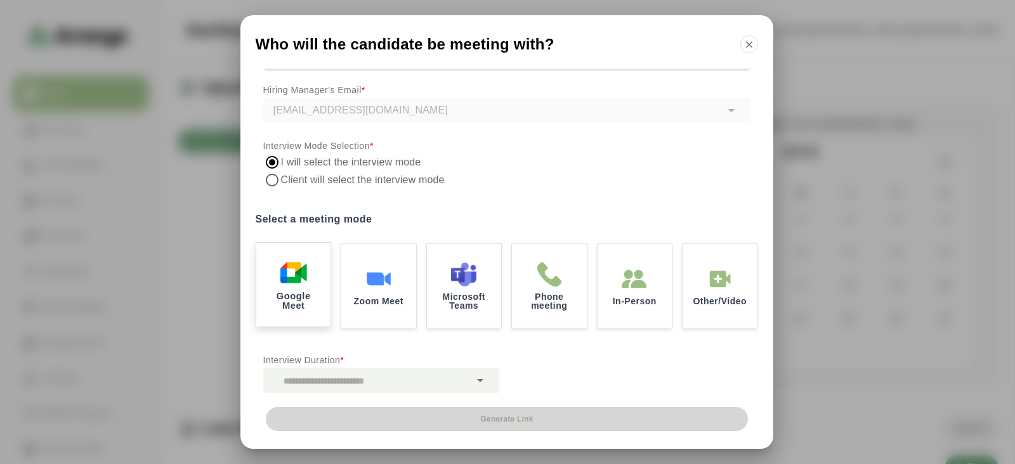
click at [316, 310] on div "Google Meet" at bounding box center [293, 285] width 78 height 88
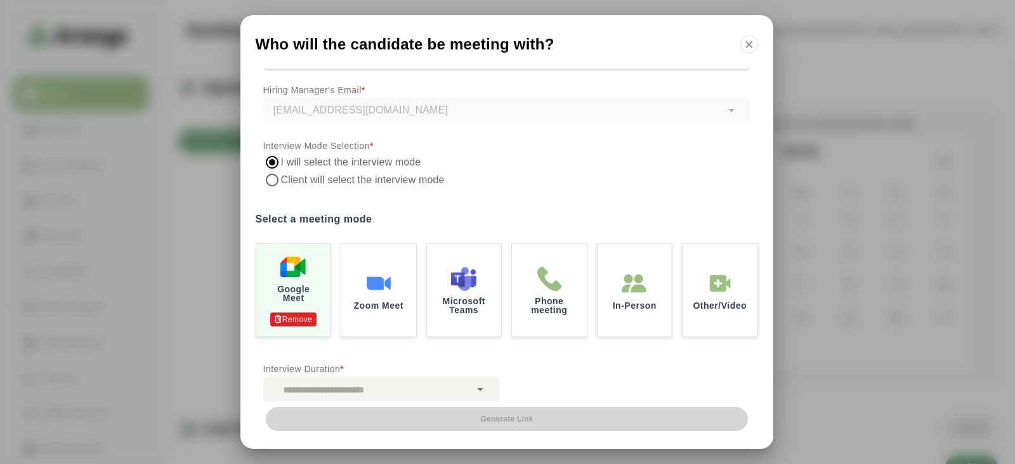
scroll to position [163, 0]
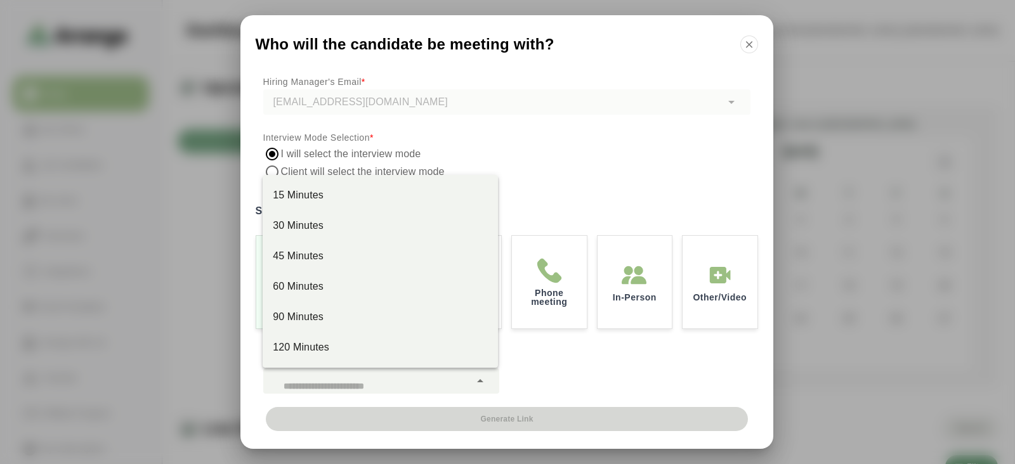
click at [346, 380] on div at bounding box center [366, 380] width 207 height 25
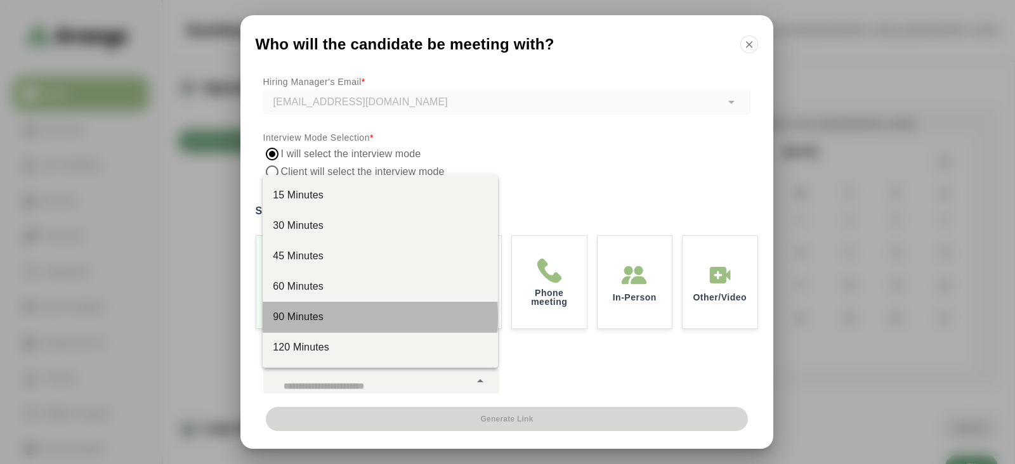
click at [328, 325] on div "90 Minutes" at bounding box center [380, 317] width 235 height 30
type input "*****"
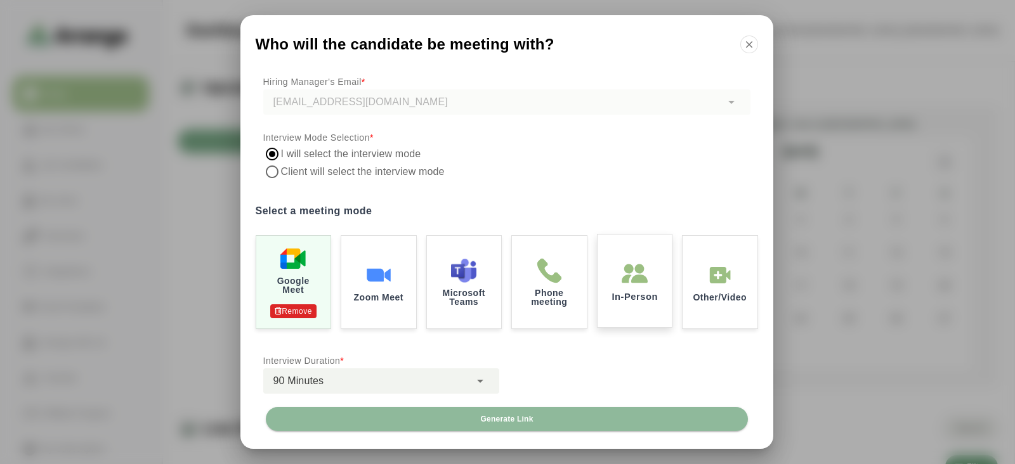
click at [663, 297] on div "In-Person" at bounding box center [634, 280] width 78 height 97
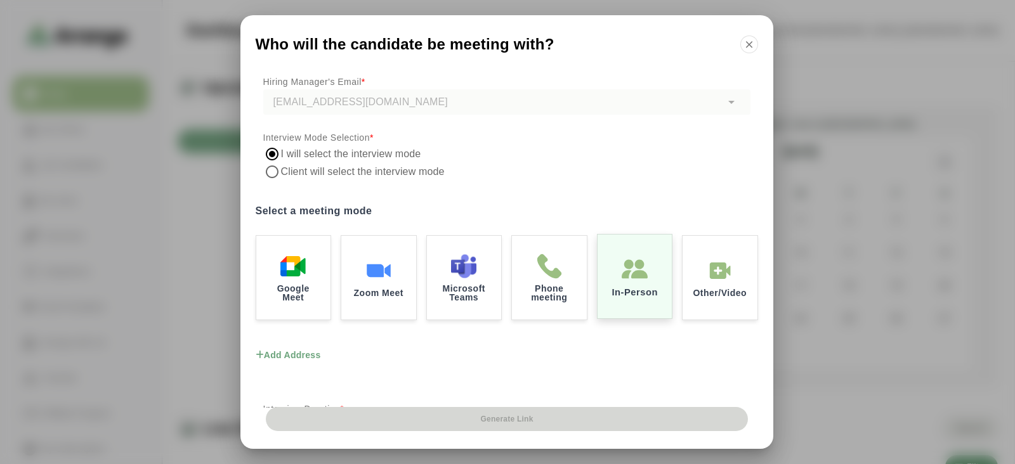
scroll to position [212, 0]
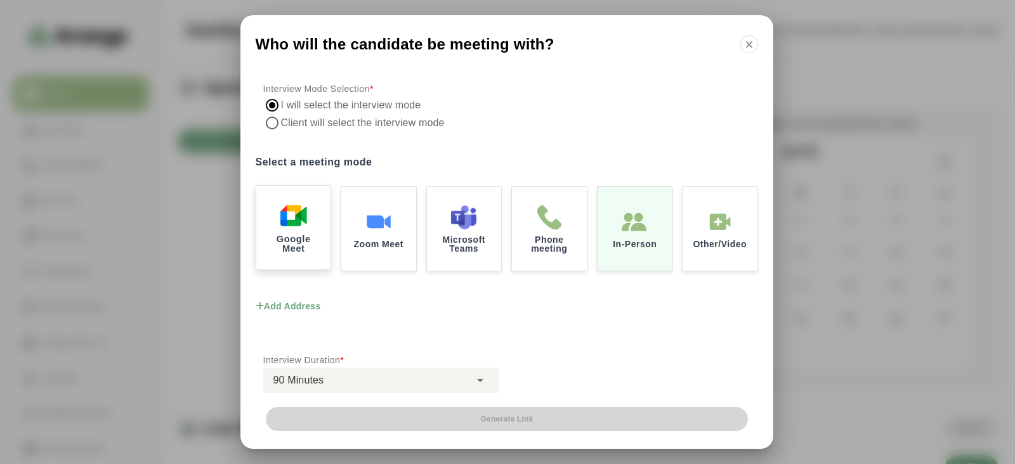
click at [301, 235] on p "Google Meet" at bounding box center [292, 244] width 57 height 18
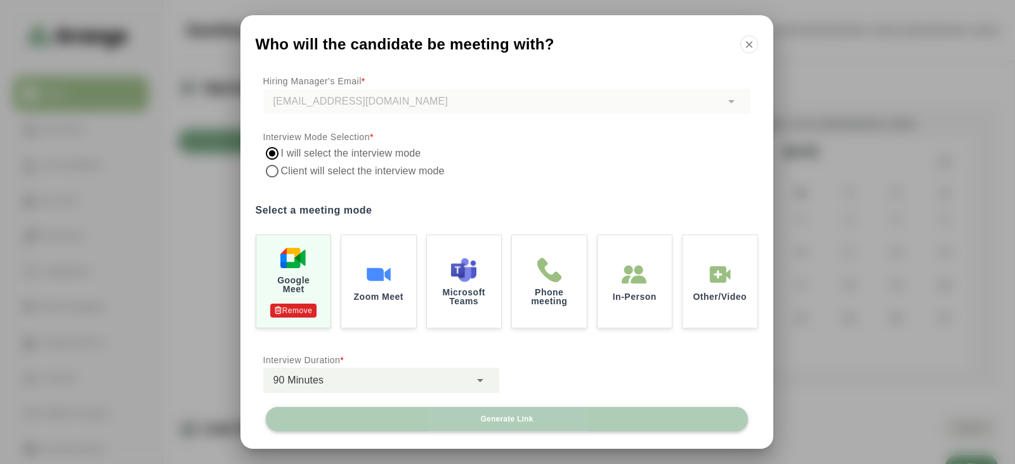
click at [450, 413] on button "Generate Link" at bounding box center [507, 419] width 482 height 24
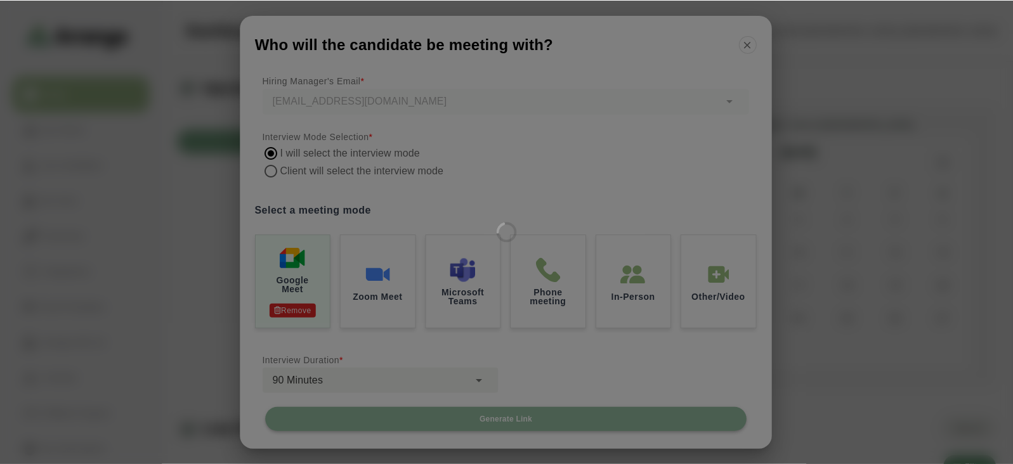
scroll to position [0, 0]
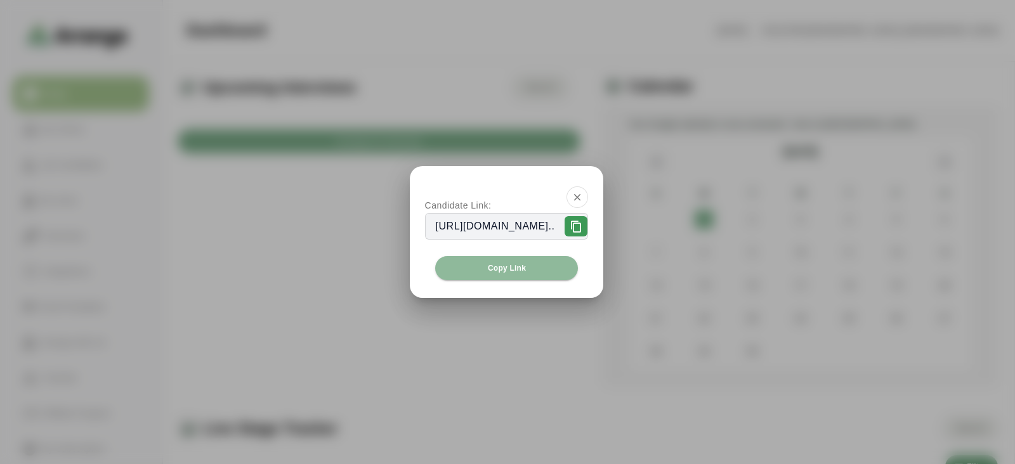
click at [582, 221] on icon at bounding box center [575, 227] width 13 height 13
click at [588, 190] on button "button" at bounding box center [577, 197] width 22 height 22
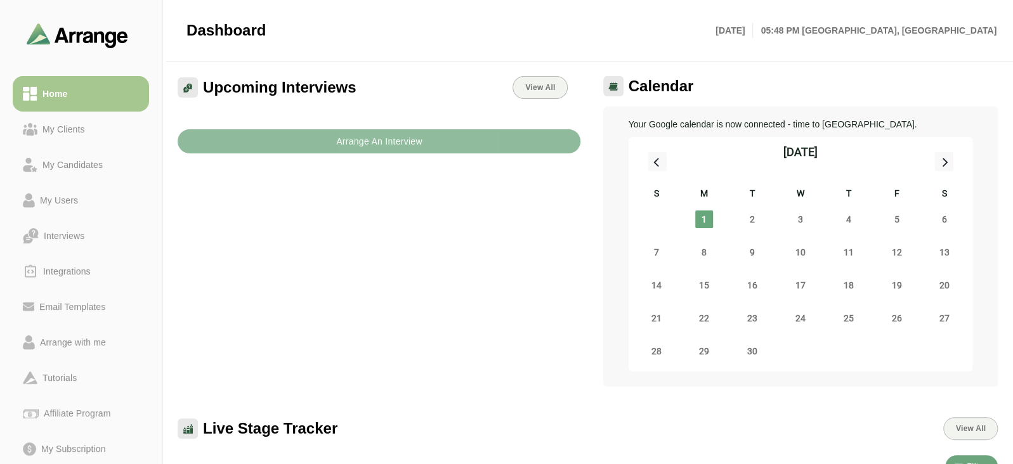
click at [237, 131] on button "Arrange An Interview" at bounding box center [379, 141] width 403 height 24
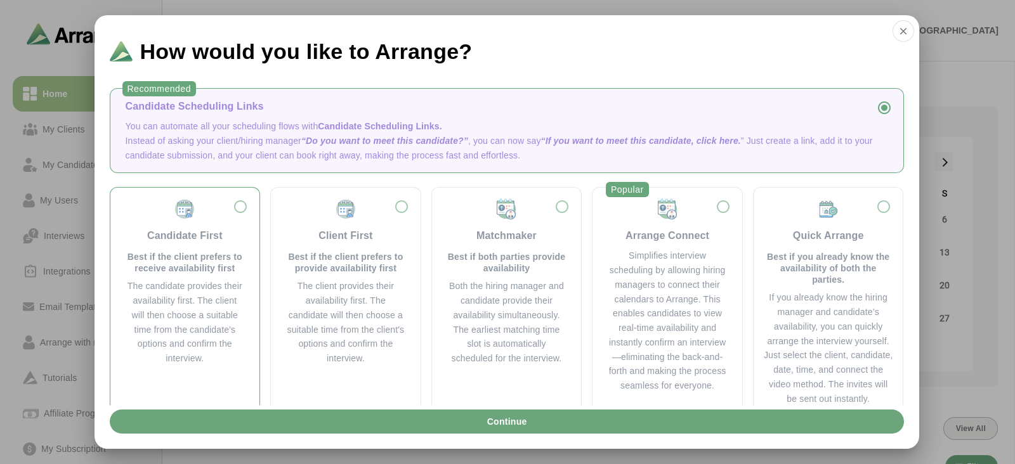
click at [237, 293] on div "The candidate provides their availability first. The client will then choose a …" at bounding box center [185, 322] width 119 height 87
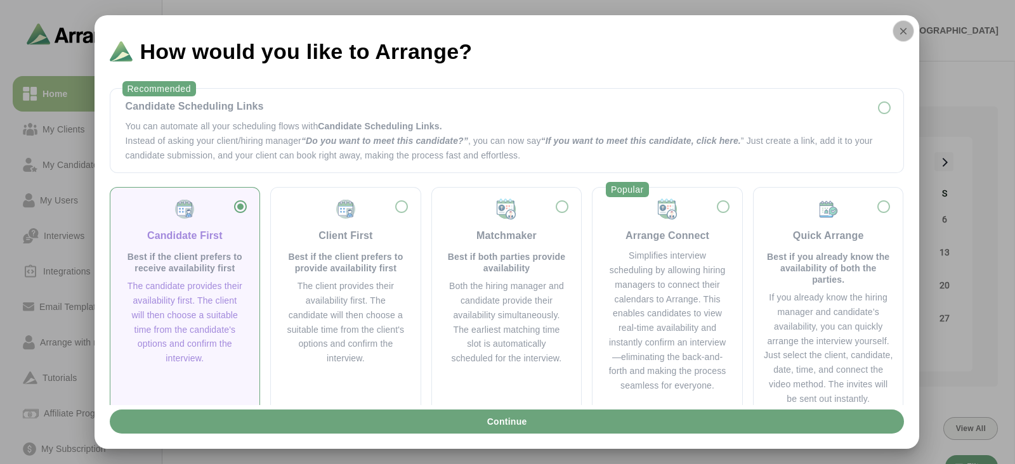
click at [903, 27] on icon "button" at bounding box center [902, 30] width 11 height 11
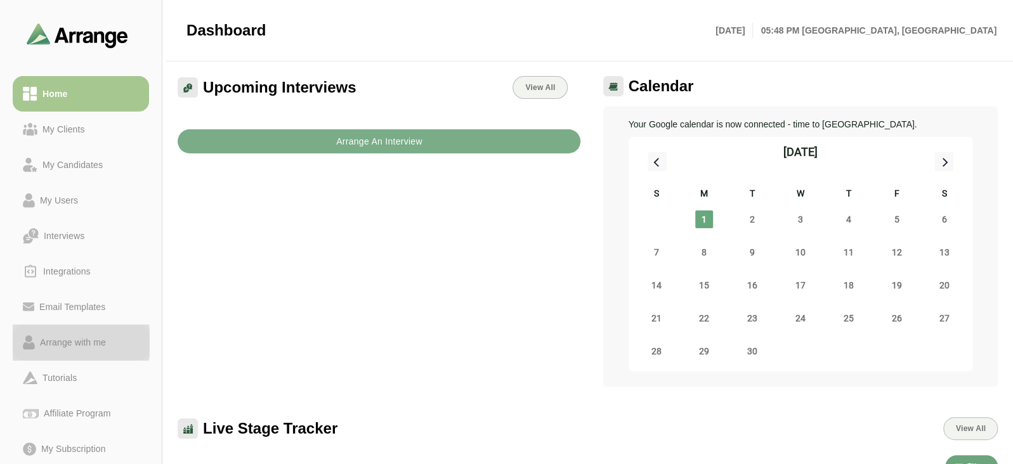
click at [54, 341] on div "Arrange with me" at bounding box center [73, 342] width 76 height 15
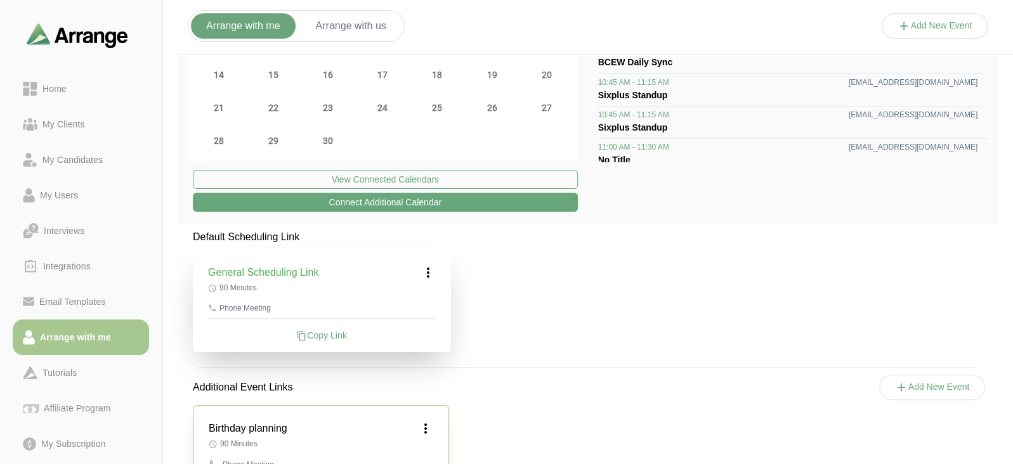
scroll to position [204, 0]
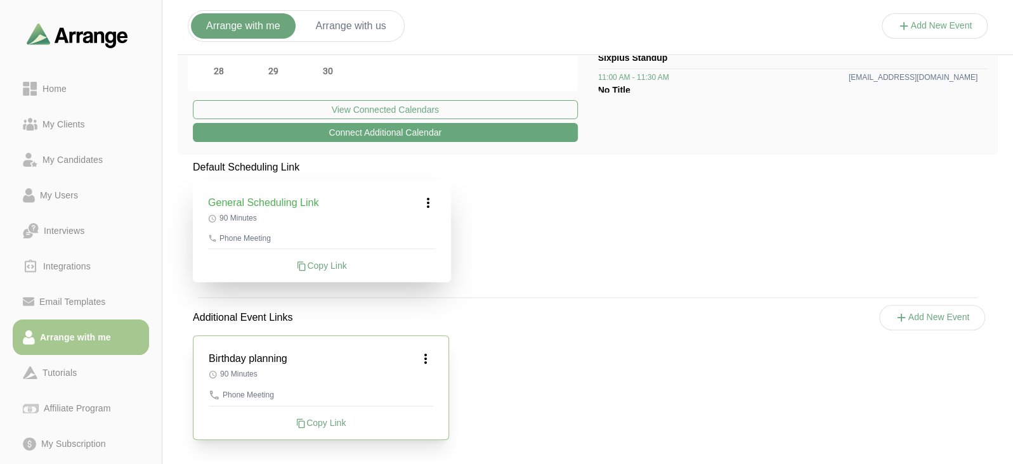
click at [333, 263] on div "Copy Link" at bounding box center [322, 265] width 228 height 13
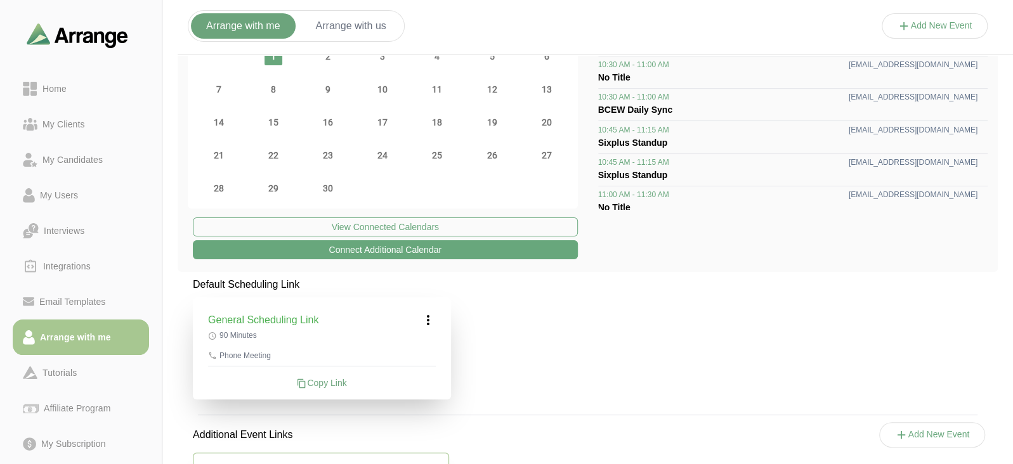
scroll to position [69, 0]
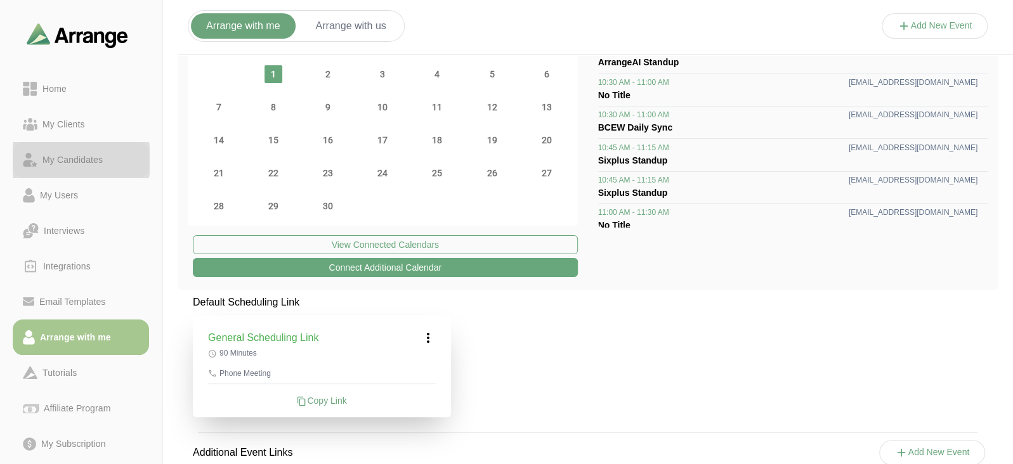
click at [94, 153] on div "My Candidates" at bounding box center [72, 159] width 70 height 15
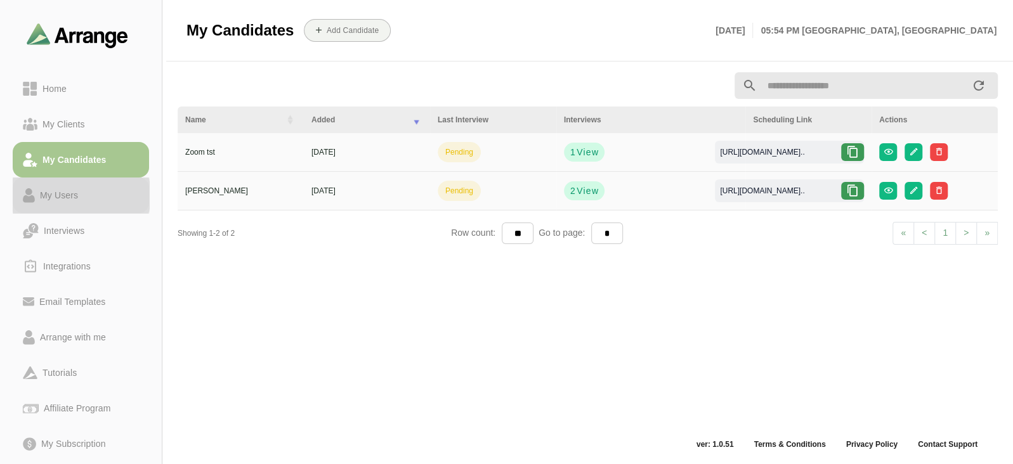
click at [80, 207] on link "My Users" at bounding box center [81, 196] width 136 height 36
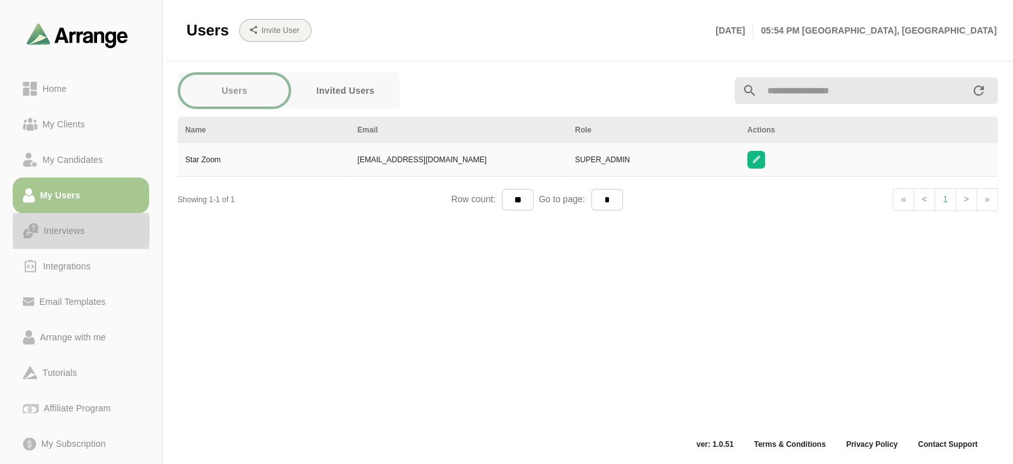
click at [79, 234] on div "Interviews" at bounding box center [64, 230] width 51 height 15
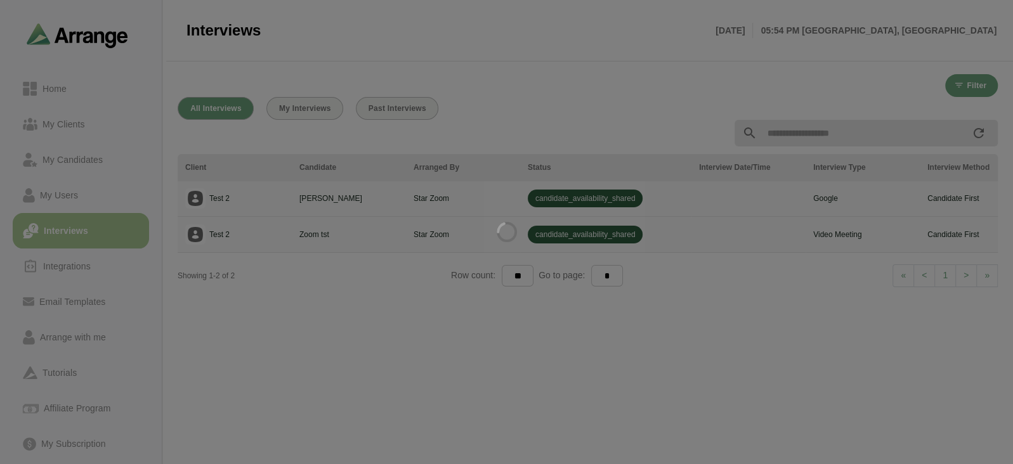
scroll to position [2, 0]
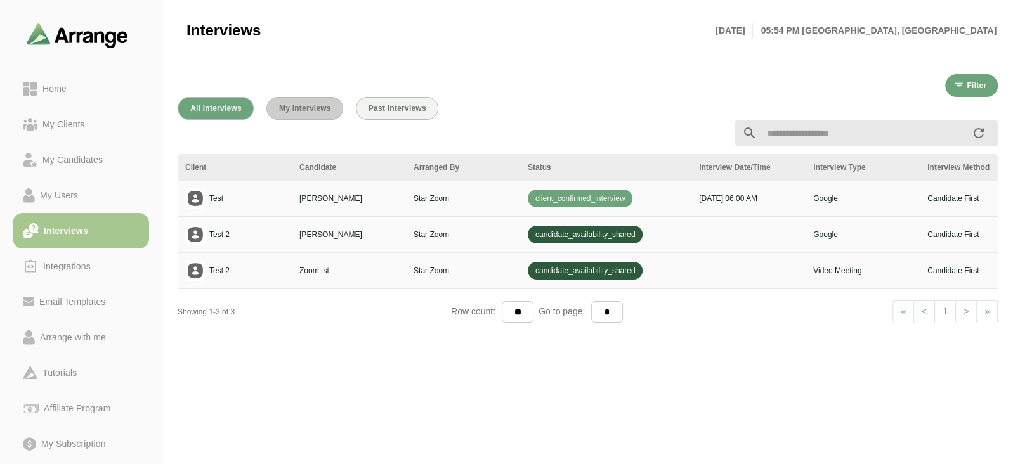
click at [320, 106] on span "My Interviews" at bounding box center [304, 108] width 53 height 9
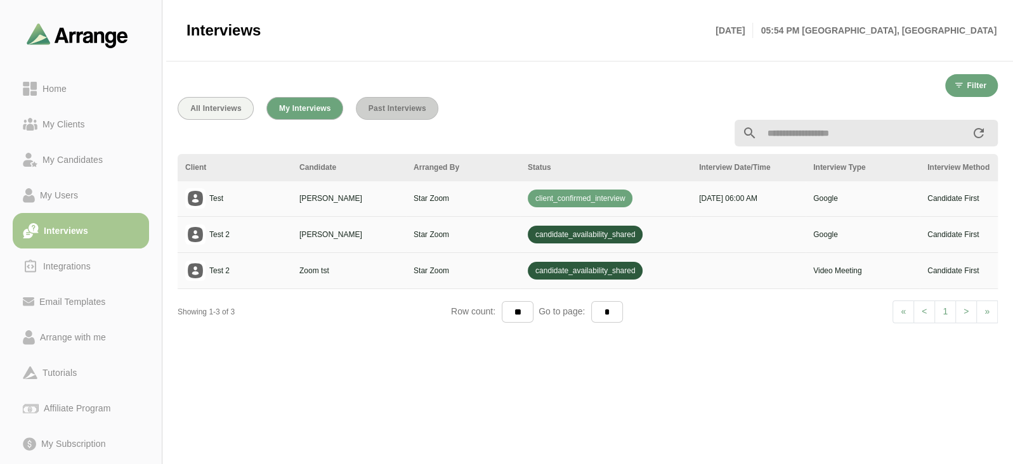
click at [409, 106] on span "Past Interviews" at bounding box center [397, 108] width 58 height 9
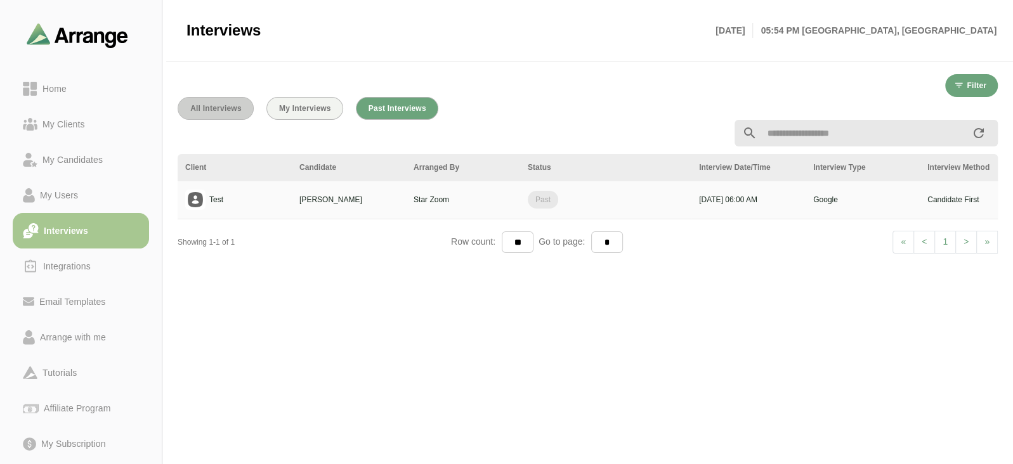
click at [228, 100] on button "All Interviews" at bounding box center [216, 108] width 76 height 23
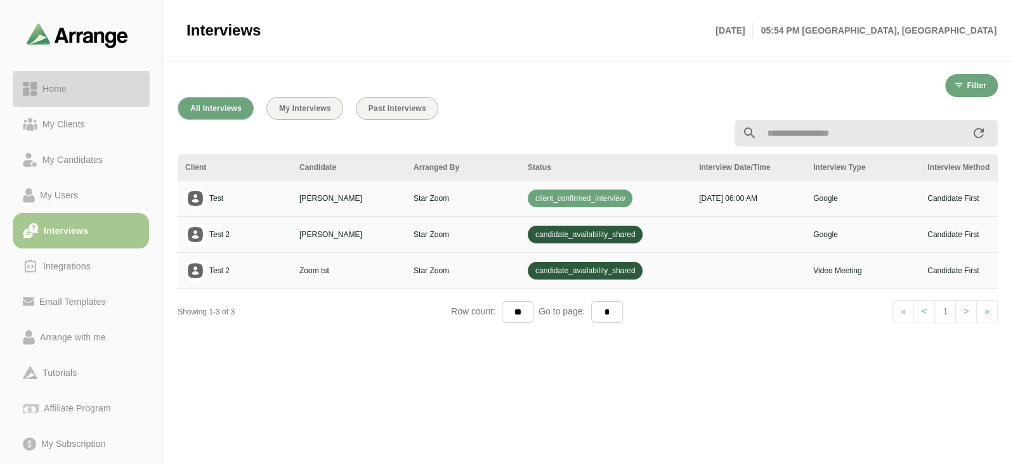
click at [53, 78] on link "Home" at bounding box center [81, 89] width 136 height 36
